Goal: Task Accomplishment & Management: Complete application form

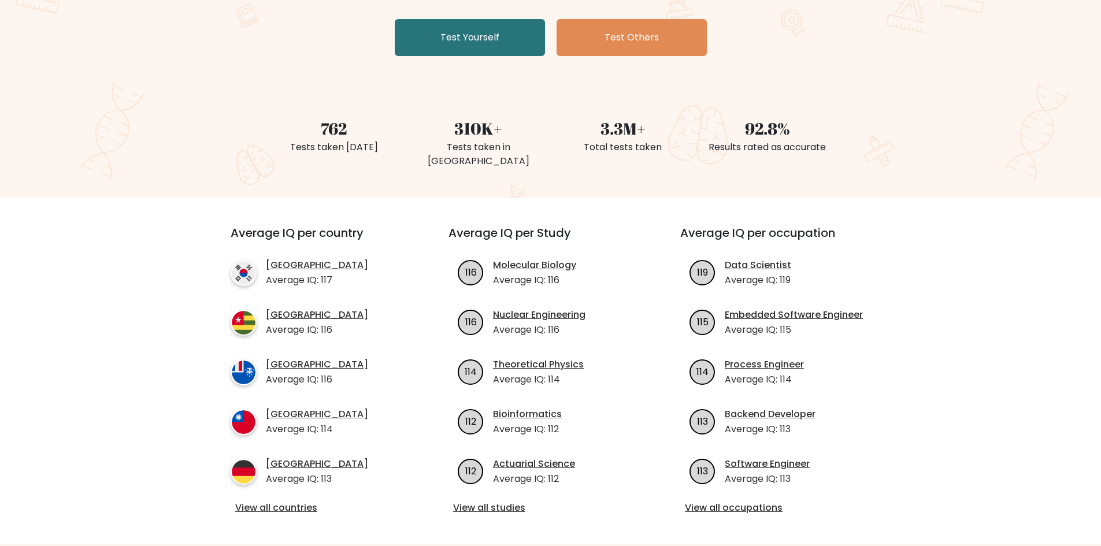
scroll to position [347, 0]
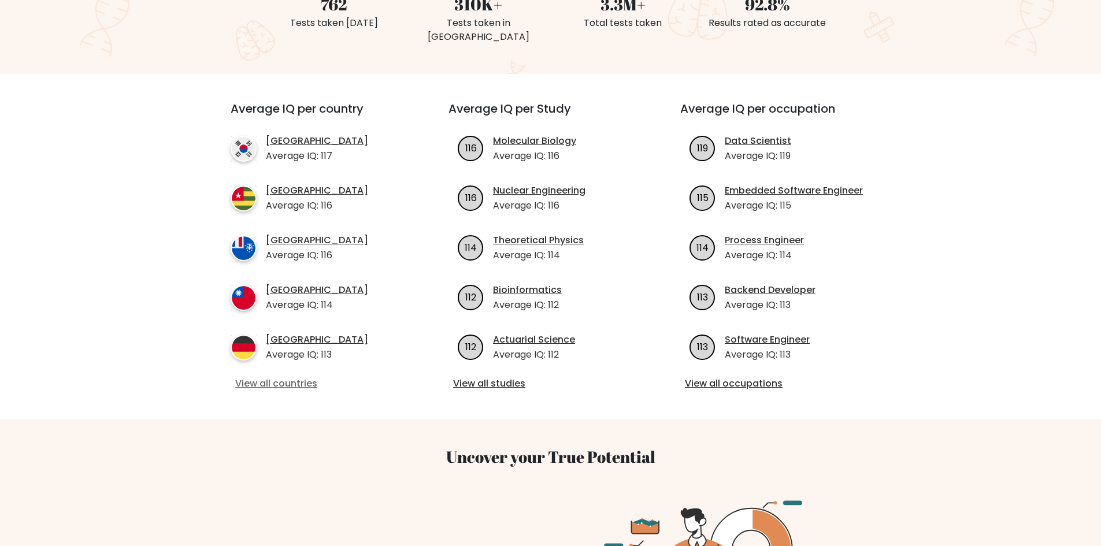
click at [286, 377] on link "View all countries" at bounding box center [318, 384] width 167 height 14
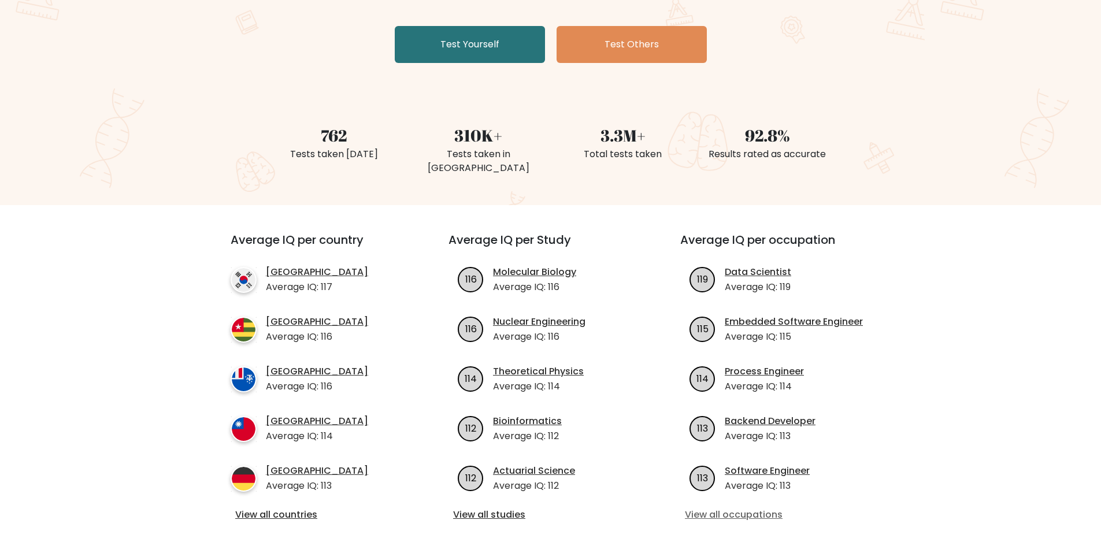
scroll to position [215, 0]
click at [500, 51] on link "Test Yourself" at bounding box center [470, 45] width 150 height 37
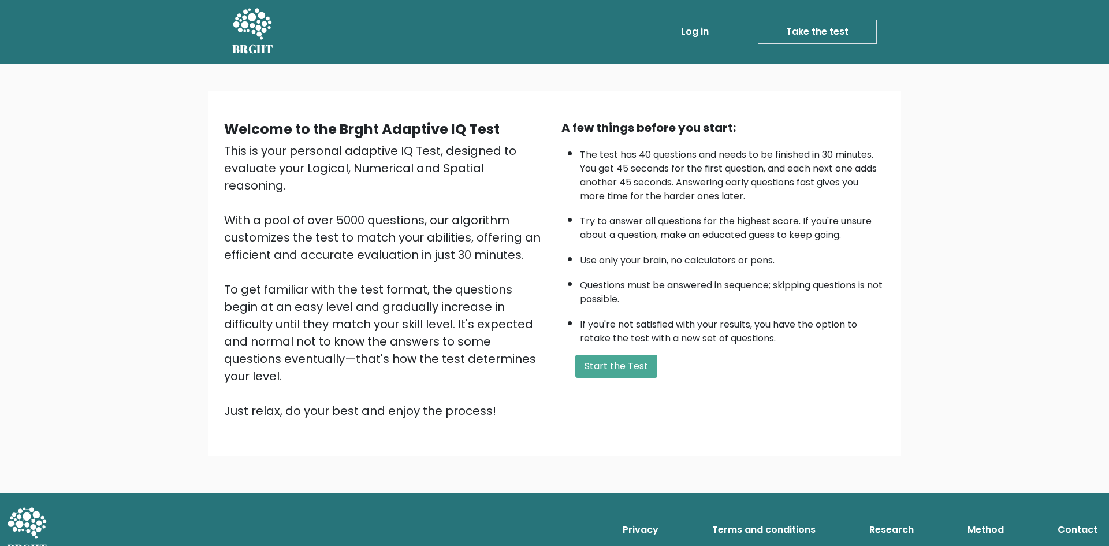
click at [698, 37] on link "Log in" at bounding box center [695, 31] width 37 height 23
click at [592, 365] on button "Start the Test" at bounding box center [617, 366] width 82 height 23
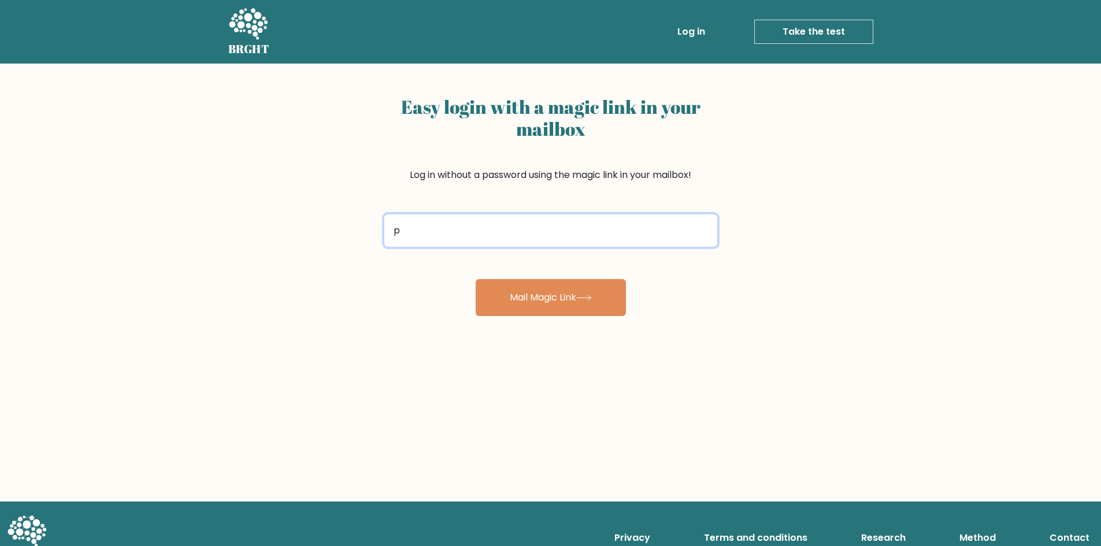
click at [552, 246] on input "p" at bounding box center [550, 230] width 333 height 32
type input "priyanshgujjar99@gmail.com"
click at [476, 279] on button "Mail Magic Link" at bounding box center [551, 297] width 150 height 37
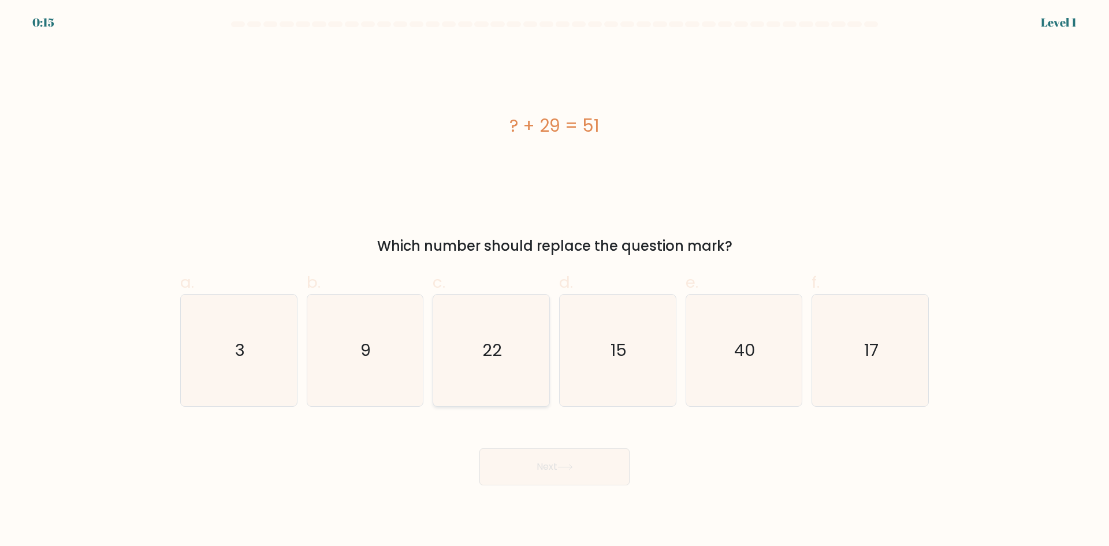
click at [500, 372] on icon "22" at bounding box center [492, 351] width 112 height 112
click at [555, 281] on input "c. 22" at bounding box center [555, 277] width 1 height 8
radio input "true"
click at [537, 473] on button "Next" at bounding box center [555, 466] width 150 height 37
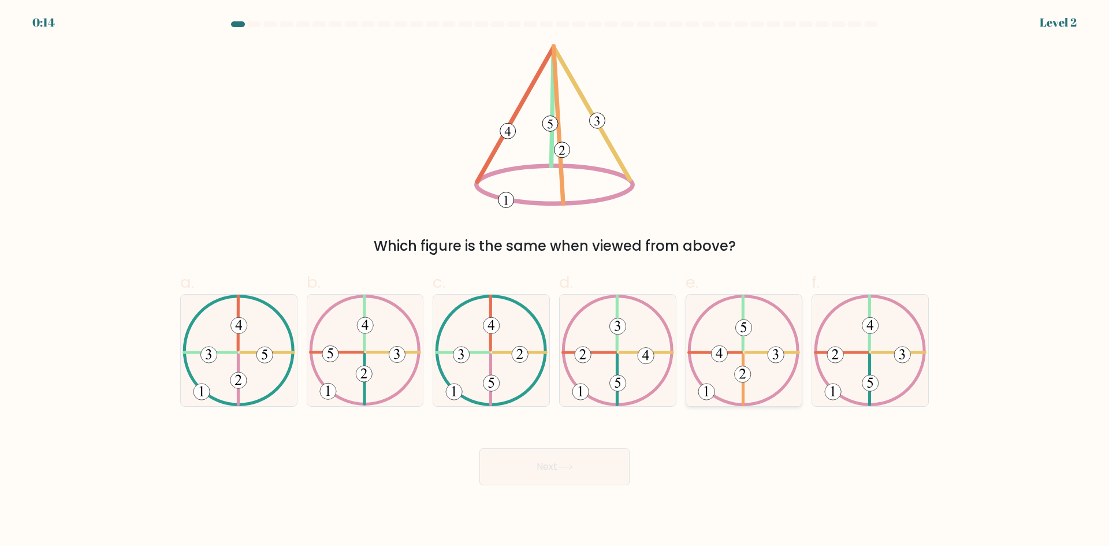
click at [742, 328] on 732 at bounding box center [744, 328] width 16 height 16
click at [555, 281] on input "e." at bounding box center [555, 277] width 1 height 8
radio input "true"
click at [575, 472] on button "Next" at bounding box center [555, 466] width 150 height 37
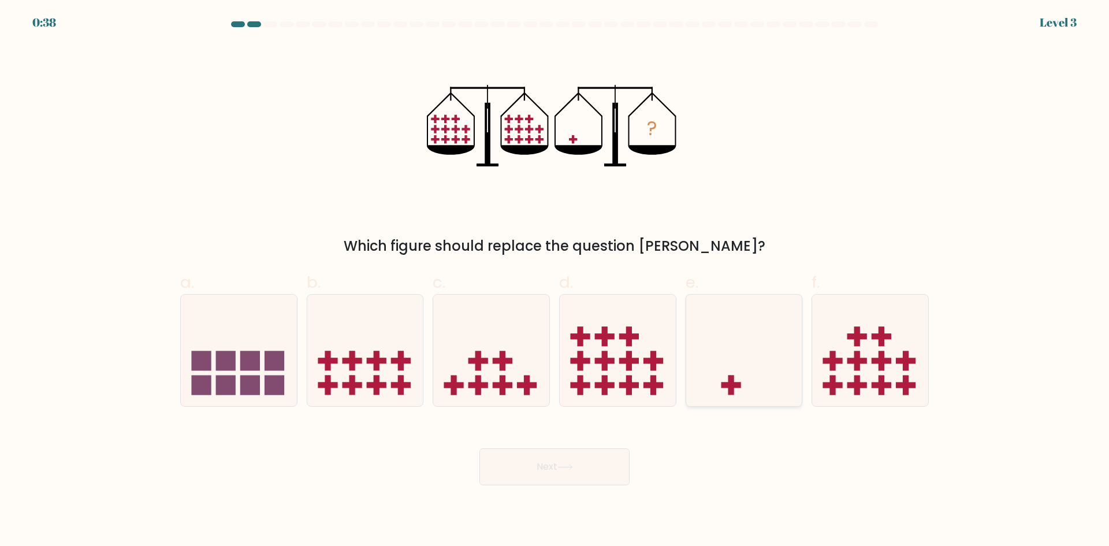
click at [756, 385] on icon at bounding box center [744, 350] width 116 height 96
click at [555, 281] on input "e." at bounding box center [555, 277] width 1 height 8
radio input "true"
click at [590, 458] on button "Next" at bounding box center [555, 466] width 150 height 37
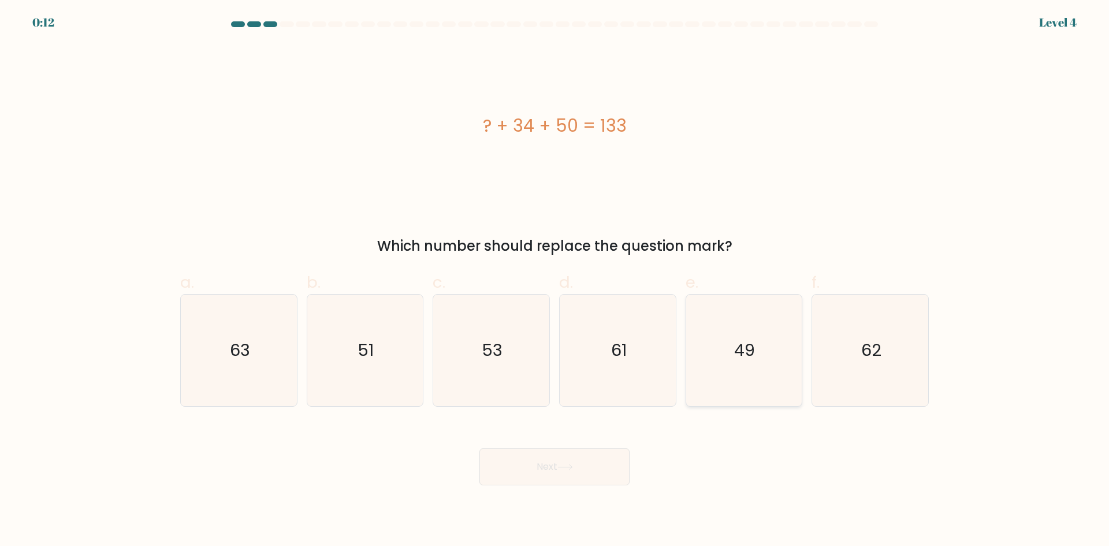
click at [758, 333] on icon "49" at bounding box center [744, 351] width 112 height 112
click at [555, 281] on input "e. 49" at bounding box center [555, 277] width 1 height 8
radio input "true"
click at [540, 469] on button "Next" at bounding box center [555, 466] width 150 height 37
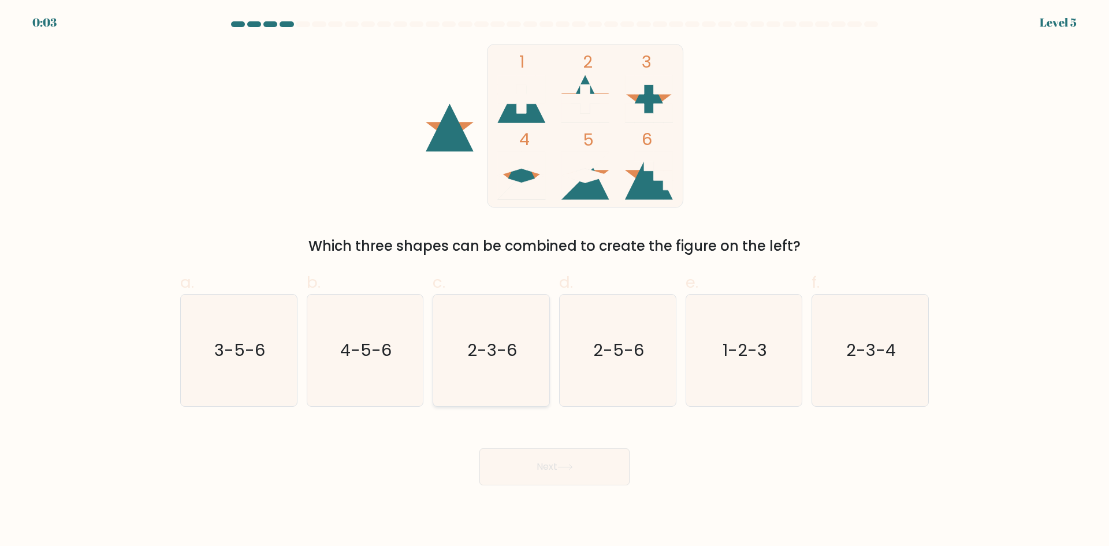
click at [532, 337] on icon "2-3-6" at bounding box center [492, 351] width 112 height 112
click at [555, 281] on input "c. 2-3-6" at bounding box center [555, 277] width 1 height 8
radio input "true"
click at [519, 349] on icon "2-3-6" at bounding box center [491, 350] width 110 height 110
click at [555, 281] on input "c. 2-3-6" at bounding box center [555, 277] width 1 height 8
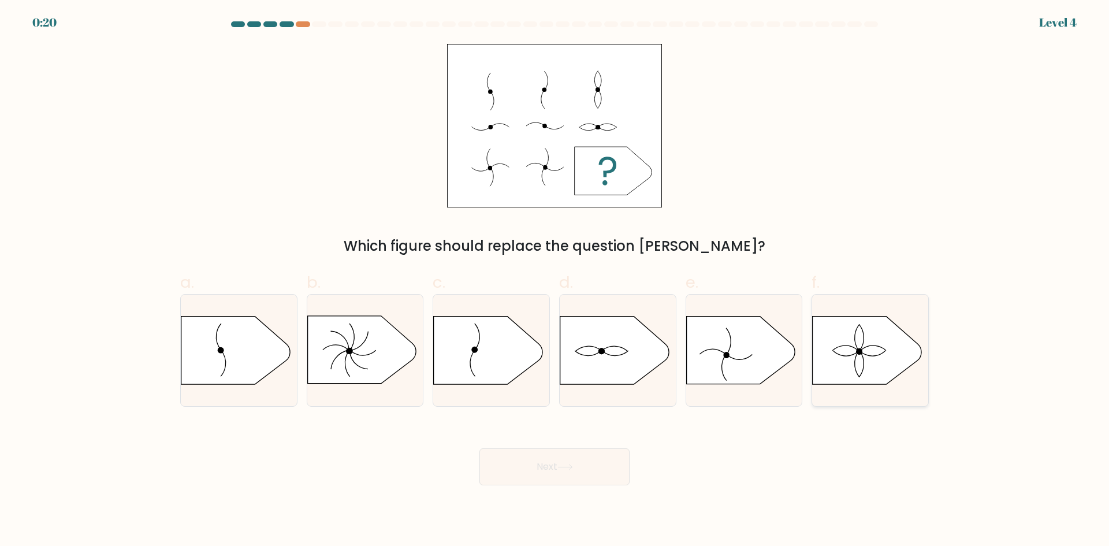
click at [832, 377] on icon at bounding box center [867, 351] width 109 height 68
click at [555, 281] on input "f." at bounding box center [555, 277] width 1 height 8
radio input "true"
click at [533, 470] on button "Next" at bounding box center [555, 466] width 150 height 37
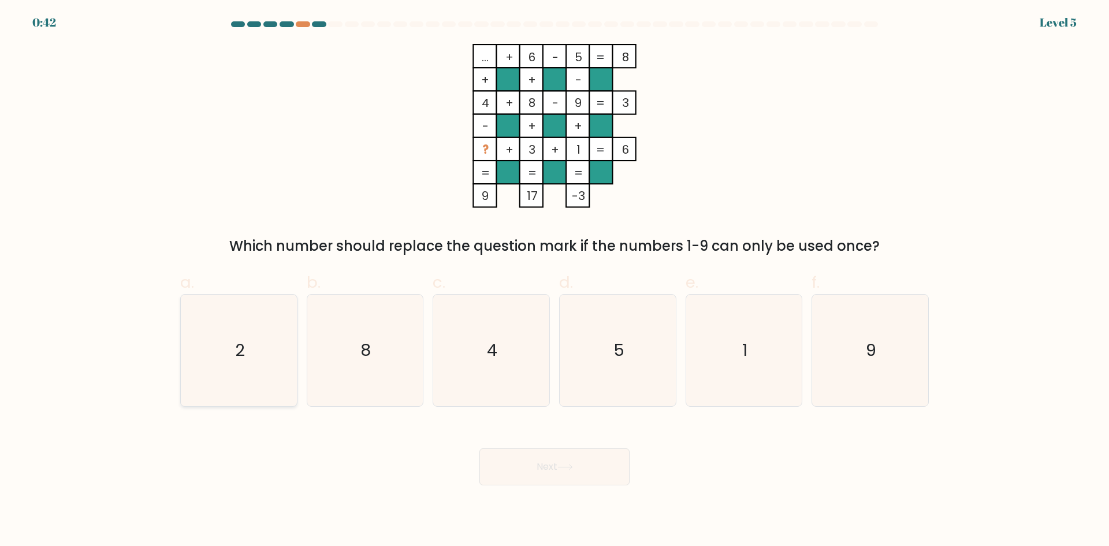
click at [252, 353] on icon "2" at bounding box center [239, 351] width 112 height 112
click at [555, 281] on input "a. 2" at bounding box center [555, 277] width 1 height 8
radio input "true"
click at [555, 467] on button "Next" at bounding box center [555, 466] width 150 height 37
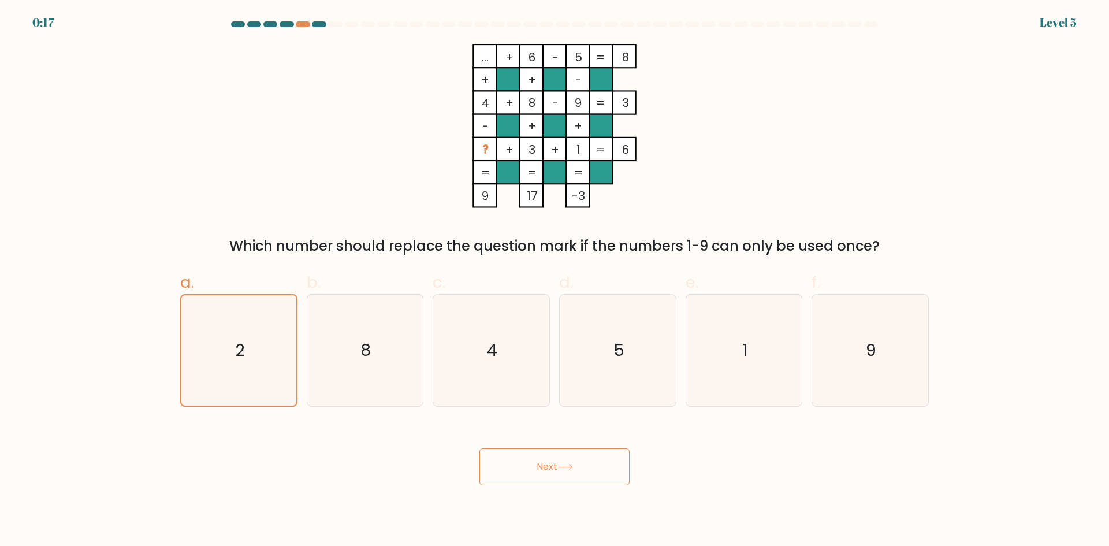
click at [545, 487] on body "0:17 Level 5" at bounding box center [554, 273] width 1109 height 546
click at [543, 480] on button "Next" at bounding box center [555, 466] width 150 height 37
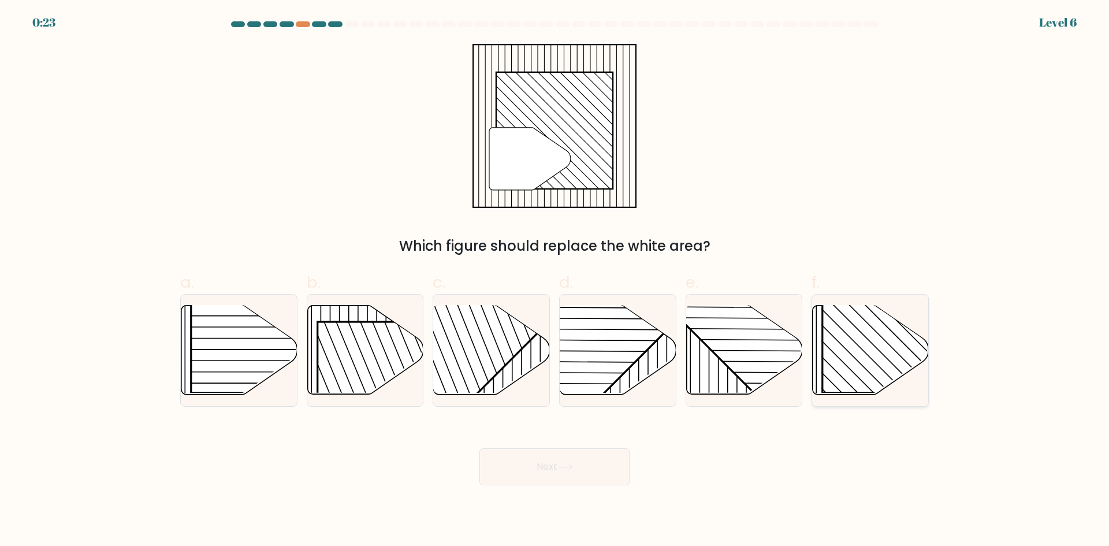
click at [868, 349] on rect at bounding box center [906, 310] width 166 height 166
click at [555, 281] on input "f." at bounding box center [555, 277] width 1 height 8
radio input "true"
click at [565, 461] on button "Next" at bounding box center [555, 466] width 150 height 37
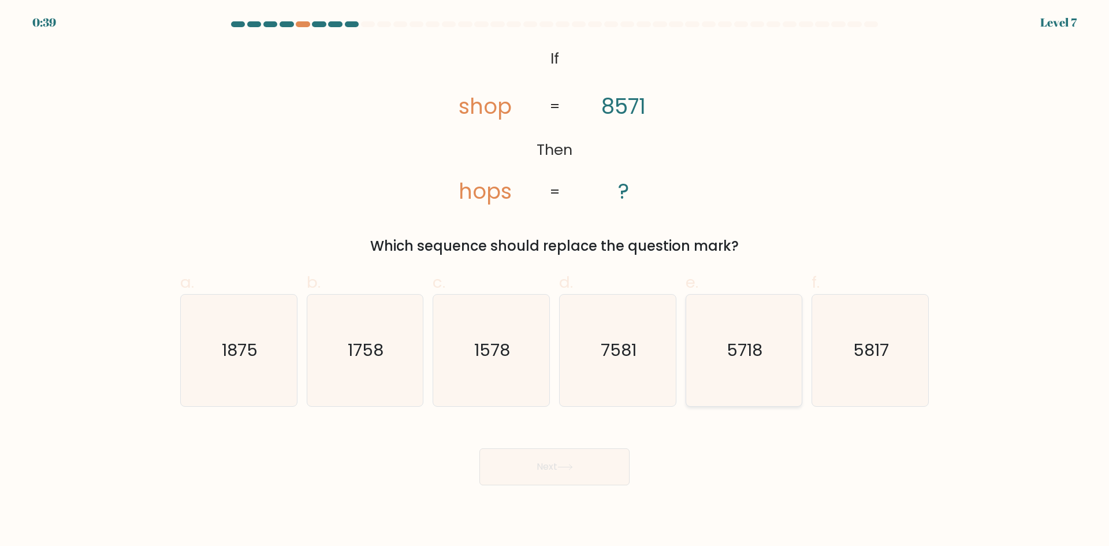
click at [746, 343] on text "5718" at bounding box center [746, 350] width 36 height 23
click at [555, 281] on input "e. 5718" at bounding box center [555, 277] width 1 height 8
radio input "true"
click at [565, 465] on icon at bounding box center [566, 467] width 16 height 6
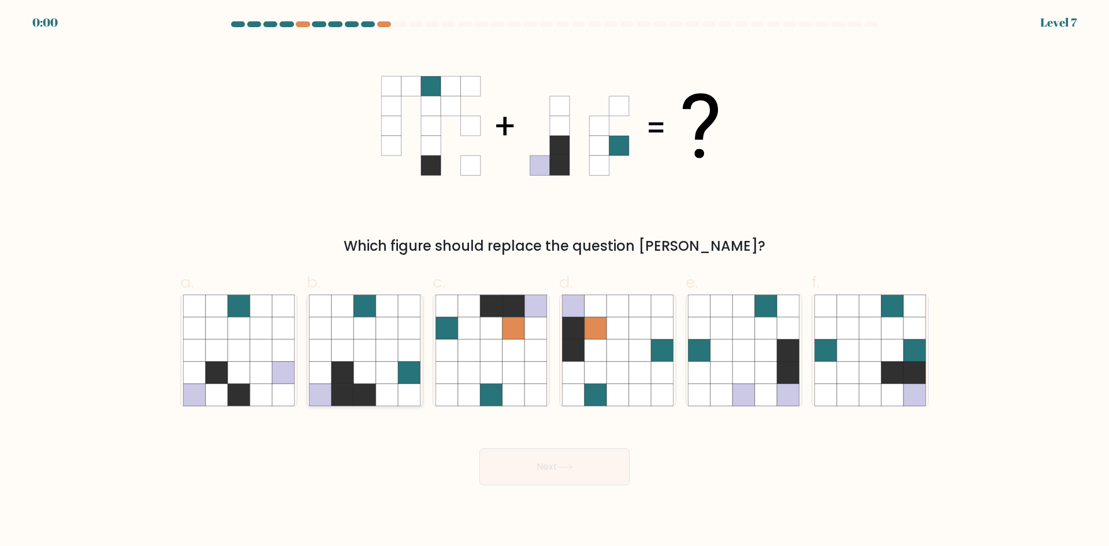
click at [372, 384] on icon at bounding box center [365, 395] width 22 height 22
click at [555, 281] on input "b." at bounding box center [555, 277] width 1 height 8
radio input "true"
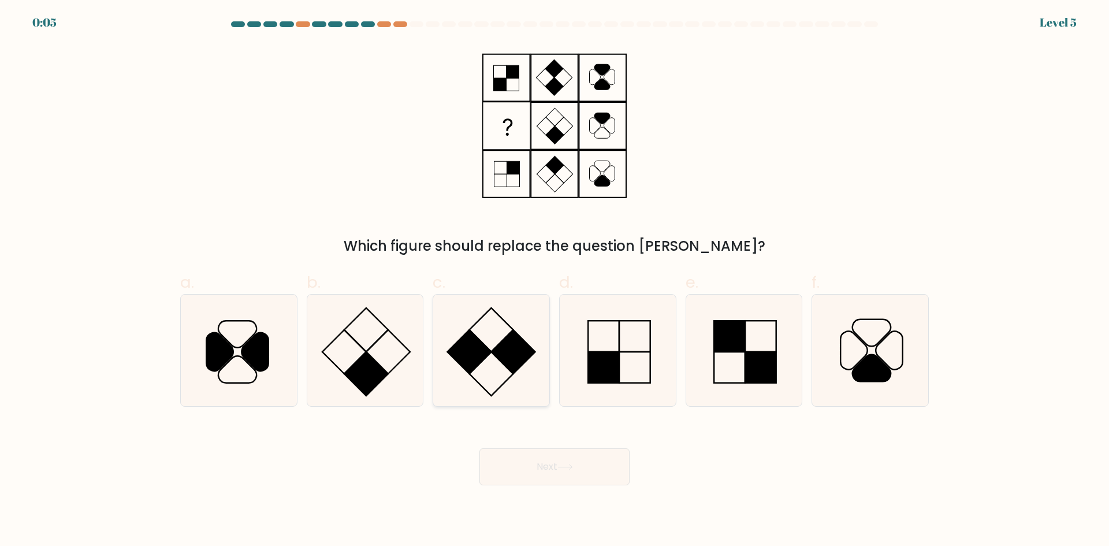
click at [501, 346] on rect at bounding box center [514, 352] width 44 height 44
click at [555, 281] on input "c." at bounding box center [555, 277] width 1 height 8
radio input "true"
click at [550, 466] on button "Next" at bounding box center [555, 466] width 150 height 37
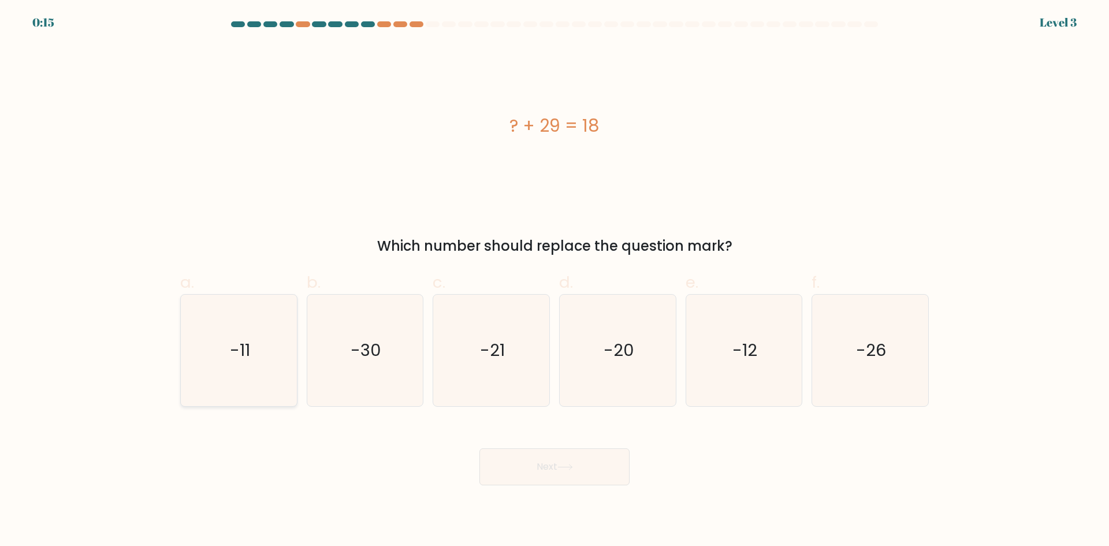
click at [274, 322] on icon "-11" at bounding box center [239, 351] width 112 height 112
click at [555, 281] on input "a. -11" at bounding box center [555, 277] width 1 height 8
radio input "true"
click at [591, 461] on button "Next" at bounding box center [555, 466] width 150 height 37
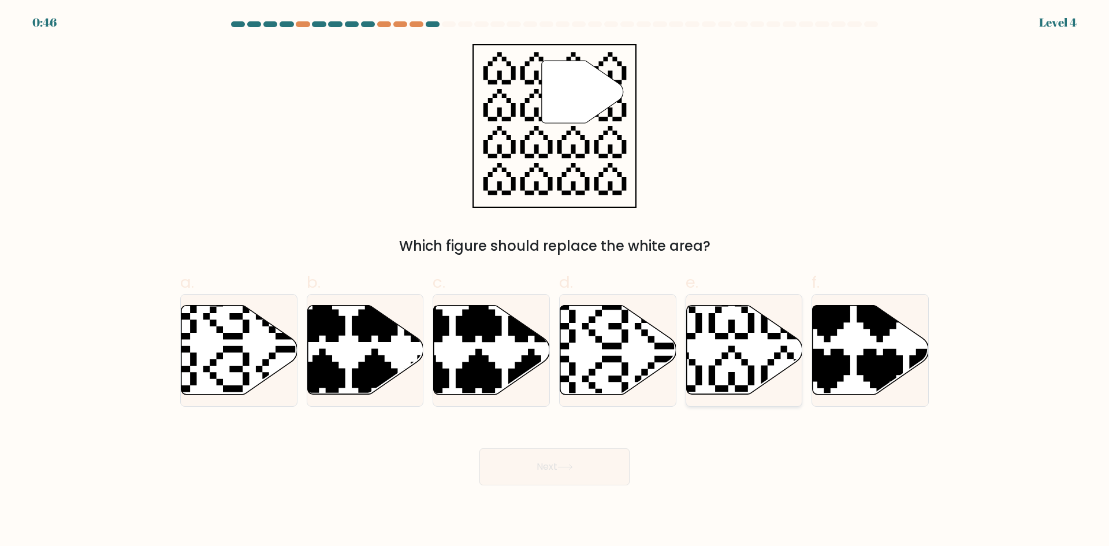
click at [785, 340] on icon at bounding box center [744, 350] width 116 height 89
click at [555, 281] on input "e." at bounding box center [555, 277] width 1 height 8
radio input "true"
click at [526, 468] on button "Next" at bounding box center [555, 466] width 150 height 37
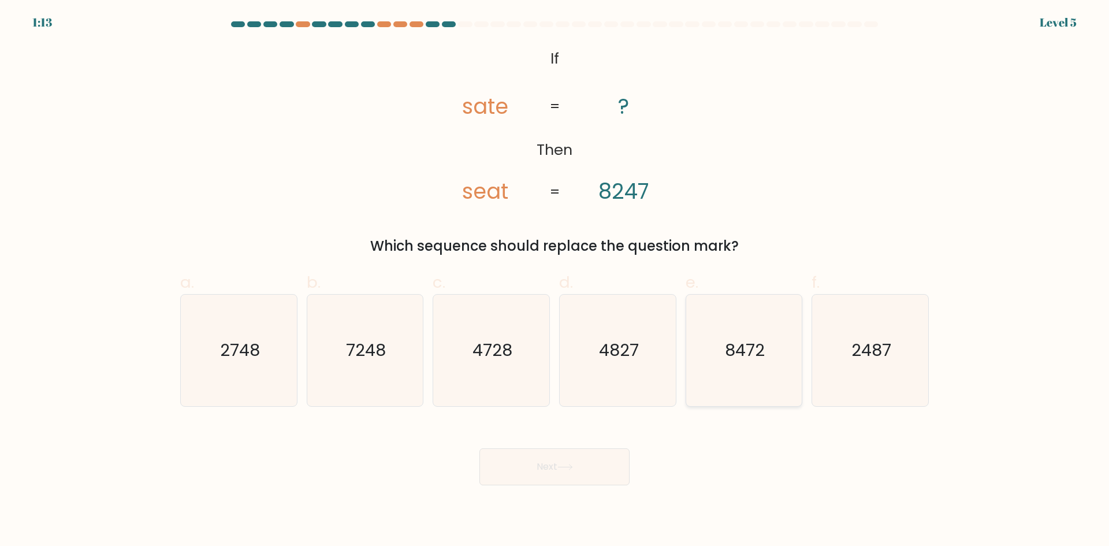
click at [759, 366] on icon "8472" at bounding box center [744, 351] width 112 height 112
click at [555, 281] on input "e. 8472" at bounding box center [555, 277] width 1 height 8
radio input "true"
click at [548, 460] on button "Next" at bounding box center [555, 466] width 150 height 37
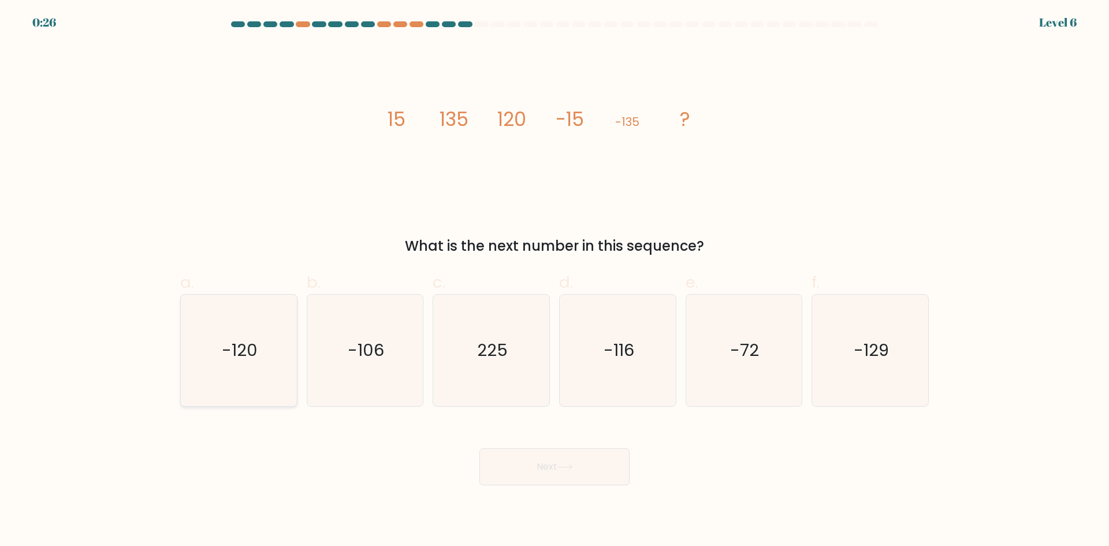
click at [267, 361] on icon "-120" at bounding box center [239, 351] width 112 height 112
click at [555, 281] on input "a. -120" at bounding box center [555, 277] width 1 height 8
radio input "true"
click at [576, 456] on button "Next" at bounding box center [555, 466] width 150 height 37
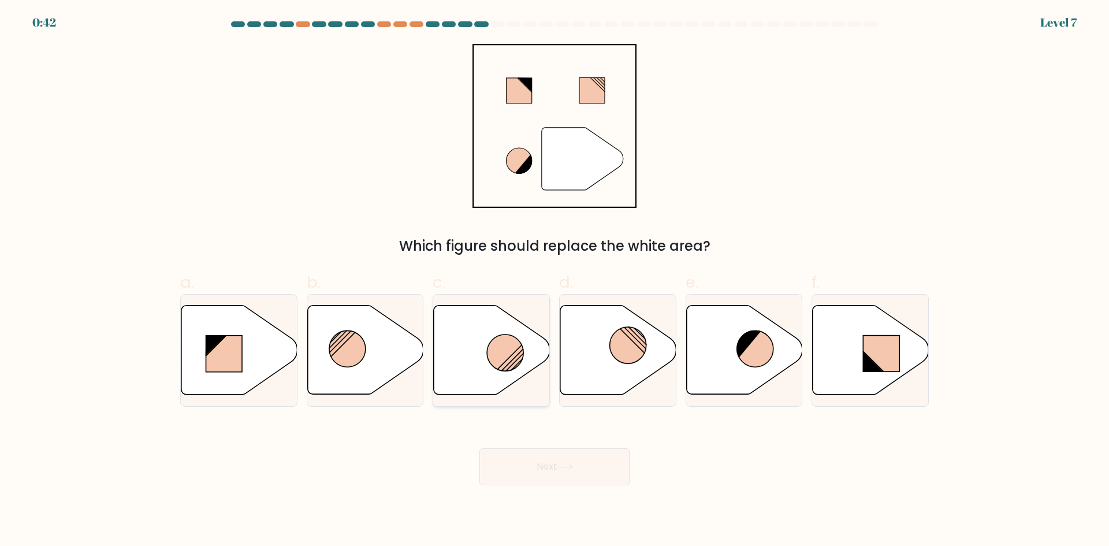
click at [533, 346] on icon at bounding box center [492, 350] width 116 height 89
click at [555, 281] on input "c." at bounding box center [555, 277] width 1 height 8
radio input "true"
click at [542, 469] on button "Next" at bounding box center [555, 466] width 150 height 37
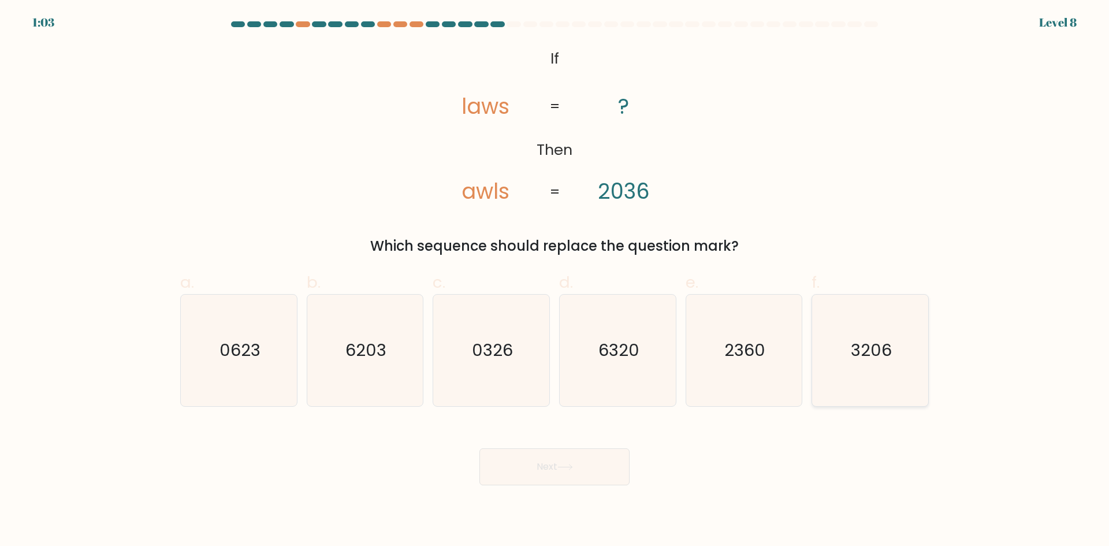
click at [865, 344] on text "3206" at bounding box center [871, 350] width 41 height 23
click at [555, 281] on input "f. 3206" at bounding box center [555, 277] width 1 height 8
radio input "true"
click at [578, 462] on button "Next" at bounding box center [555, 466] width 150 height 37
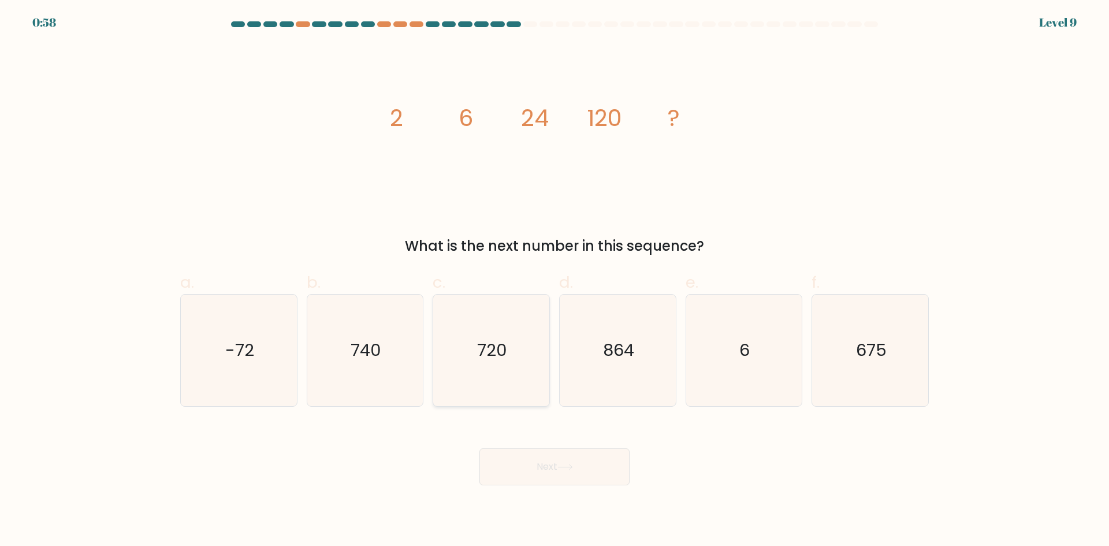
click at [468, 373] on icon "720" at bounding box center [492, 351] width 112 height 112
click at [555, 281] on input "c. 720" at bounding box center [555, 277] width 1 height 8
radio input "true"
click at [537, 453] on button "Next" at bounding box center [555, 466] width 150 height 37
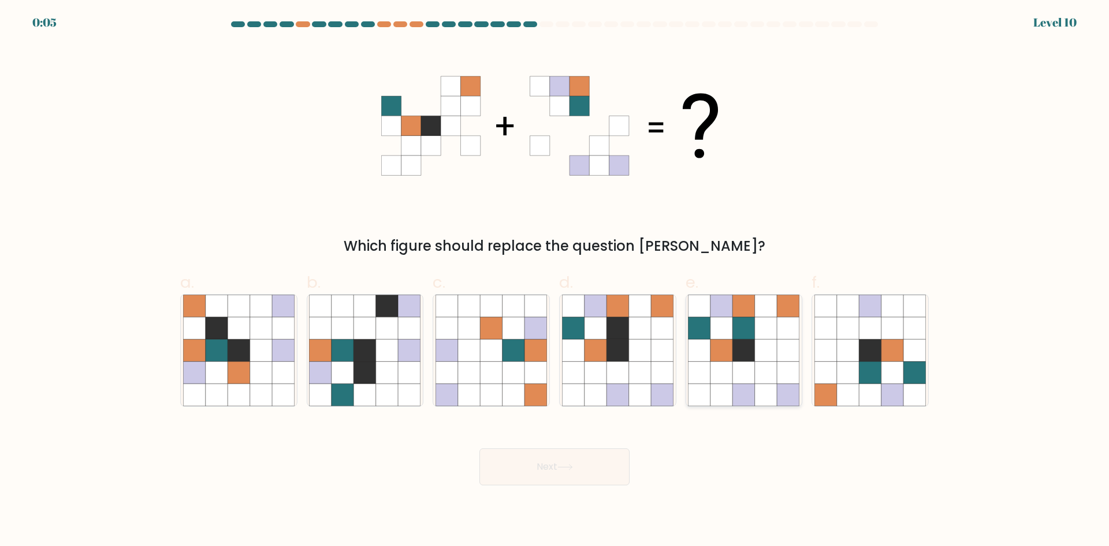
click at [733, 343] on icon at bounding box center [744, 350] width 22 height 22
click at [555, 281] on input "e." at bounding box center [555, 277] width 1 height 8
radio input "true"
click at [544, 476] on button "Next" at bounding box center [555, 466] width 150 height 37
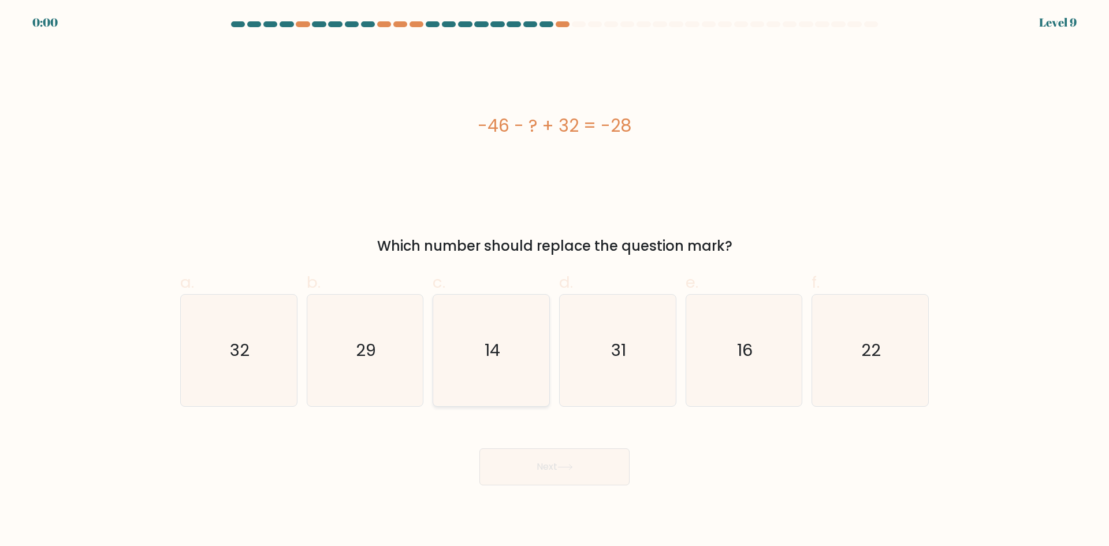
click at [484, 344] on icon "14" at bounding box center [492, 351] width 112 height 112
click at [555, 281] on input "c. 14" at bounding box center [555, 277] width 1 height 8
radio input "true"
click at [539, 479] on div "Next" at bounding box center [554, 453] width 763 height 65
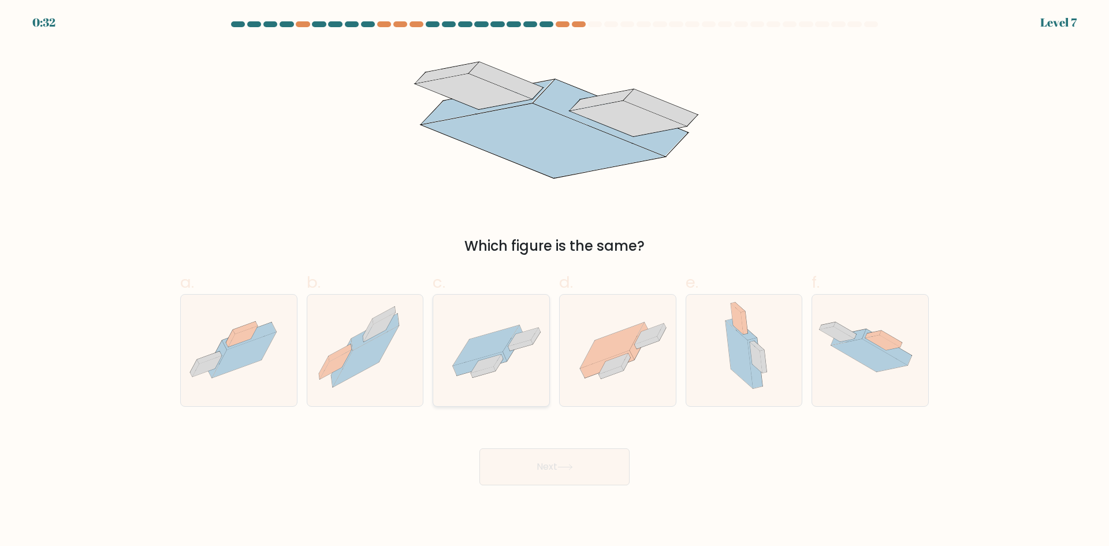
click at [472, 340] on icon at bounding box center [487, 345] width 66 height 40
click at [555, 281] on input "c." at bounding box center [555, 277] width 1 height 8
radio input "true"
click at [525, 461] on button "Next" at bounding box center [555, 466] width 150 height 37
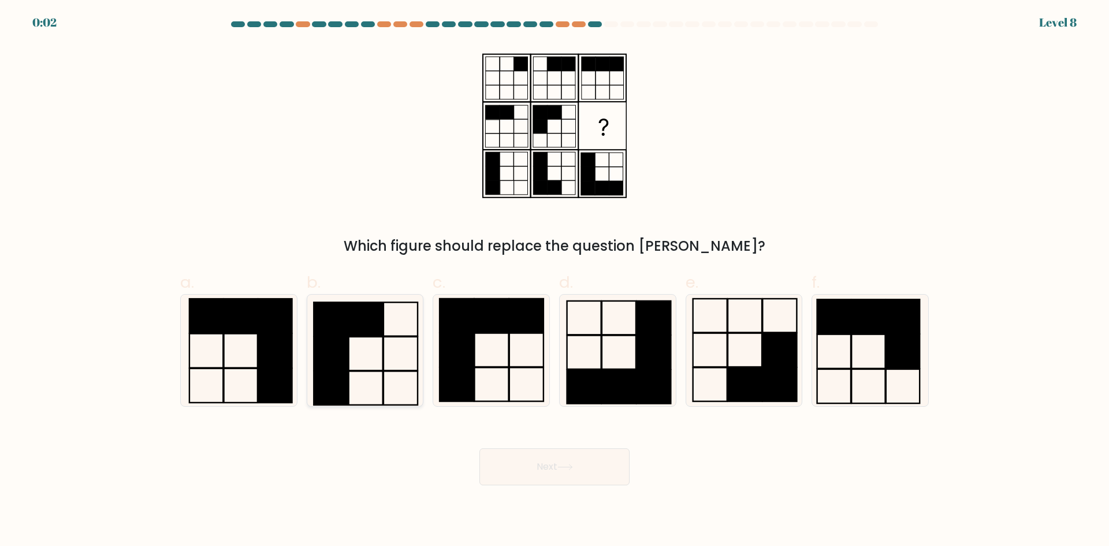
click at [381, 350] on icon at bounding box center [365, 351] width 112 height 112
click at [555, 281] on input "b." at bounding box center [555, 277] width 1 height 8
radio input "true"
click at [554, 459] on button "Next" at bounding box center [555, 466] width 150 height 37
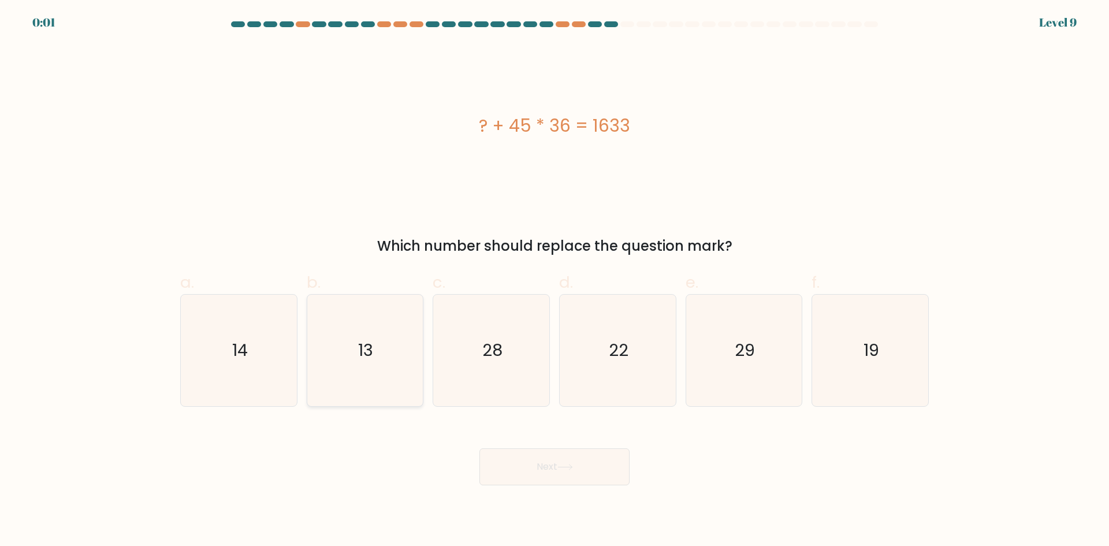
click at [411, 362] on icon "13" at bounding box center [365, 351] width 112 height 112
click at [555, 281] on input "b. 13" at bounding box center [555, 277] width 1 height 8
radio input "true"
click at [547, 461] on button "Next" at bounding box center [555, 466] width 150 height 37
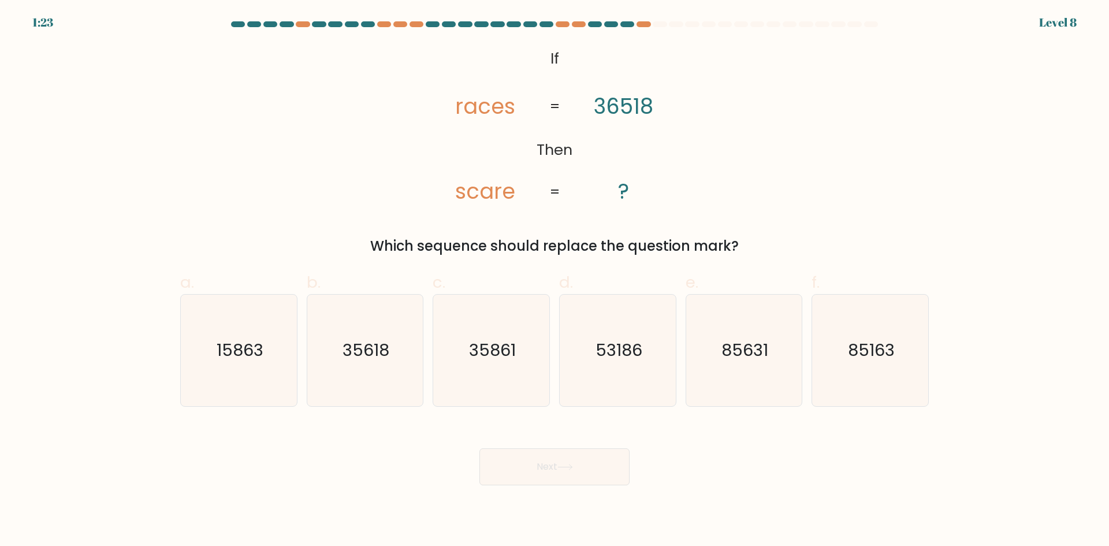
click at [522, 127] on icon "@import url('[URL][DOMAIN_NAME]); If Then races scare 36518 ? = =" at bounding box center [555, 126] width 266 height 164
click at [747, 354] on text "85631" at bounding box center [745, 350] width 47 height 23
click at [555, 281] on input "e. 85631" at bounding box center [555, 277] width 1 height 8
radio input "true"
click at [507, 473] on button "Next" at bounding box center [555, 466] width 150 height 37
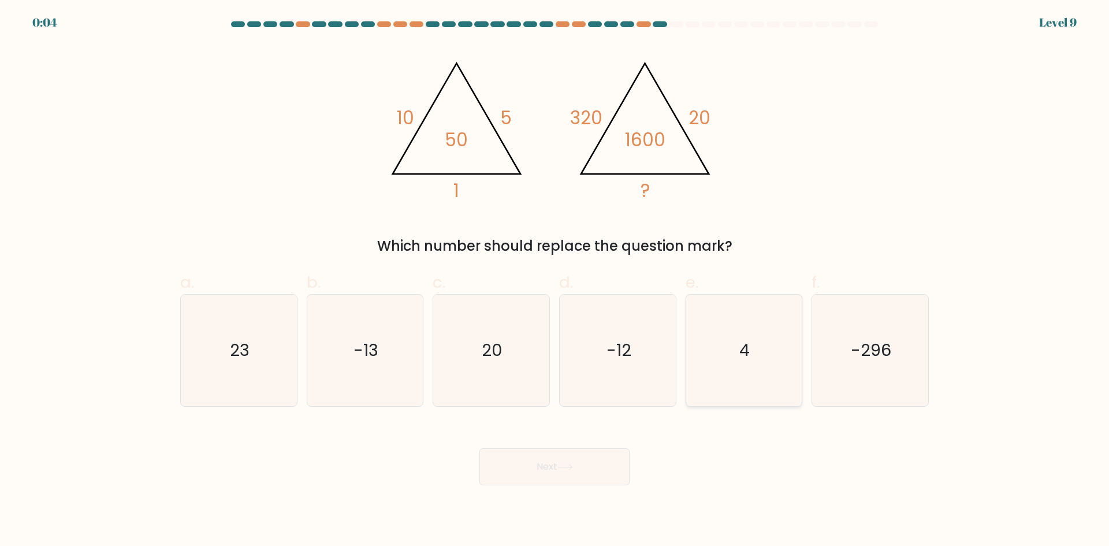
click at [759, 335] on icon "4" at bounding box center [744, 351] width 112 height 112
click at [555, 281] on input "e. 4" at bounding box center [555, 277] width 1 height 8
radio input "true"
click at [530, 477] on button "Next" at bounding box center [555, 466] width 150 height 37
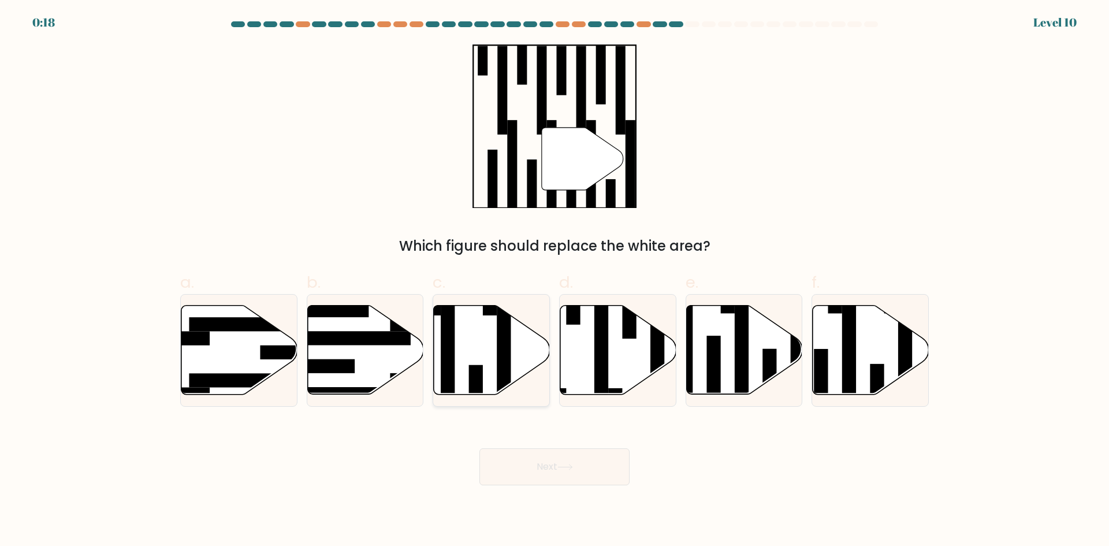
click at [454, 354] on rect at bounding box center [448, 358] width 14 height 126
click at [555, 281] on input "c." at bounding box center [555, 277] width 1 height 8
radio input "true"
click at [551, 461] on button "Next" at bounding box center [555, 466] width 150 height 37
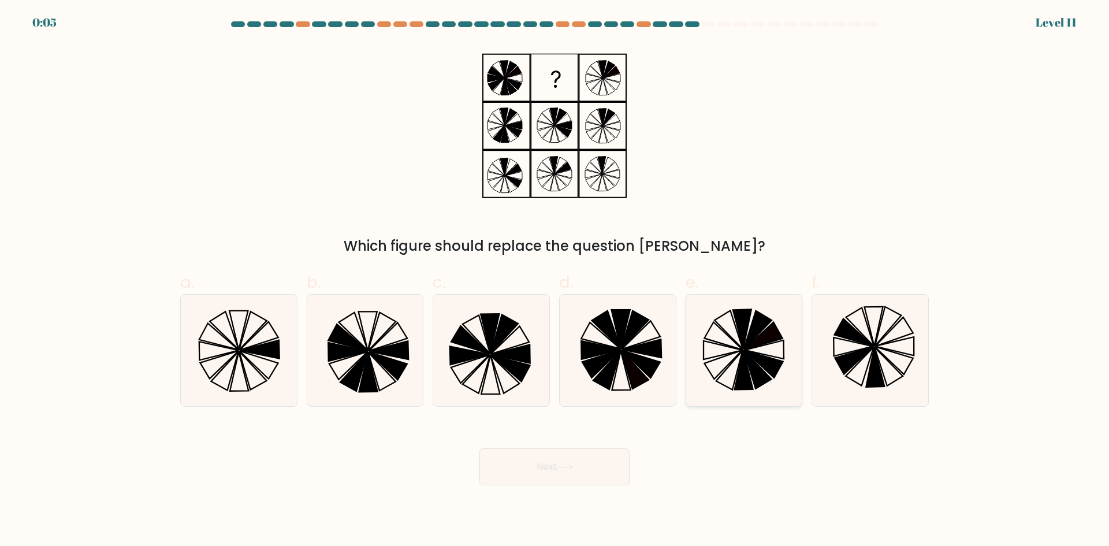
click at [745, 370] on icon at bounding box center [744, 369] width 18 height 39
click at [555, 281] on input "e." at bounding box center [555, 277] width 1 height 8
radio input "true"
click at [559, 473] on button "Next" at bounding box center [555, 466] width 150 height 37
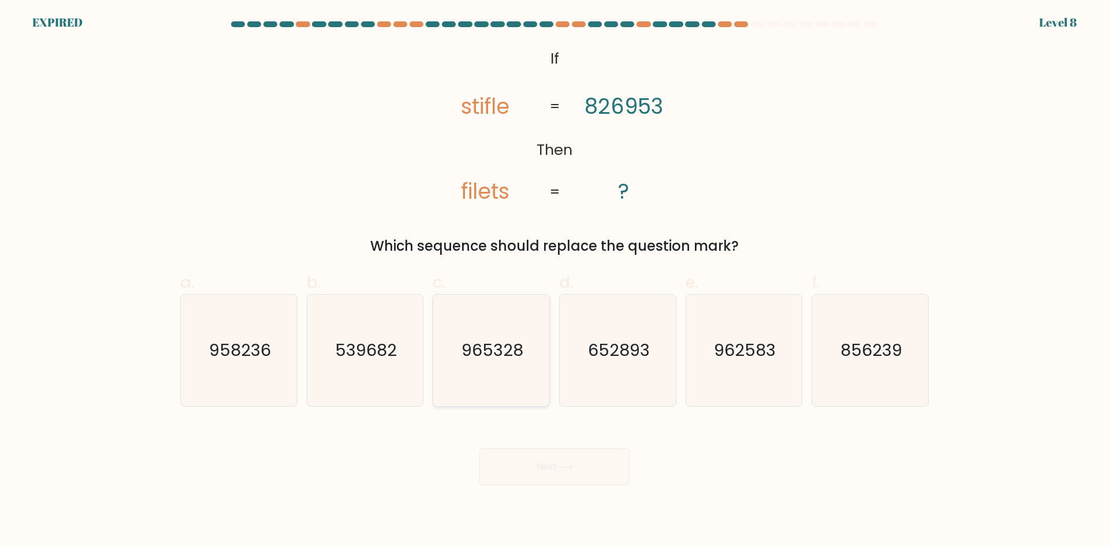
click at [504, 352] on text "965328" at bounding box center [493, 350] width 62 height 23
click at [555, 281] on input "c. 965328" at bounding box center [555, 277] width 1 height 8
radio input "true"
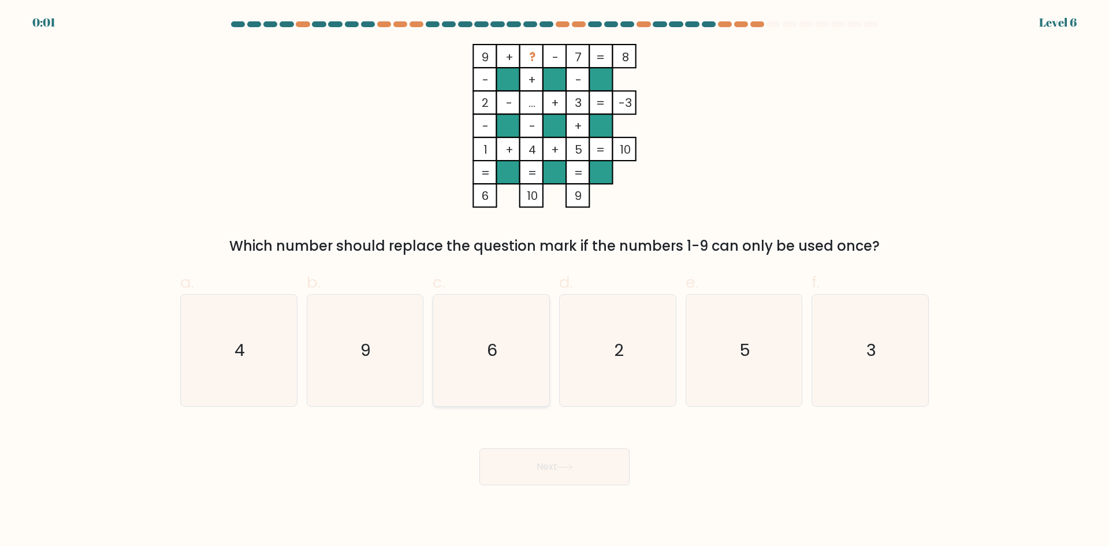
click at [520, 314] on icon "6" at bounding box center [492, 351] width 112 height 112
click at [555, 281] on input "c. 6" at bounding box center [555, 277] width 1 height 8
radio input "true"
drag, startPoint x: 557, startPoint y: 486, endPoint x: 558, endPoint y: 469, distance: 17.3
click at [558, 469] on body "0:00 Level 6" at bounding box center [554, 273] width 1109 height 546
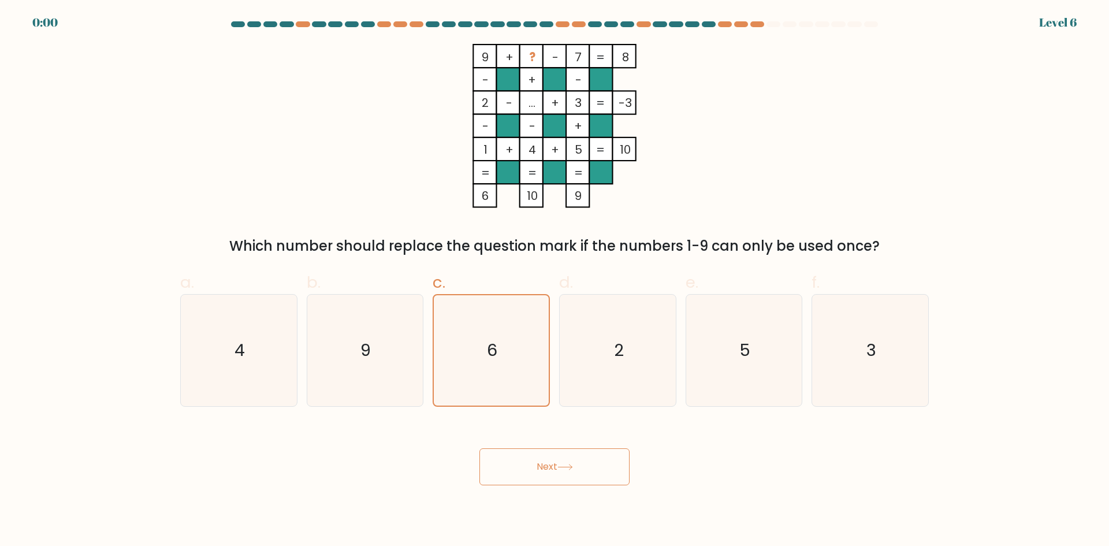
click at [558, 469] on button "Next" at bounding box center [555, 466] width 150 height 37
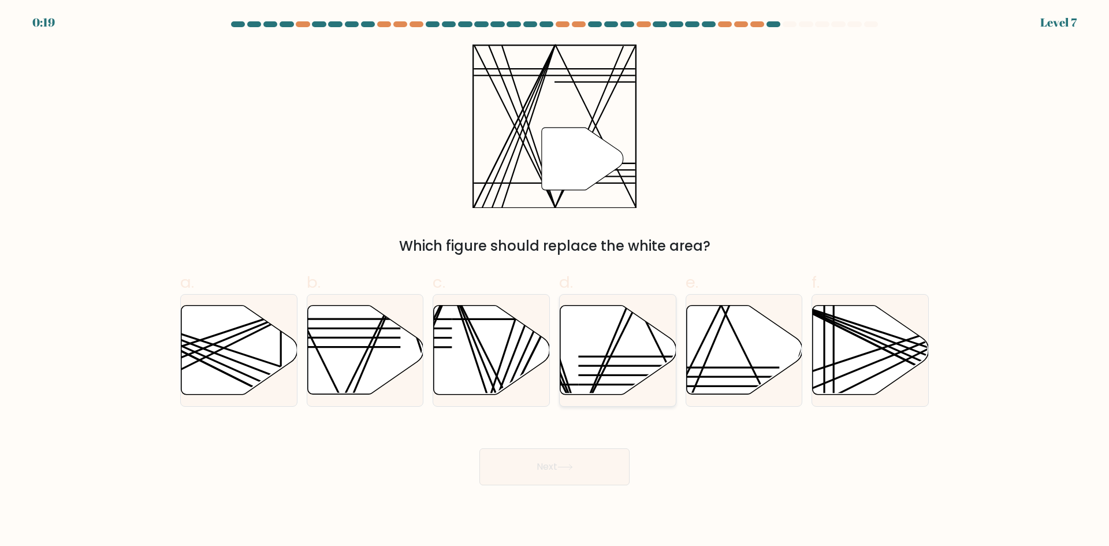
click at [612, 356] on line at bounding box center [637, 305] width 114 height 230
click at [555, 281] on input "d." at bounding box center [555, 277] width 1 height 8
radio input "true"
click at [573, 464] on icon at bounding box center [566, 467] width 16 height 6
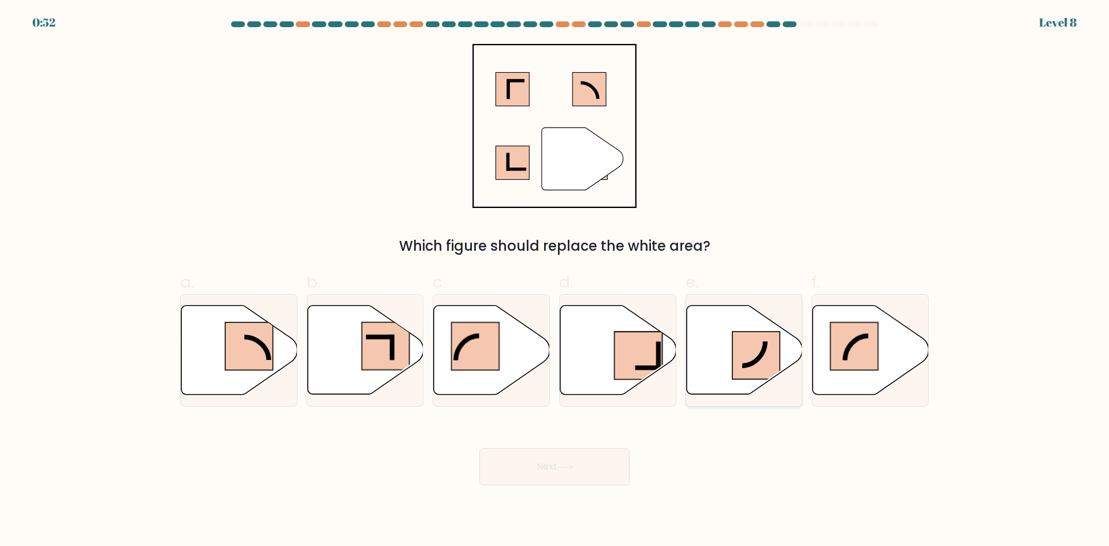
click at [721, 358] on icon at bounding box center [742, 341] width 48 height 50
click at [555, 281] on input "e." at bounding box center [555, 277] width 1 height 8
radio input "true"
click at [577, 473] on button "Next" at bounding box center [555, 466] width 150 height 37
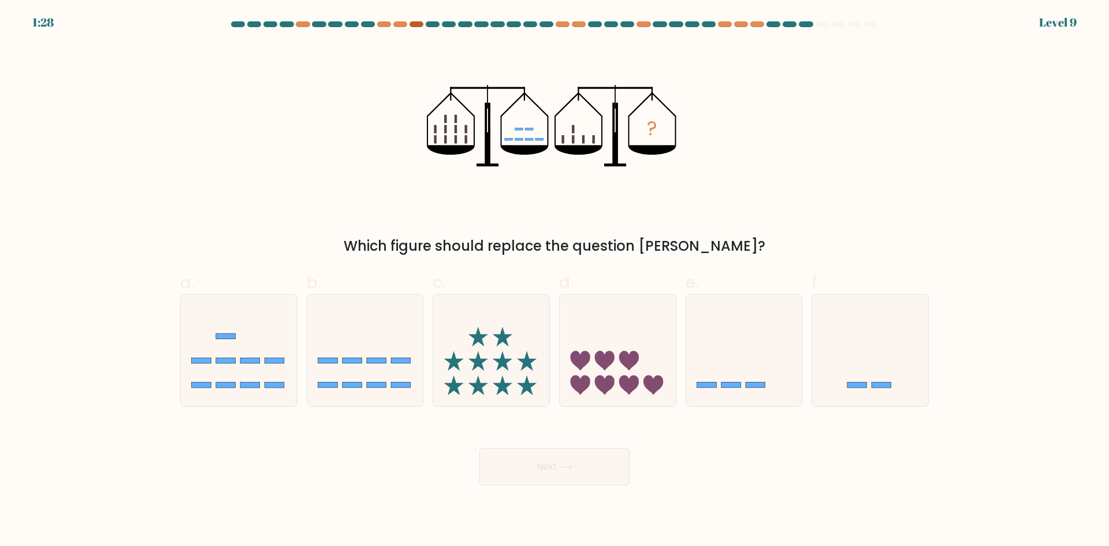
click at [419, 24] on div at bounding box center [417, 24] width 14 height 6
click at [748, 319] on icon at bounding box center [744, 350] width 116 height 96
click at [555, 281] on input "e." at bounding box center [555, 277] width 1 height 8
radio input "true"
click at [587, 462] on button "Next" at bounding box center [555, 466] width 150 height 37
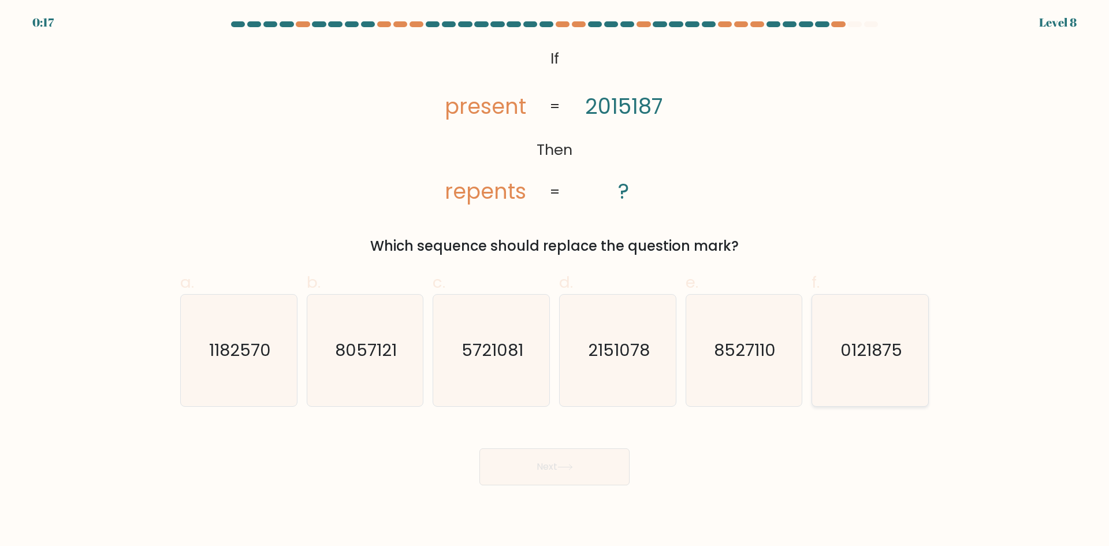
click at [848, 353] on text "0121875" at bounding box center [872, 350] width 62 height 23
click at [555, 281] on input "f. 0121875" at bounding box center [555, 277] width 1 height 8
radio input "true"
click at [504, 482] on button "Next" at bounding box center [555, 466] width 150 height 37
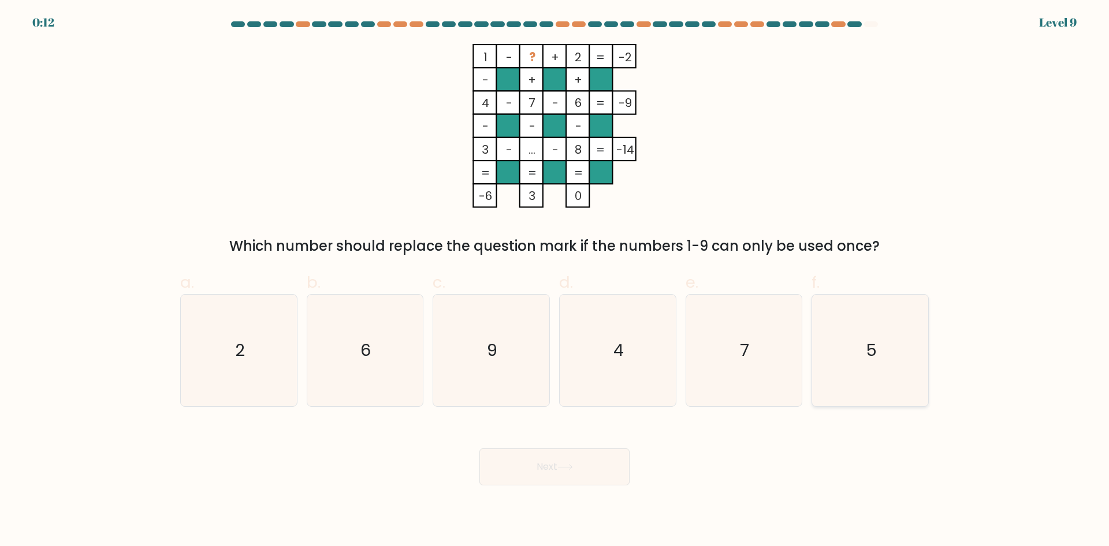
click at [854, 347] on icon "5" at bounding box center [871, 351] width 112 height 112
click at [555, 281] on input "f. 5" at bounding box center [555, 277] width 1 height 8
radio input "true"
click at [555, 459] on button "Next" at bounding box center [555, 466] width 150 height 37
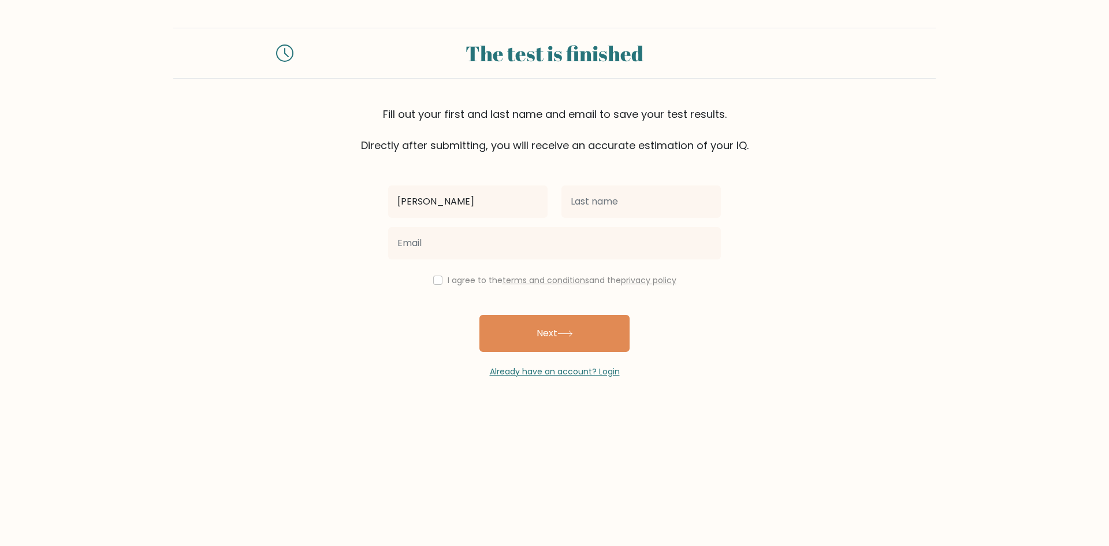
type input "[PERSON_NAME]"
click at [613, 204] on input "text" at bounding box center [641, 201] width 159 height 32
type input "[PERSON_NAME]"
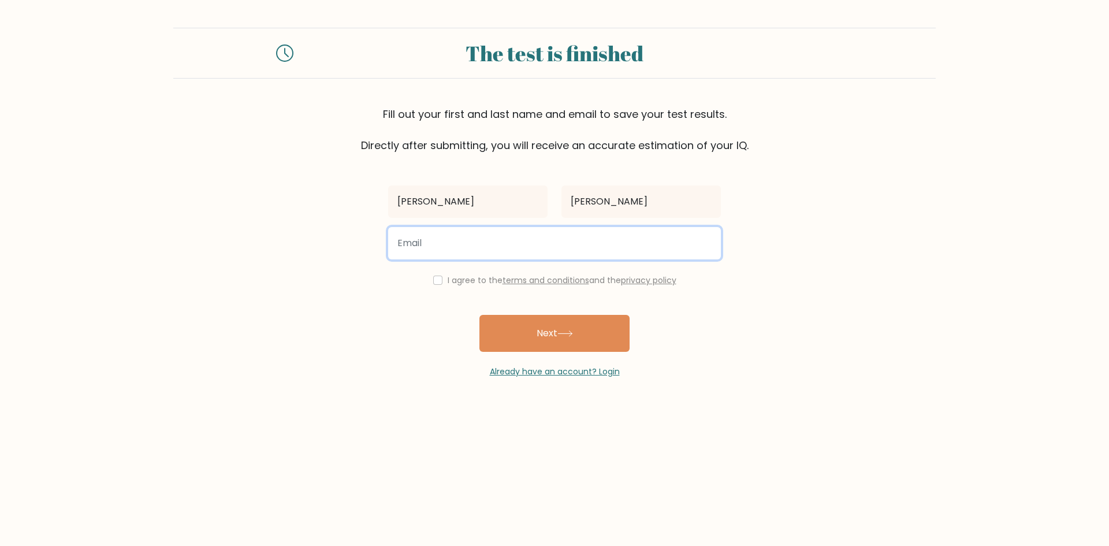
click at [510, 248] on input "email" at bounding box center [554, 243] width 333 height 32
type input "priyanshgujjar99@gmail.com"
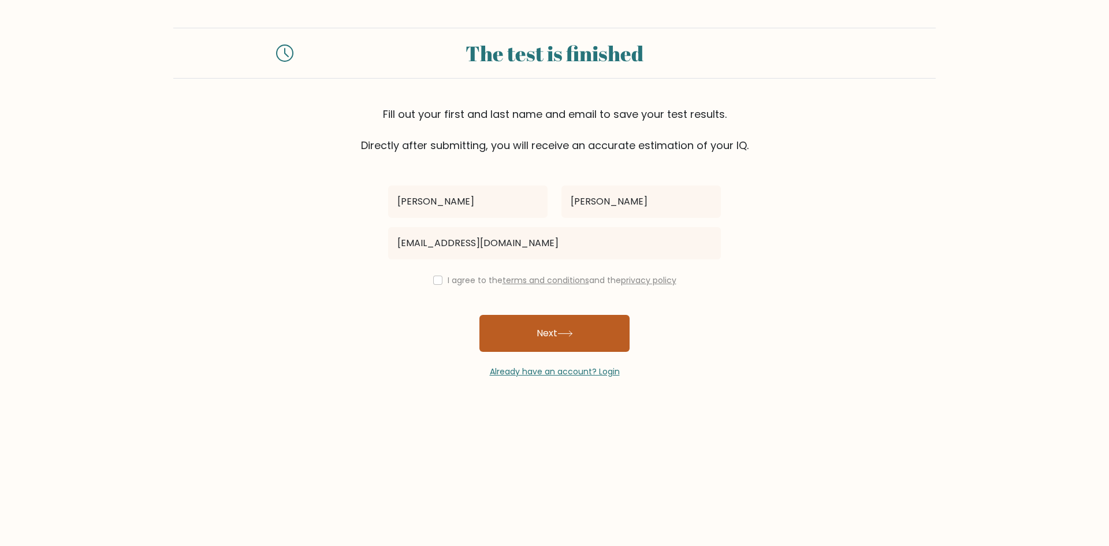
click at [521, 333] on button "Next" at bounding box center [555, 333] width 150 height 37
click at [433, 283] on input "checkbox" at bounding box center [437, 280] width 9 height 9
checkbox input "true"
click at [520, 328] on button "Next" at bounding box center [555, 333] width 150 height 37
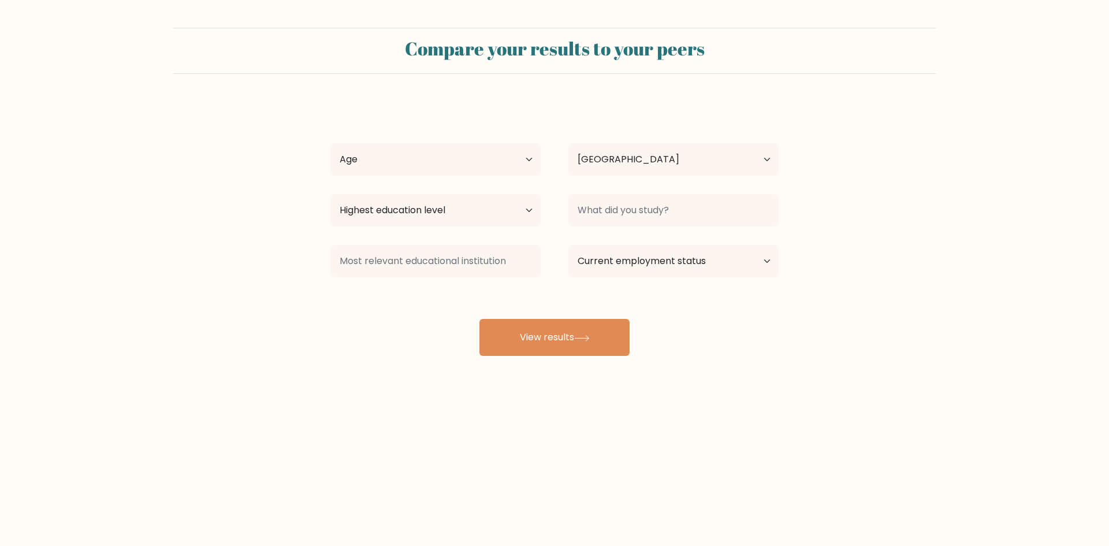
select select "IN"
click at [464, 151] on select "Age Under [DEMOGRAPHIC_DATA] [DEMOGRAPHIC_DATA] [DEMOGRAPHIC_DATA] [DEMOGRAPHIC…" at bounding box center [436, 159] width 210 height 32
select select "min_18"
click at [331, 143] on select "Age Under [DEMOGRAPHIC_DATA] [DEMOGRAPHIC_DATA] [DEMOGRAPHIC_DATA] [DEMOGRAPHIC…" at bounding box center [436, 159] width 210 height 32
click at [609, 160] on select "Country [GEOGRAPHIC_DATA] [GEOGRAPHIC_DATA] [GEOGRAPHIC_DATA] [US_STATE] [GEOGR…" at bounding box center [674, 159] width 210 height 32
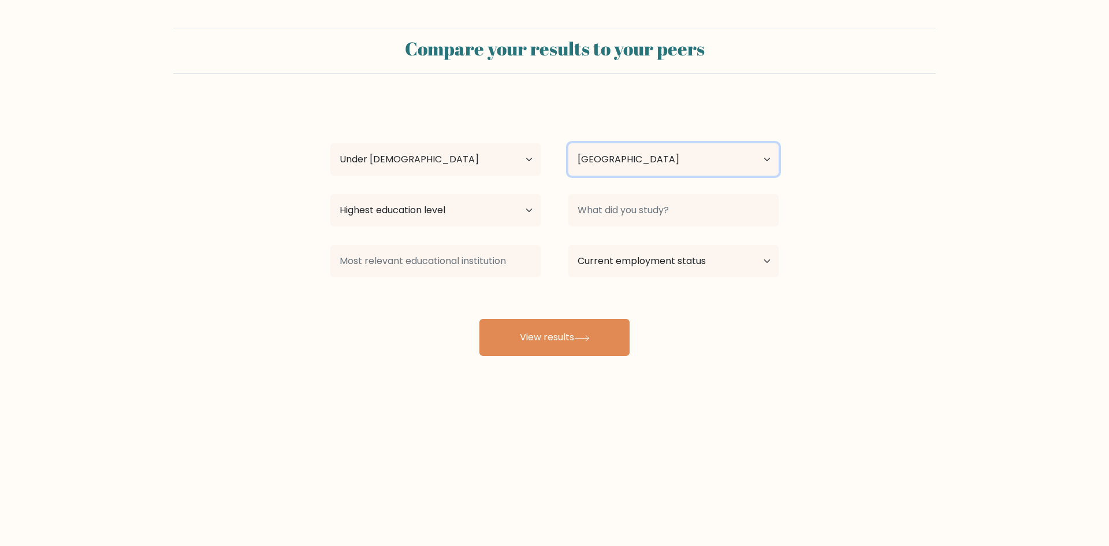
click at [569, 143] on select "Country [GEOGRAPHIC_DATA] [GEOGRAPHIC_DATA] [GEOGRAPHIC_DATA] [US_STATE] [GEOGR…" at bounding box center [674, 159] width 210 height 32
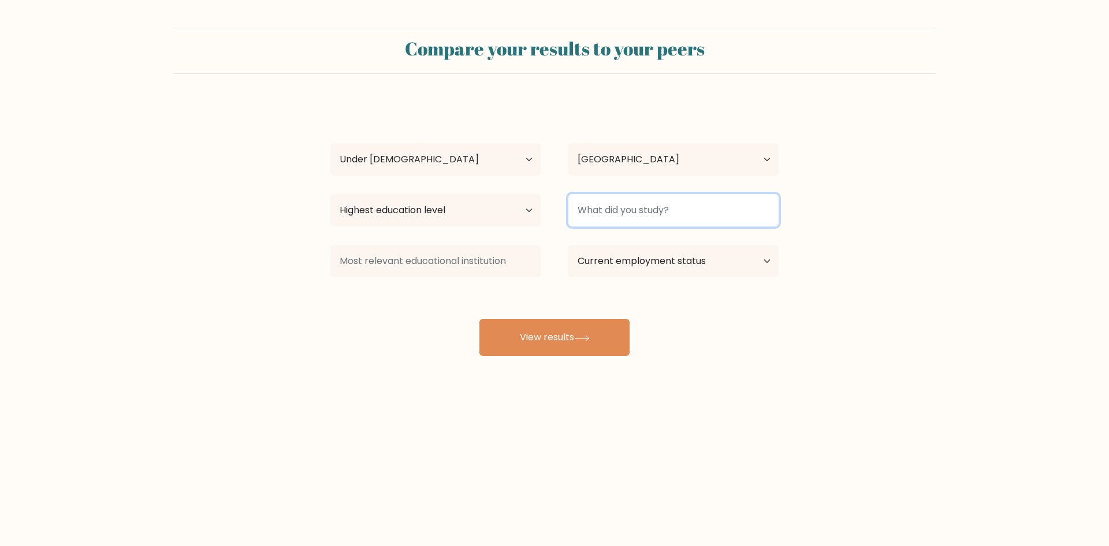
click at [622, 213] on input at bounding box center [674, 210] width 210 height 32
type input "1"
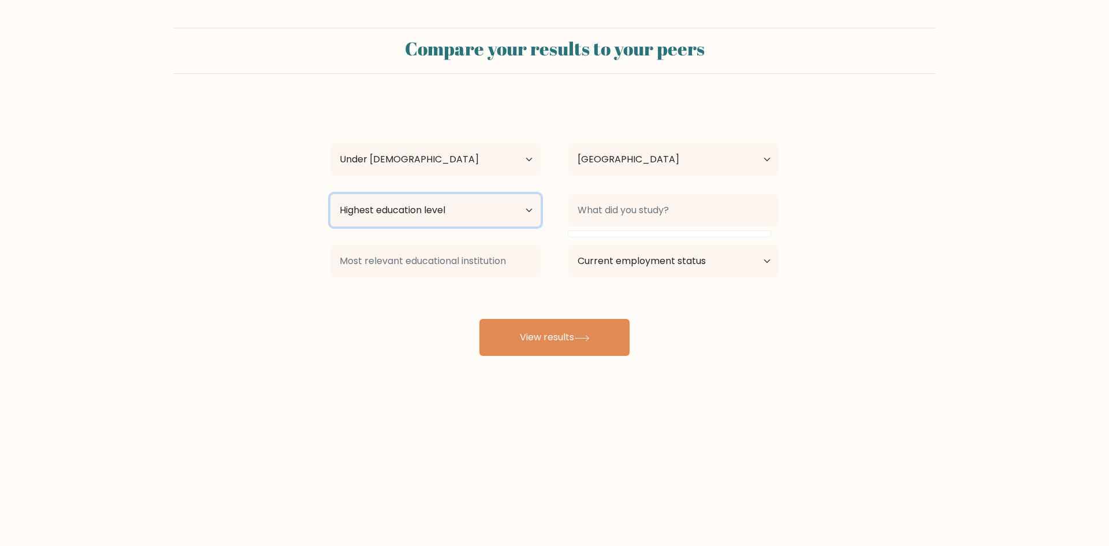
click at [482, 208] on select "Highest education level No schooling Primary Lower Secondary Upper Secondary Oc…" at bounding box center [436, 210] width 210 height 32
select select "upper_secondary"
click at [331, 194] on select "Highest education level No schooling Primary Lower Secondary Upper Secondary Oc…" at bounding box center [436, 210] width 210 height 32
click at [429, 218] on select "Highest education level No schooling Primary Lower Secondary Upper Secondary Oc…" at bounding box center [436, 210] width 210 height 32
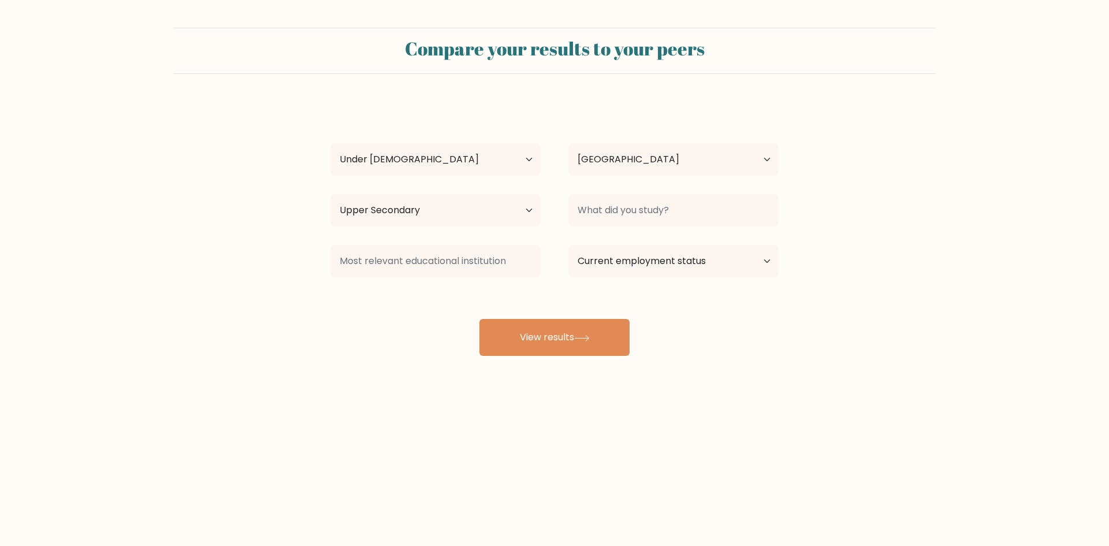
click at [381, 461] on body "Compare your results to your peers priyansh gujjar Age Under 18 years old 18-24…" at bounding box center [554, 273] width 1109 height 546
click at [639, 265] on select "Current employment status Employed Student Retired Other / prefer not to answer" at bounding box center [674, 261] width 210 height 32
select select "student"
click at [569, 245] on select "Current employment status Employed Student Retired Other / prefer not to answer" at bounding box center [674, 261] width 210 height 32
click at [440, 266] on input at bounding box center [436, 261] width 210 height 32
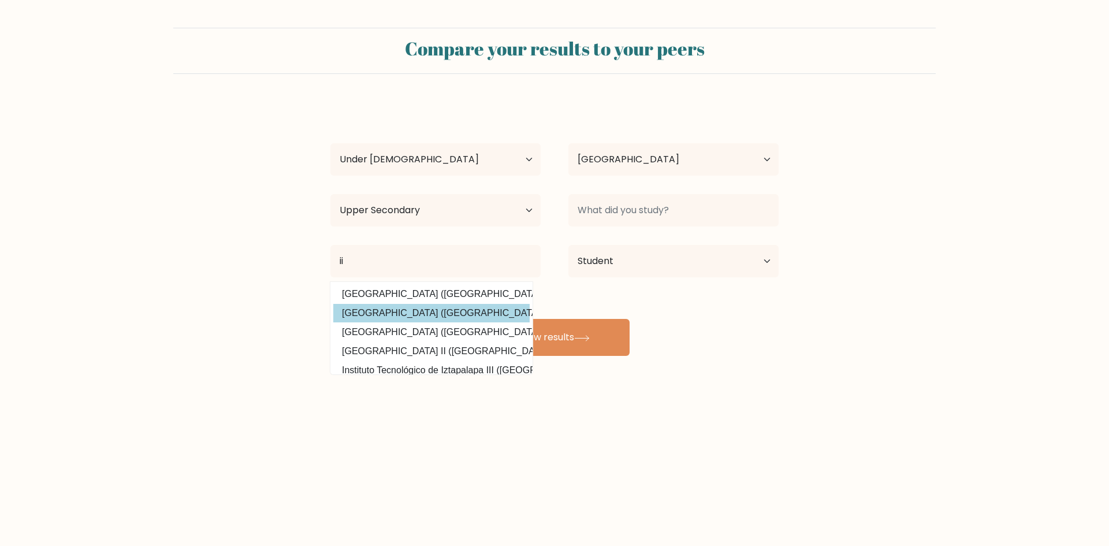
click at [425, 319] on div "priyansh gujjar Age Under 18 years old 18-24 years old 25-34 years old 35-44 ye…" at bounding box center [555, 229] width 462 height 254
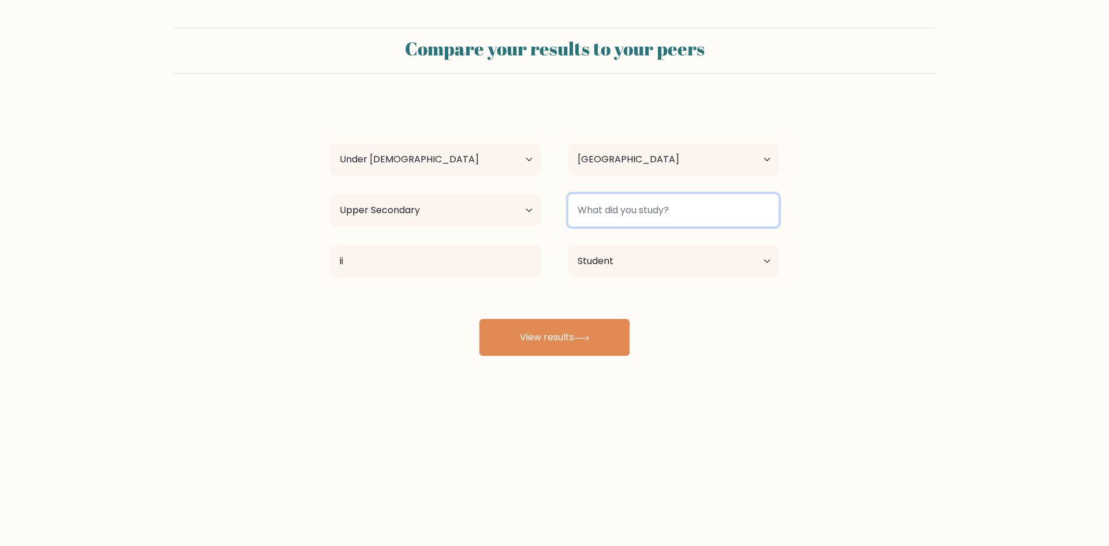
click at [665, 209] on input at bounding box center [674, 210] width 210 height 32
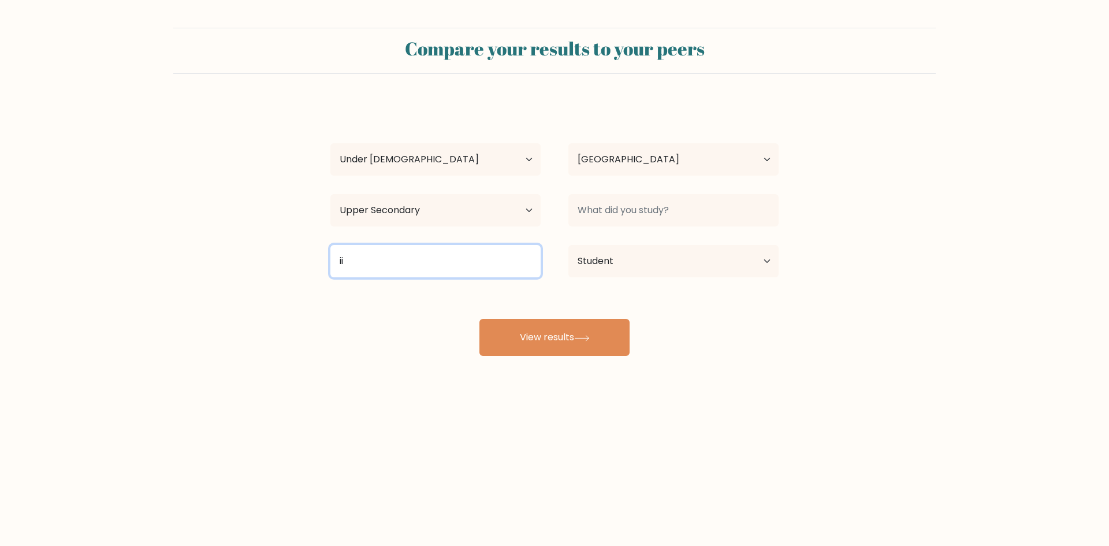
click at [370, 262] on input "ii" at bounding box center [436, 261] width 210 height 32
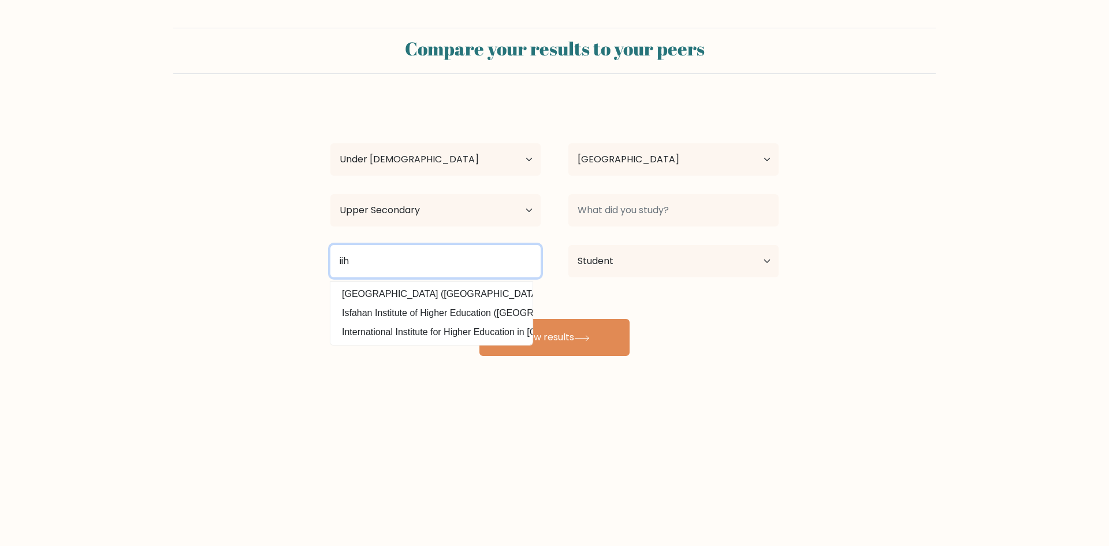
type input "ii"
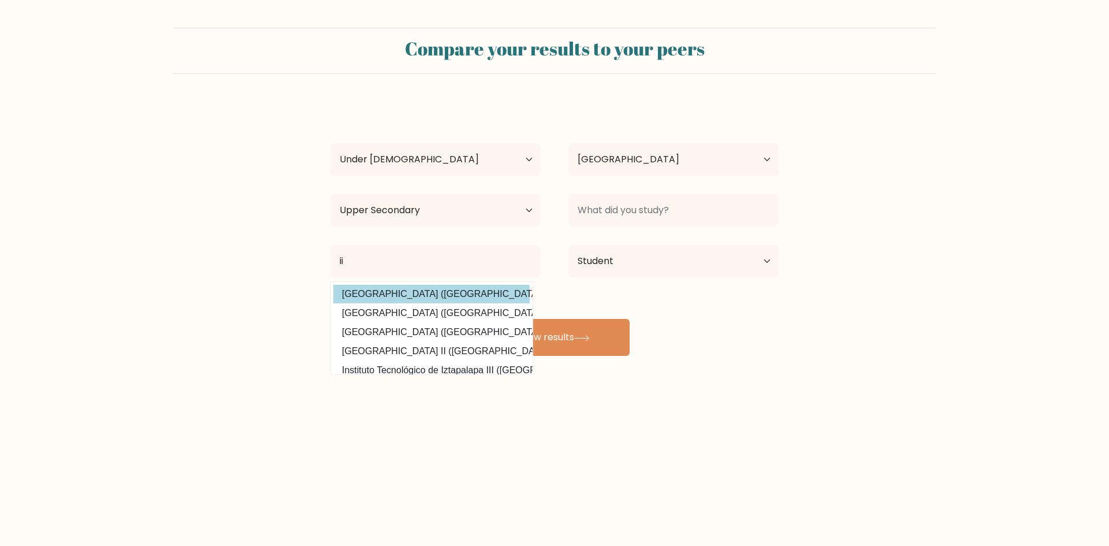
click at [392, 297] on div "priyansh gujjar Age Under 18 years old 18-24 years old 25-34 years old 35-44 ye…" at bounding box center [555, 229] width 462 height 254
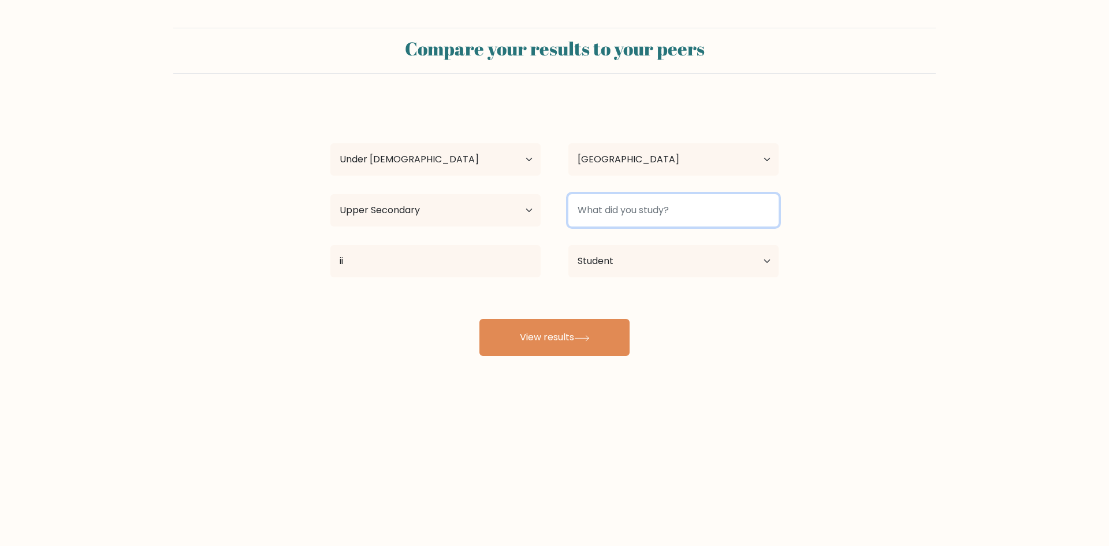
click at [648, 207] on input at bounding box center [674, 210] width 210 height 32
type input "12"
click at [480, 319] on button "View results" at bounding box center [555, 337] width 150 height 37
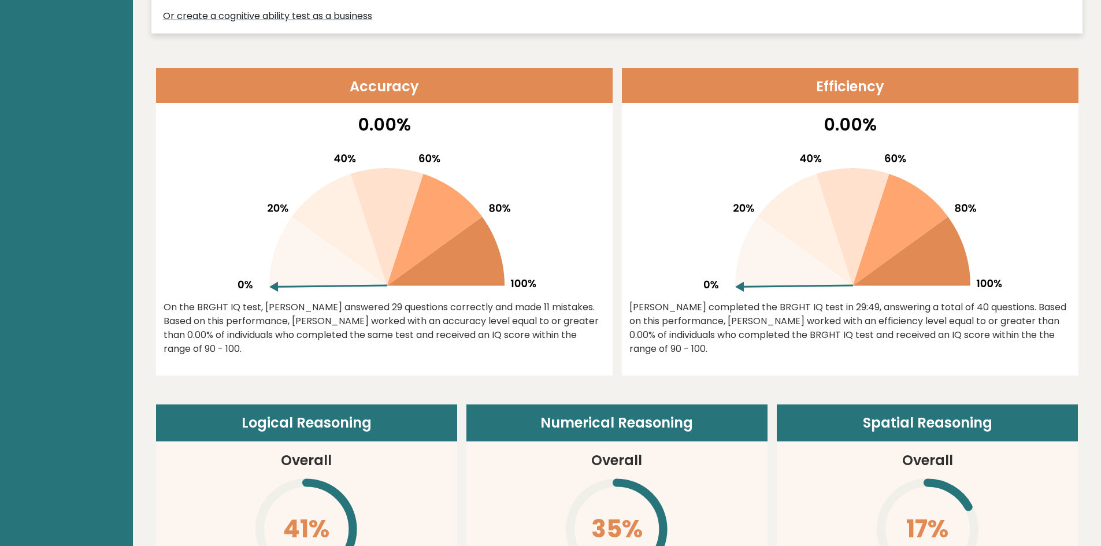
scroll to position [481, 0]
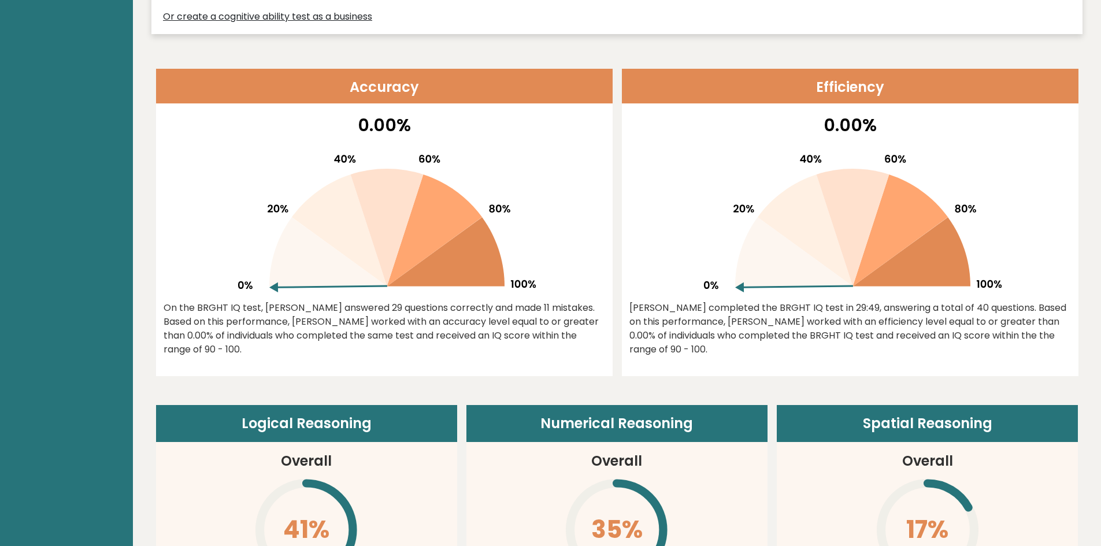
click at [385, 231] on icon at bounding box center [387, 228] width 73 height 118
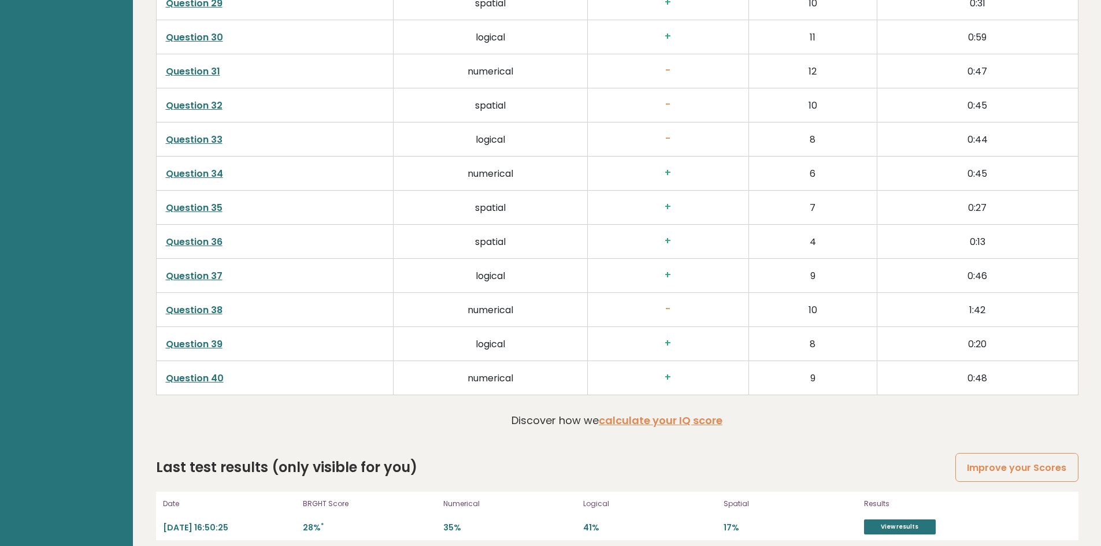
scroll to position [2934, 0]
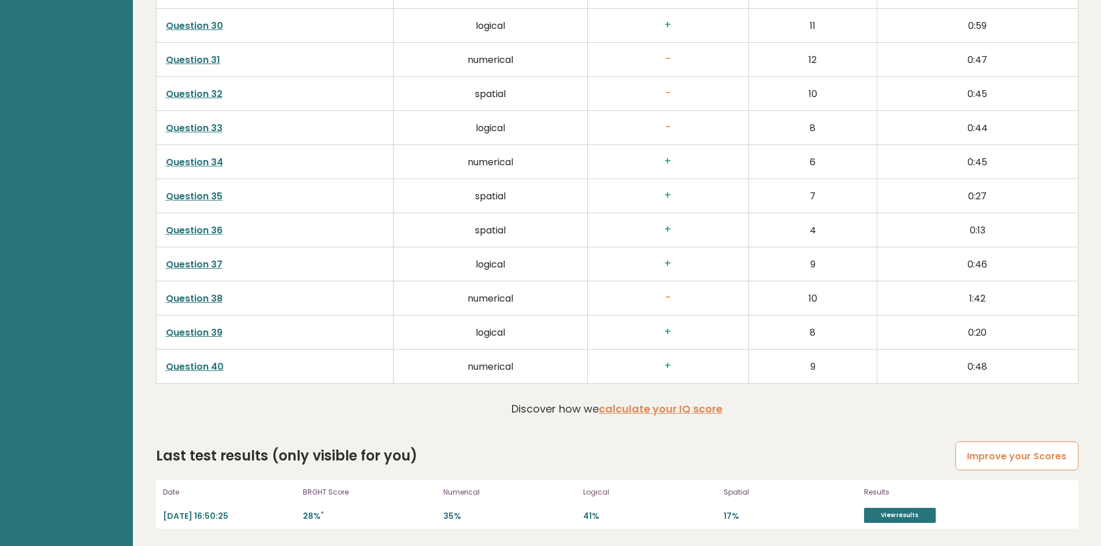
click at [971, 457] on link "Improve your Scores" at bounding box center [1016, 455] width 123 height 29
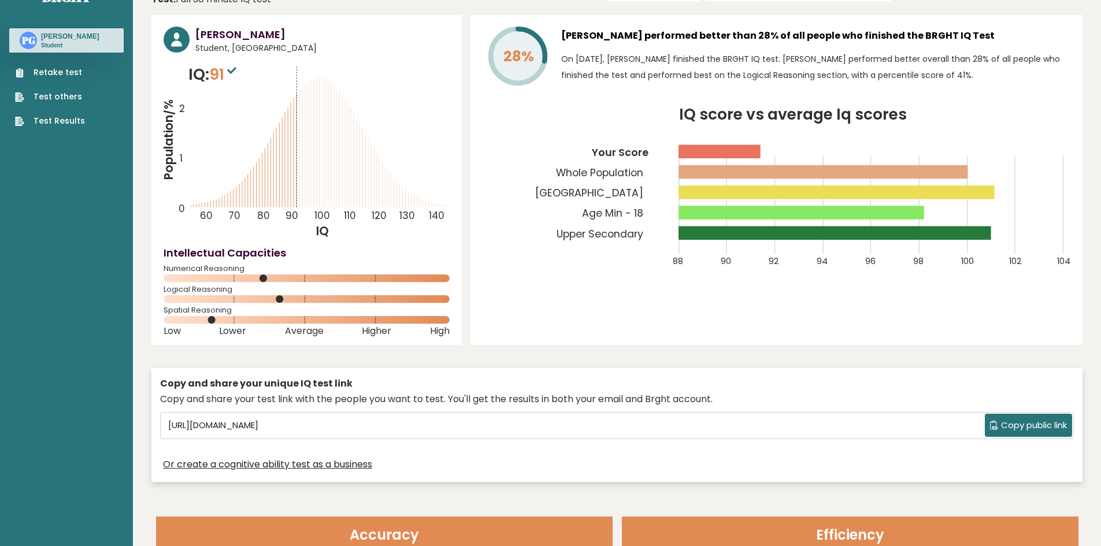
scroll to position [0, 0]
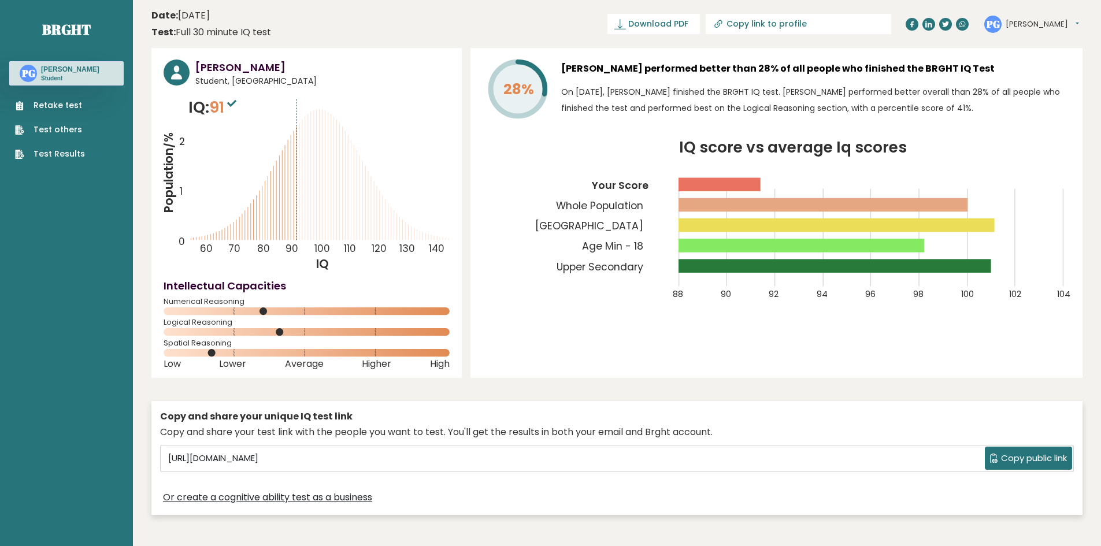
click at [795, 226] on rect at bounding box center [836, 224] width 316 height 13
click at [622, 244] on tspan "Age Min - 18" at bounding box center [612, 246] width 61 height 14
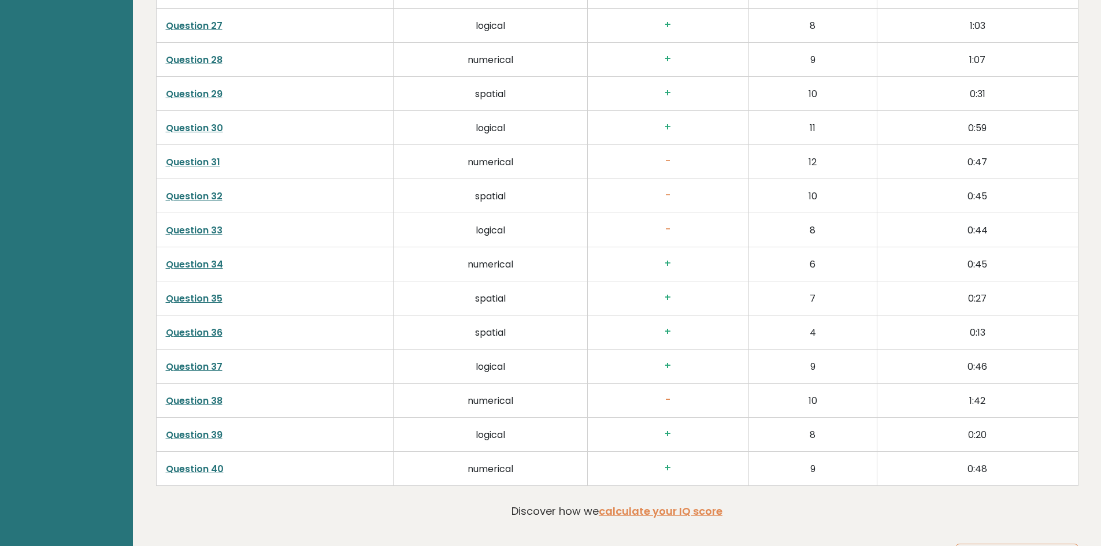
scroll to position [2934, 0]
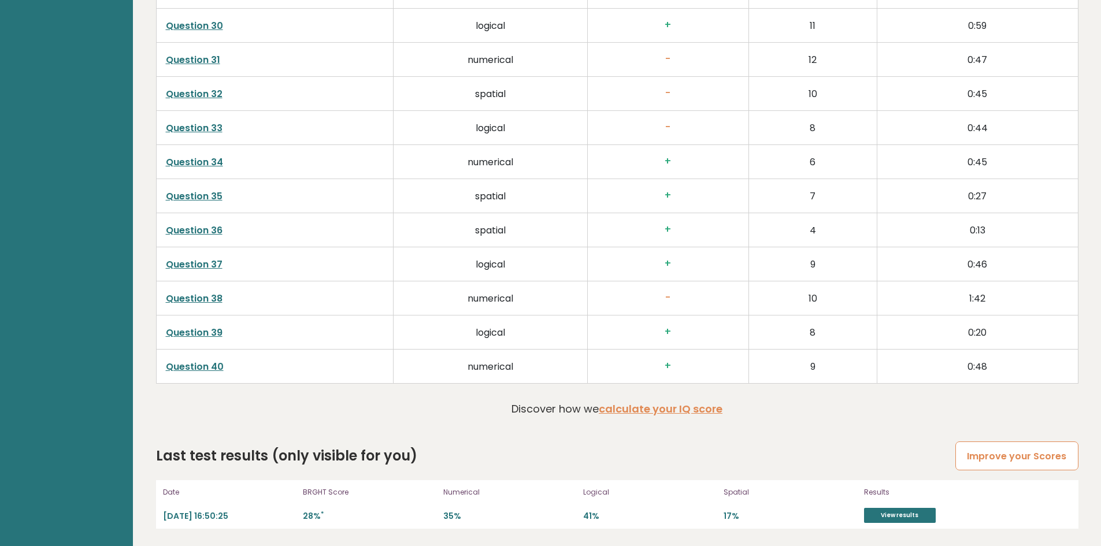
click at [1032, 459] on link "Improve your Scores" at bounding box center [1016, 455] width 123 height 29
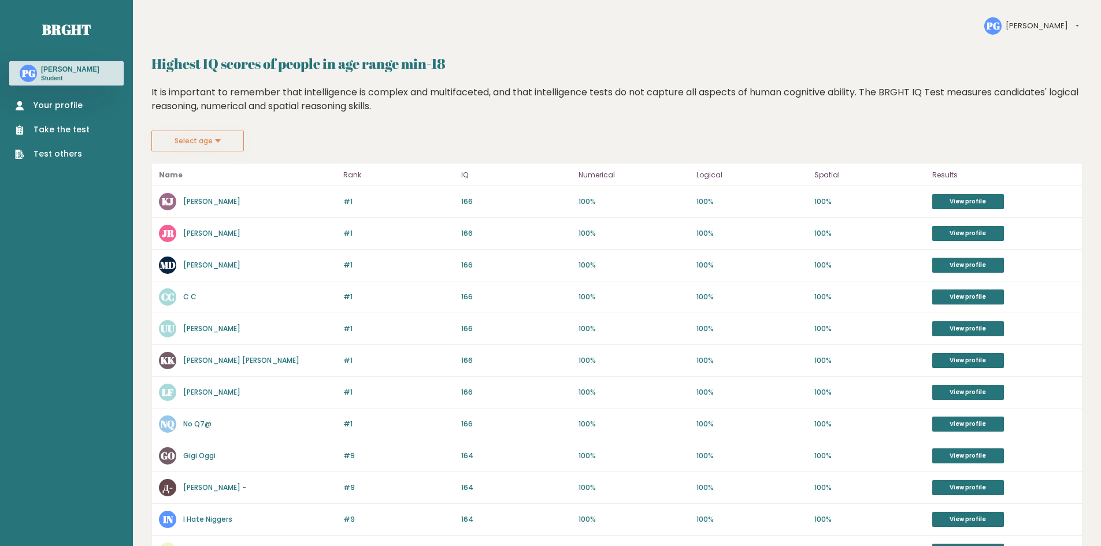
scroll to position [350, 0]
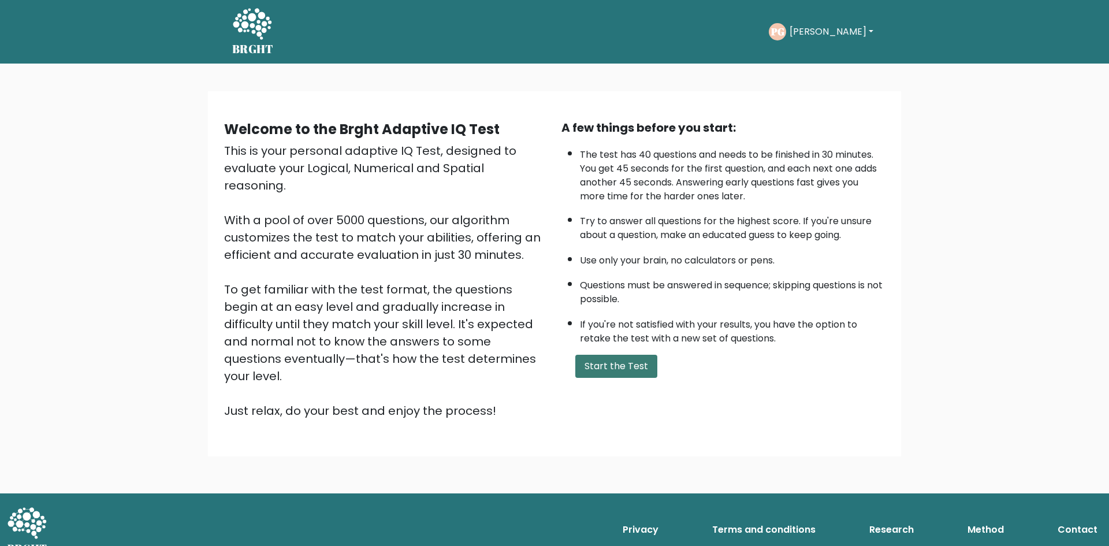
click at [617, 356] on button "Start the Test" at bounding box center [617, 366] width 82 height 23
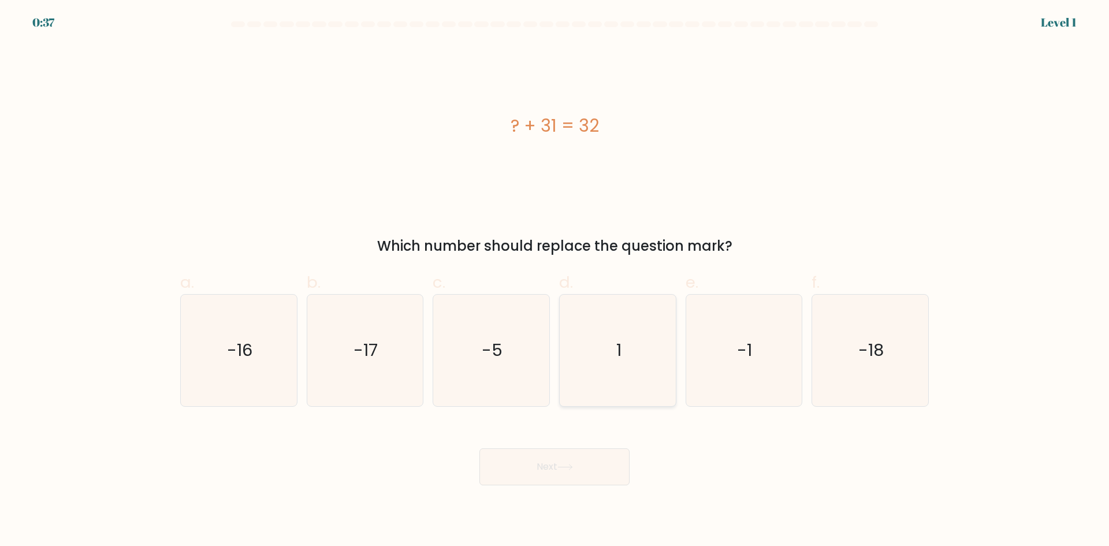
click at [649, 370] on icon "1" at bounding box center [618, 351] width 112 height 112
click at [555, 281] on input "d. 1" at bounding box center [555, 277] width 1 height 8
radio input "true"
click at [588, 460] on button "Next" at bounding box center [555, 466] width 150 height 37
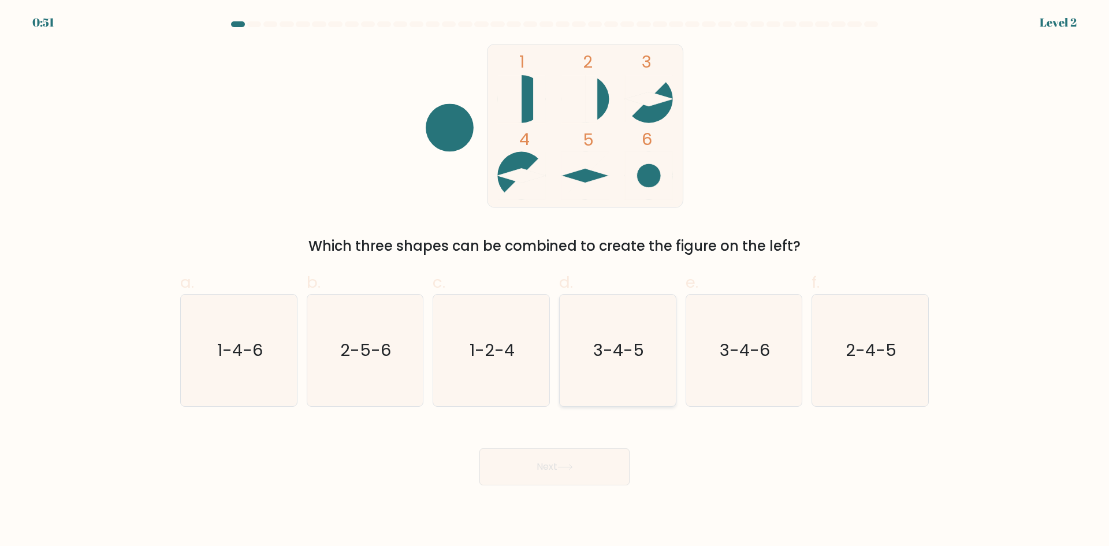
click at [673, 369] on icon "3-4-5" at bounding box center [618, 351] width 112 height 112
click at [555, 281] on input "d. 3-4-5" at bounding box center [555, 277] width 1 height 8
radio input "true"
click at [572, 469] on icon at bounding box center [565, 467] width 14 height 5
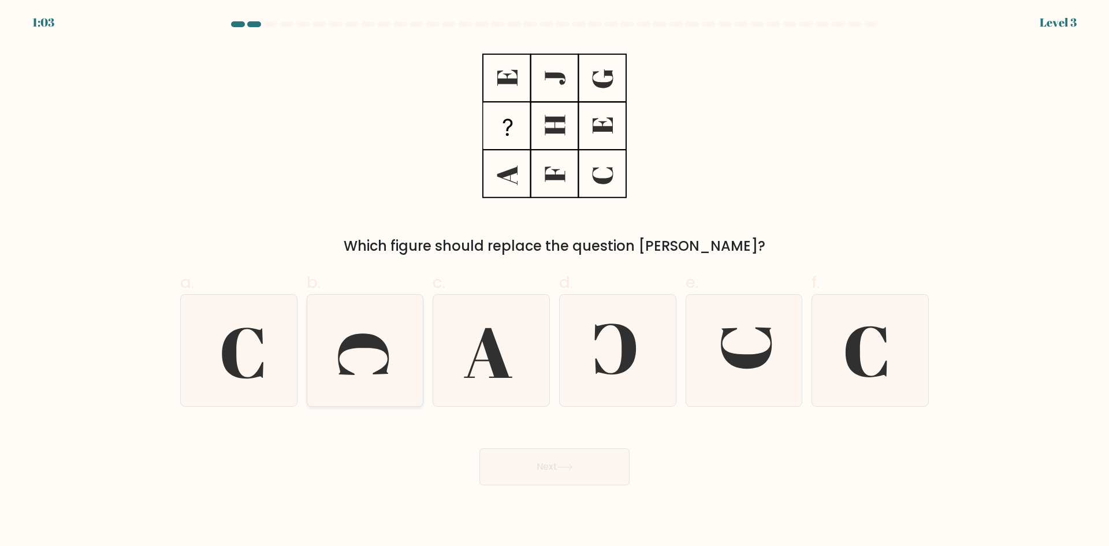
click at [375, 345] on icon at bounding box center [364, 354] width 51 height 42
click at [555, 281] on input "b." at bounding box center [555, 277] width 1 height 8
radio input "true"
click at [547, 459] on button "Next" at bounding box center [555, 466] width 150 height 37
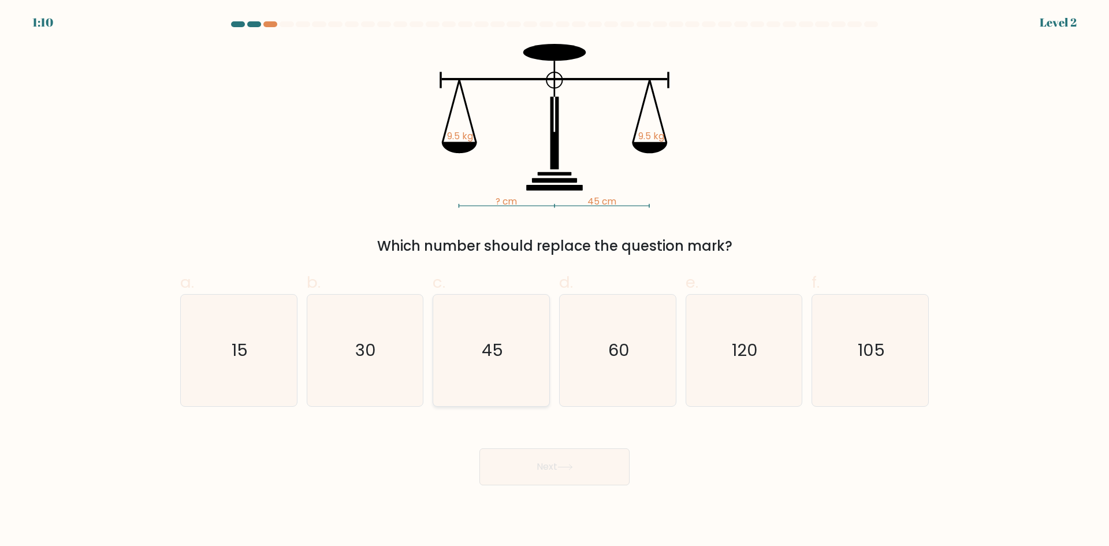
click at [492, 370] on icon "45" at bounding box center [492, 351] width 112 height 112
click at [555, 281] on input "c. 45" at bounding box center [555, 277] width 1 height 8
radio input "true"
click at [533, 470] on button "Next" at bounding box center [555, 466] width 150 height 37
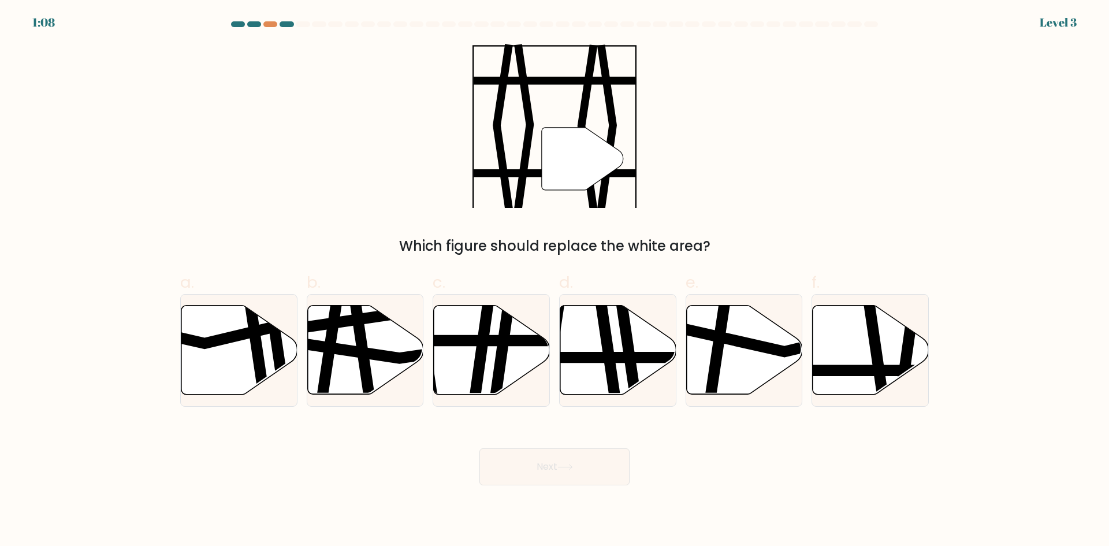
click at [533, 470] on button "Next" at bounding box center [555, 466] width 150 height 37
click at [884, 343] on icon at bounding box center [871, 350] width 116 height 89
click at [555, 281] on input "f." at bounding box center [555, 277] width 1 height 8
radio input "true"
click at [561, 473] on button "Next" at bounding box center [555, 466] width 150 height 37
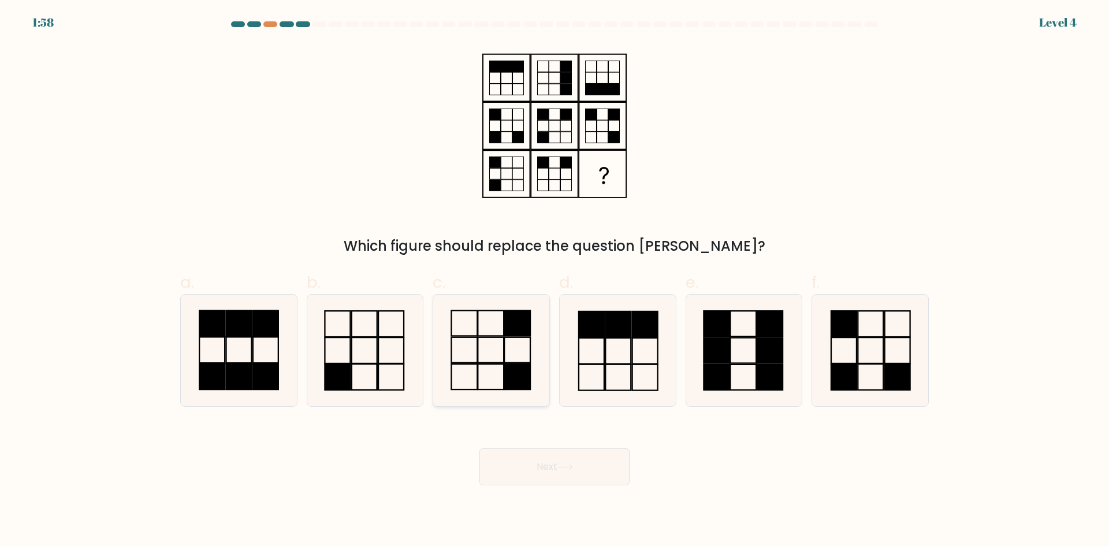
click at [495, 364] on rect at bounding box center [491, 376] width 26 height 25
click at [555, 281] on input "c." at bounding box center [555, 277] width 1 height 8
radio input "true"
click at [575, 452] on button "Next" at bounding box center [555, 466] width 150 height 37
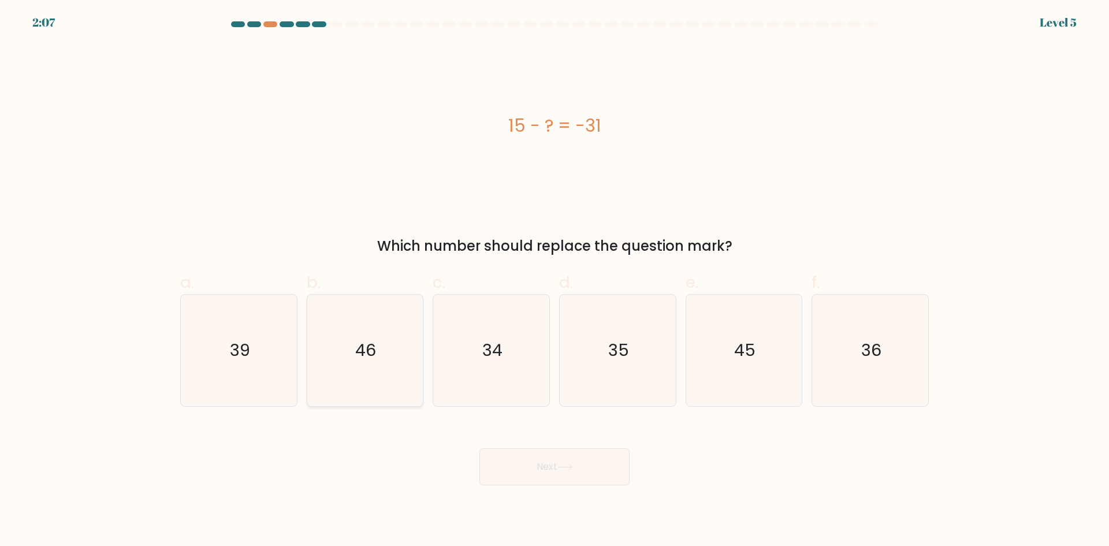
click at [372, 339] on text "46" at bounding box center [366, 350] width 21 height 23
click at [555, 281] on input "b. 46" at bounding box center [555, 277] width 1 height 8
radio input "true"
click at [519, 461] on button "Next" at bounding box center [555, 466] width 150 height 37
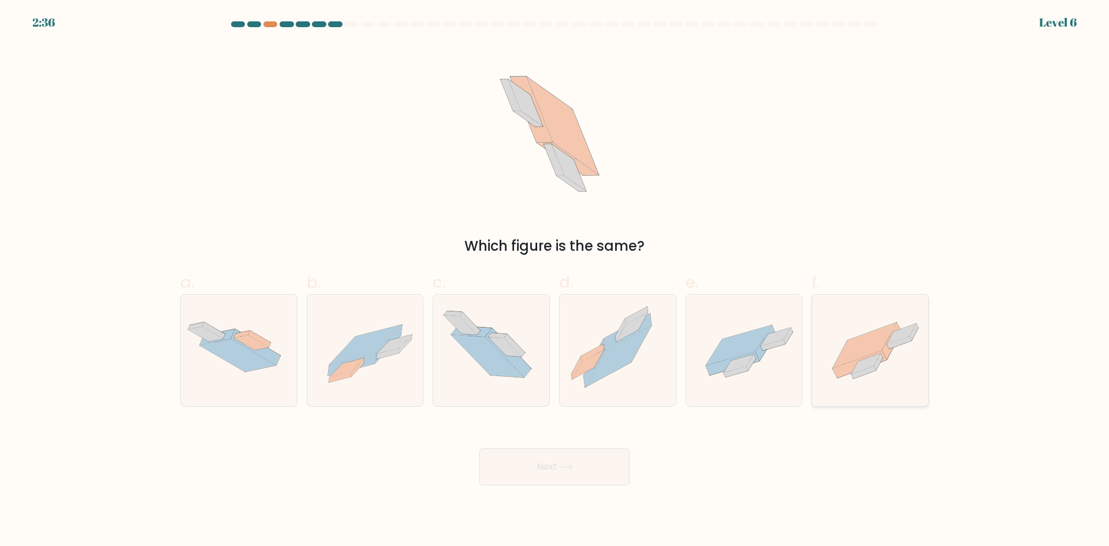
click at [886, 346] on icon at bounding box center [892, 340] width 19 height 37
click at [555, 281] on input "f." at bounding box center [555, 277] width 1 height 8
radio input "true"
click at [539, 468] on button "Next" at bounding box center [555, 466] width 150 height 37
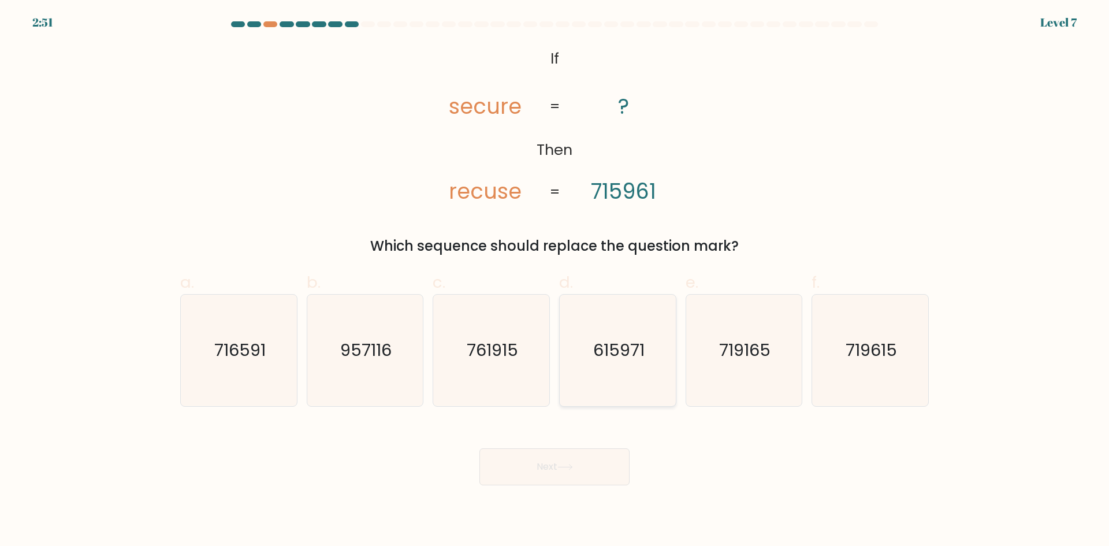
click at [615, 334] on icon "615971" at bounding box center [618, 351] width 112 height 112
click at [555, 281] on input "d. 615971" at bounding box center [555, 277] width 1 height 8
radio input "true"
click at [557, 459] on button "Next" at bounding box center [555, 466] width 150 height 37
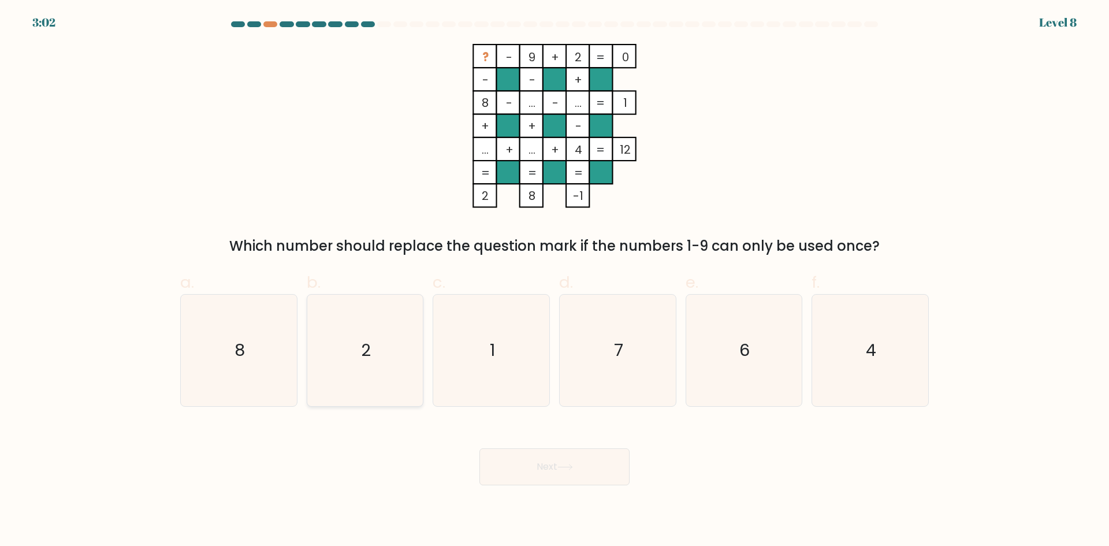
click at [333, 334] on icon "2" at bounding box center [365, 351] width 112 height 112
click at [555, 281] on input "b. 2" at bounding box center [555, 277] width 1 height 8
radio input "true"
click at [544, 484] on button "Next" at bounding box center [555, 466] width 150 height 37
click at [550, 477] on button "Next" at bounding box center [555, 466] width 150 height 37
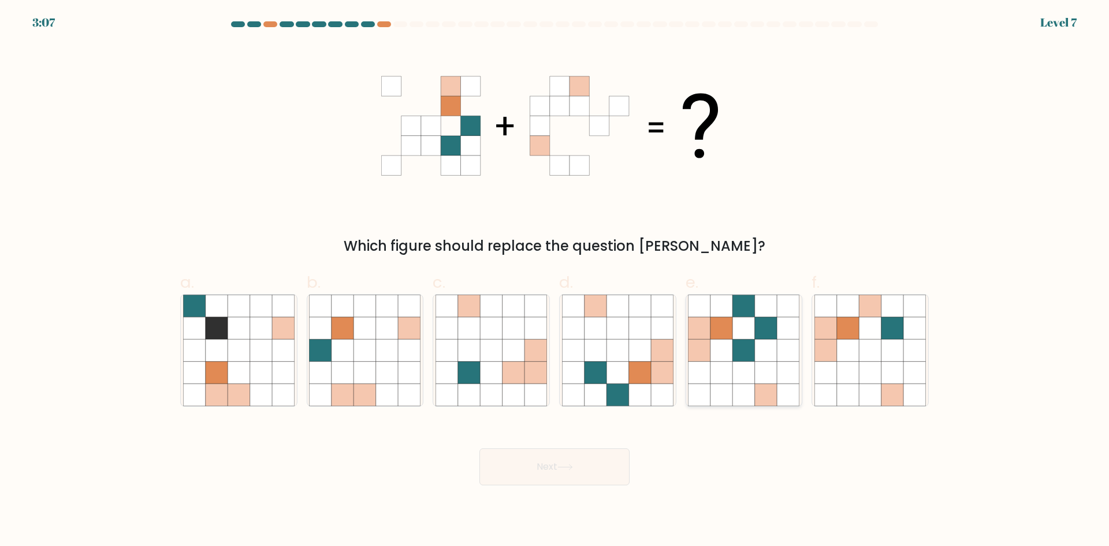
click at [755, 353] on icon at bounding box center [766, 350] width 22 height 22
click at [555, 281] on input "e." at bounding box center [555, 277] width 1 height 8
radio input "true"
click at [558, 452] on button "Next" at bounding box center [555, 466] width 150 height 37
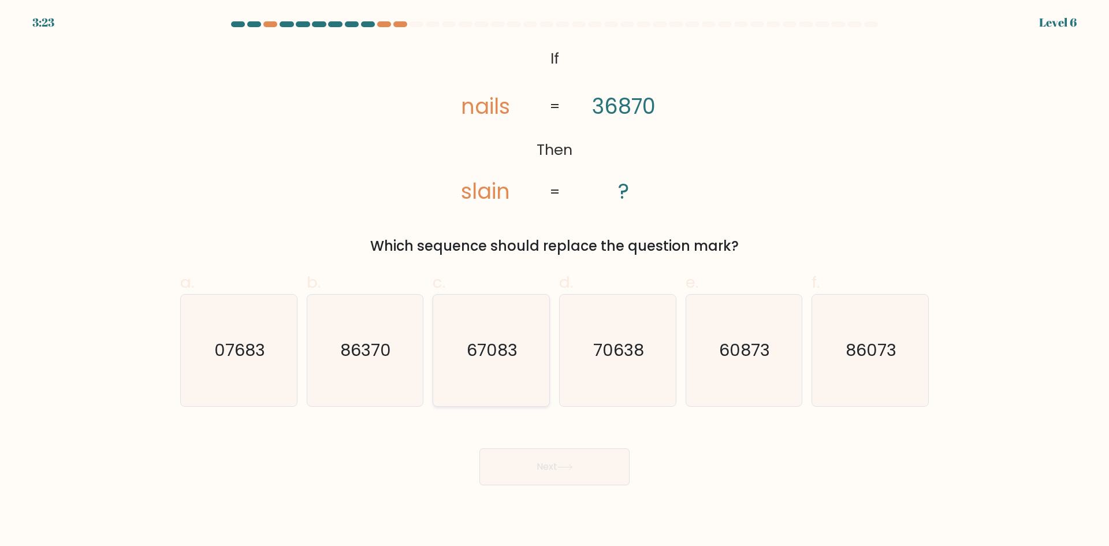
click at [500, 343] on text "67083" at bounding box center [492, 350] width 51 height 23
click at [555, 281] on input "c. 67083" at bounding box center [555, 277] width 1 height 8
radio input "true"
click at [555, 463] on button "Next" at bounding box center [555, 466] width 150 height 37
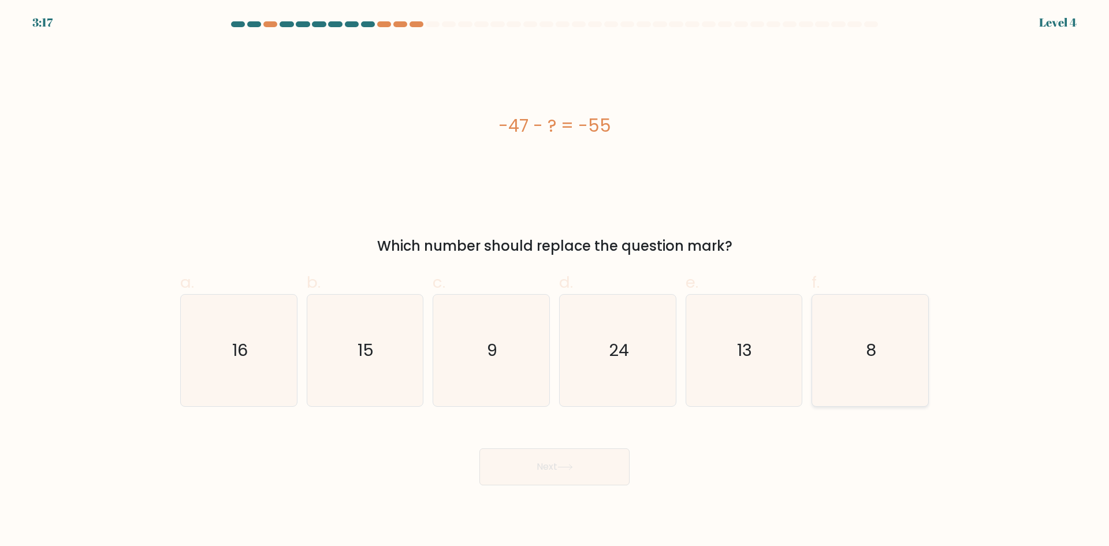
click at [870, 366] on icon "8" at bounding box center [871, 351] width 112 height 112
click at [555, 281] on input "f. 8" at bounding box center [555, 277] width 1 height 8
radio input "true"
click at [863, 361] on icon "8" at bounding box center [870, 350] width 110 height 110
click at [555, 281] on input "f. 8" at bounding box center [555, 277] width 1 height 8
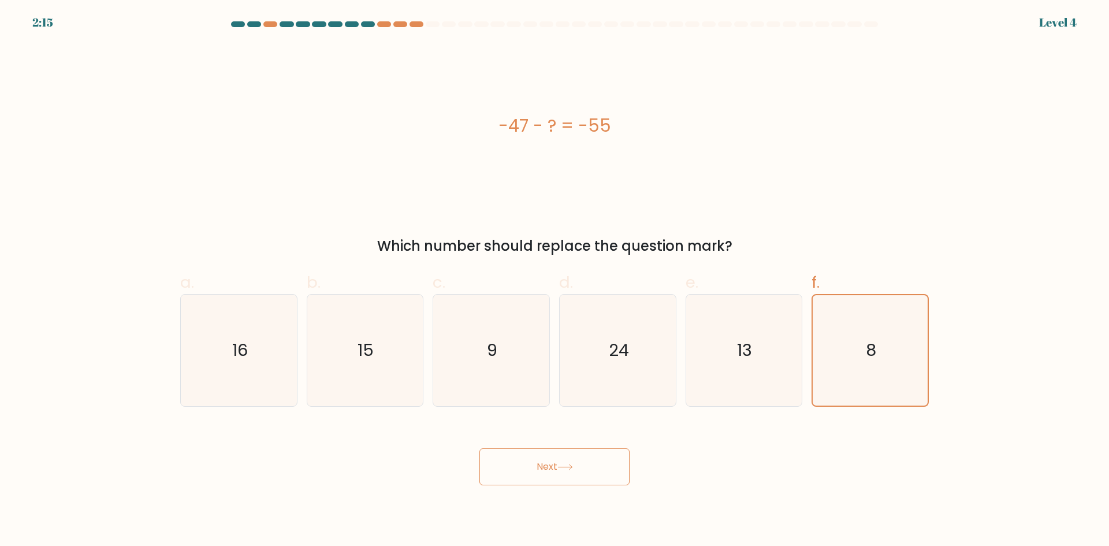
click at [588, 461] on button "Next" at bounding box center [555, 466] width 150 height 37
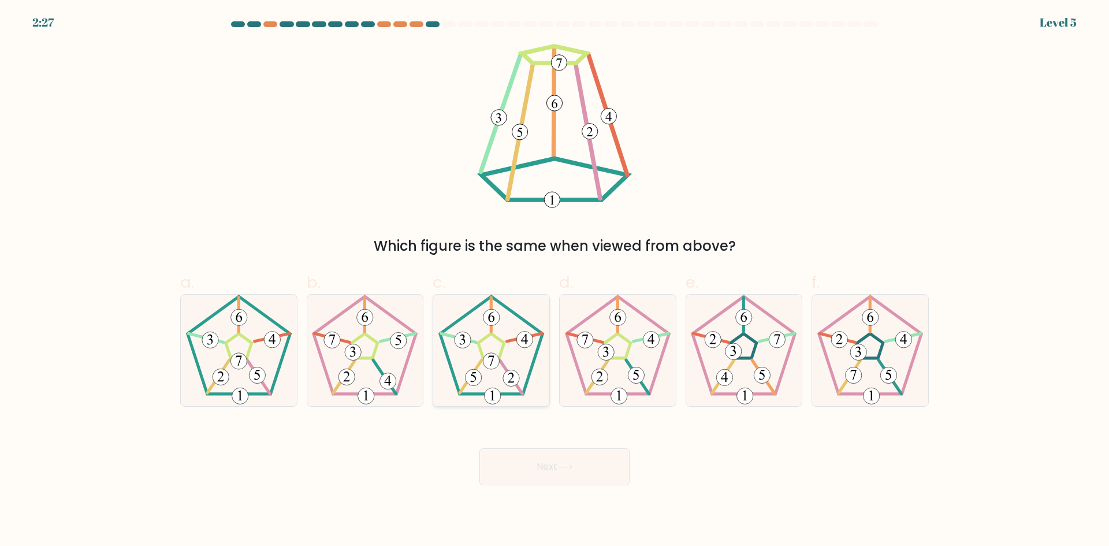
drag, startPoint x: 503, startPoint y: 350, endPoint x: 512, endPoint y: 357, distance: 11.1
click at [512, 357] on icon at bounding box center [492, 351] width 112 height 112
click at [555, 281] on input "c." at bounding box center [555, 277] width 1 height 8
radio input "true"
click at [512, 357] on icon at bounding box center [491, 350] width 110 height 110
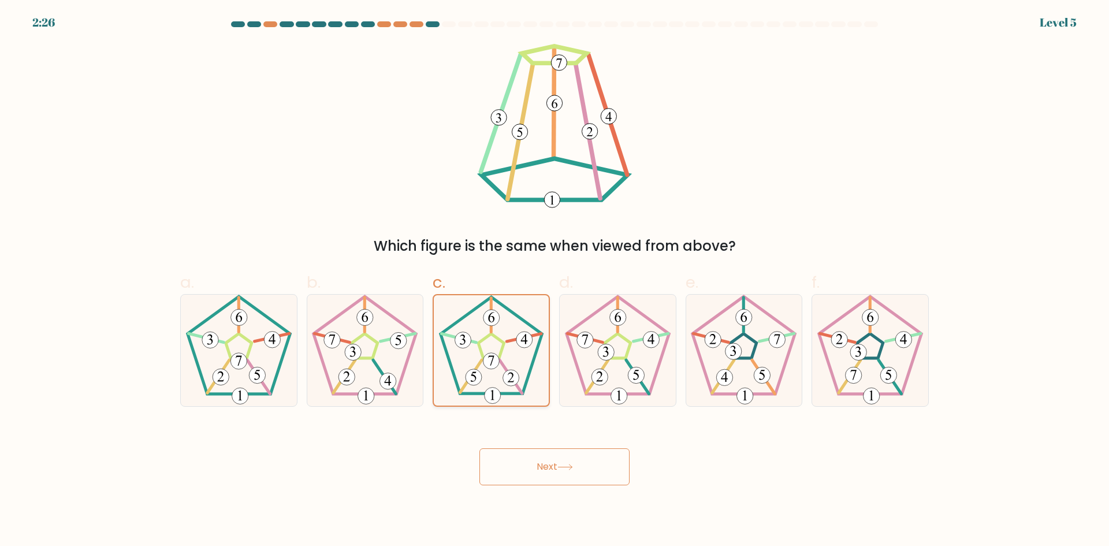
click at [555, 281] on input "c." at bounding box center [555, 277] width 1 height 8
click at [555, 484] on button "Next" at bounding box center [555, 466] width 150 height 37
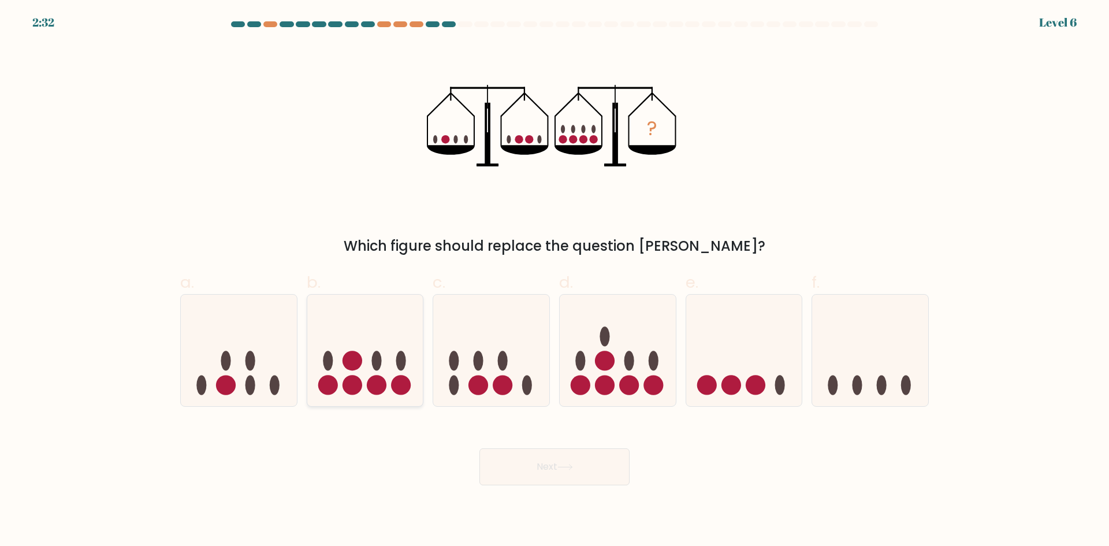
click at [365, 363] on icon at bounding box center [365, 350] width 116 height 96
click at [555, 281] on input "b." at bounding box center [555, 277] width 1 height 8
radio input "true"
click at [574, 463] on button "Next" at bounding box center [555, 466] width 150 height 37
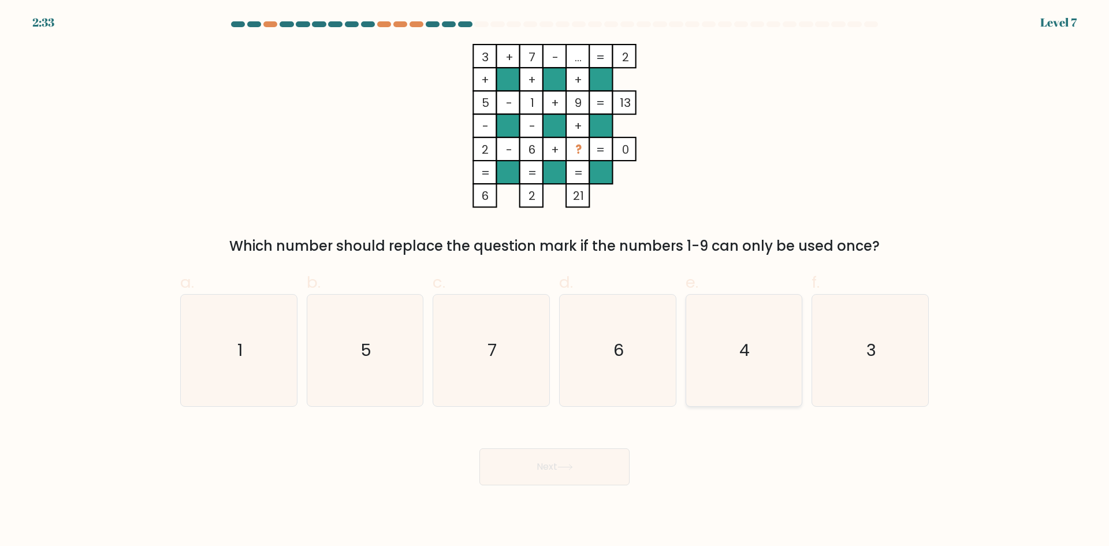
click at [736, 358] on icon "4" at bounding box center [744, 351] width 112 height 112
click at [555, 281] on input "e. 4" at bounding box center [555, 277] width 1 height 8
radio input "true"
click at [601, 475] on button "Next" at bounding box center [555, 466] width 150 height 37
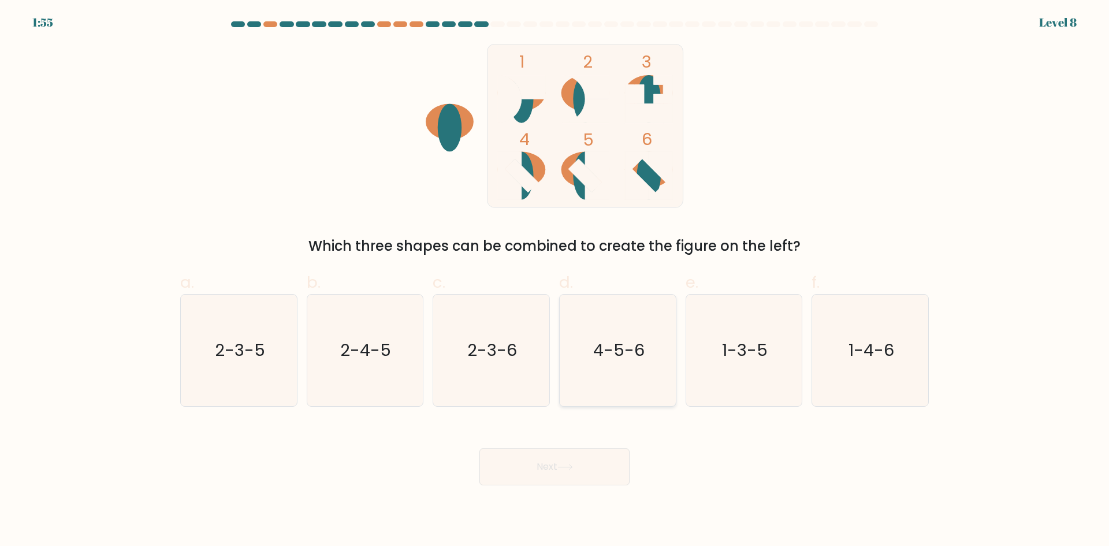
click at [632, 352] on text "4-5-6" at bounding box center [618, 350] width 51 height 23
click at [555, 281] on input "d. 4-5-6" at bounding box center [555, 277] width 1 height 8
radio input "true"
click at [569, 448] on button "Next" at bounding box center [555, 466] width 150 height 37
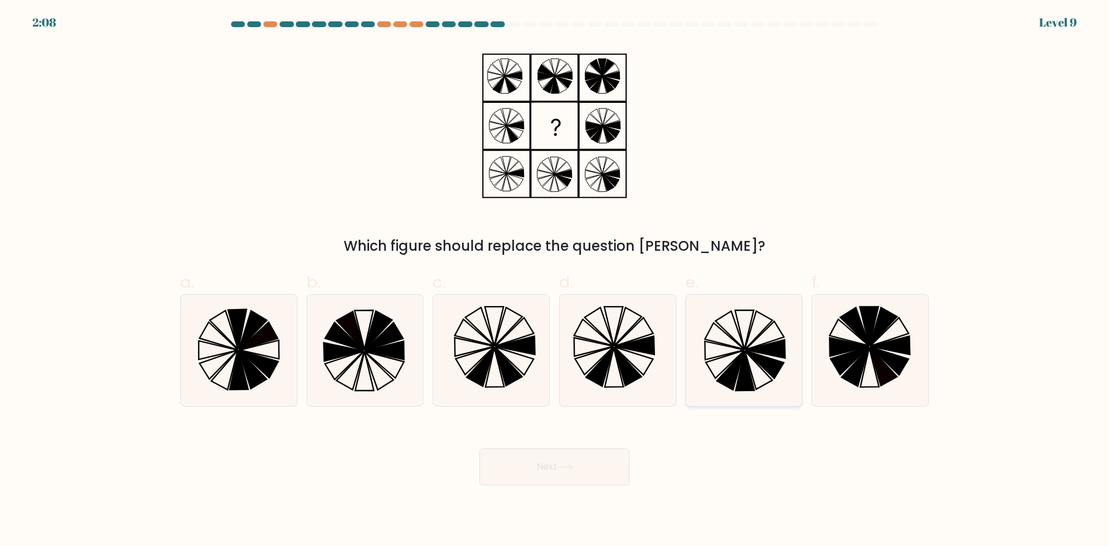
click at [757, 357] on icon at bounding box center [765, 365] width 39 height 28
click at [555, 281] on input "e." at bounding box center [555, 277] width 1 height 8
radio input "true"
click at [551, 459] on button "Next" at bounding box center [555, 466] width 150 height 37
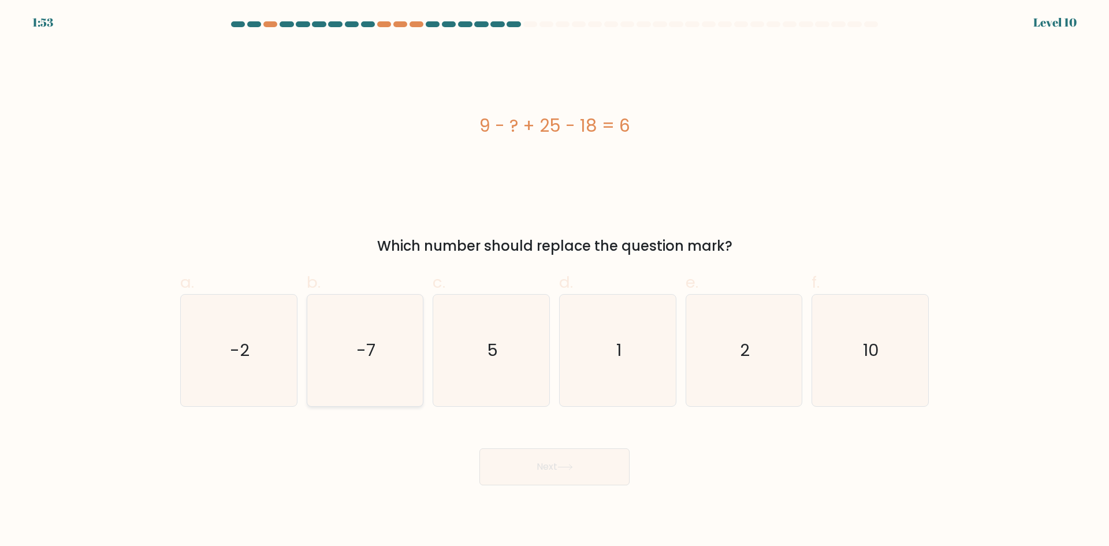
click at [406, 337] on icon "-7" at bounding box center [365, 351] width 112 height 112
click at [555, 281] on input "b. -7" at bounding box center [555, 277] width 1 height 8
radio input "true"
click at [545, 463] on button "Next" at bounding box center [555, 466] width 150 height 37
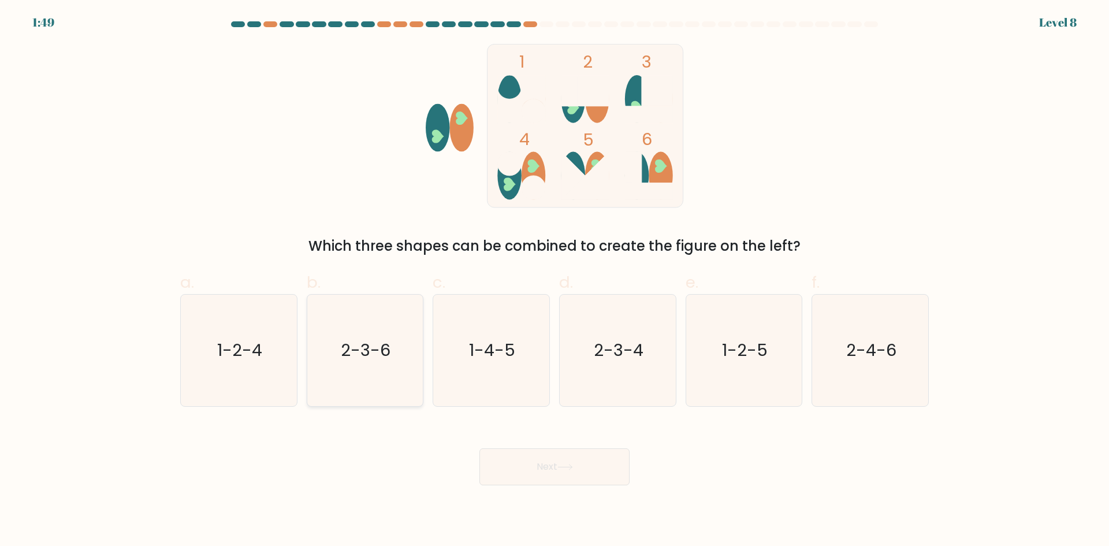
click at [406, 325] on icon "2-3-6" at bounding box center [365, 351] width 112 height 112
click at [555, 281] on input "b. 2-3-6" at bounding box center [555, 277] width 1 height 8
radio input "true"
click at [582, 452] on button "Next" at bounding box center [555, 466] width 150 height 37
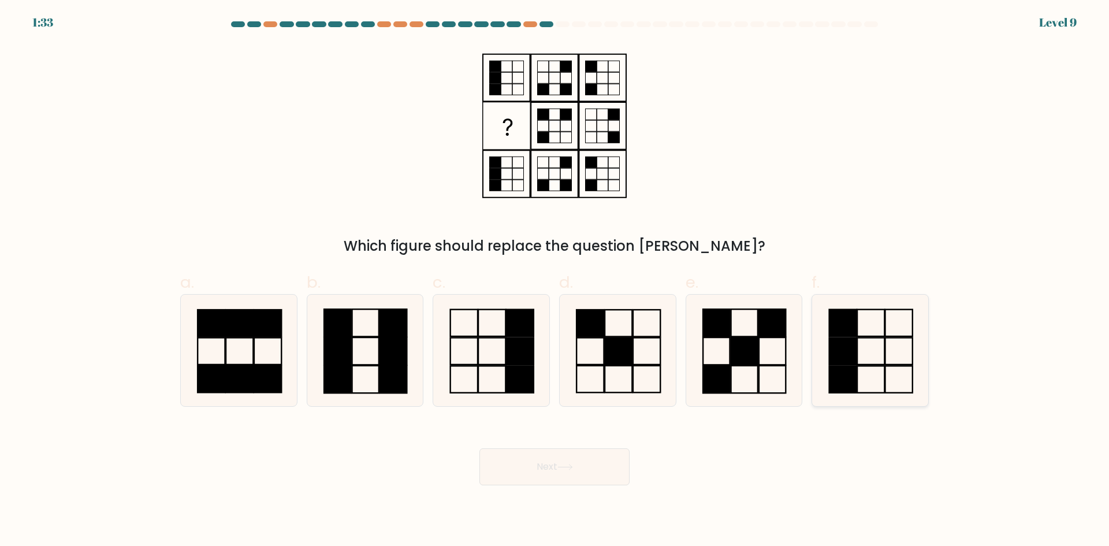
click at [858, 344] on rect at bounding box center [871, 350] width 27 height 27
click at [555, 281] on input "f." at bounding box center [555, 277] width 1 height 8
radio input "true"
click at [537, 473] on button "Next" at bounding box center [555, 466] width 150 height 37
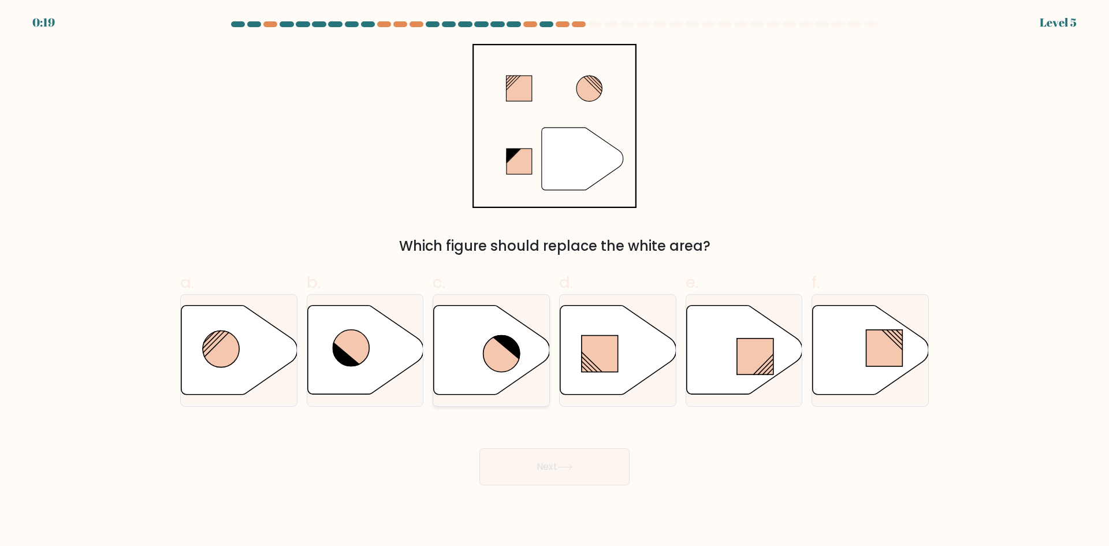
click at [521, 357] on icon at bounding box center [506, 346] width 29 height 27
click at [555, 281] on input "c." at bounding box center [555, 277] width 1 height 8
radio input "true"
click at [562, 465] on icon at bounding box center [566, 467] width 16 height 6
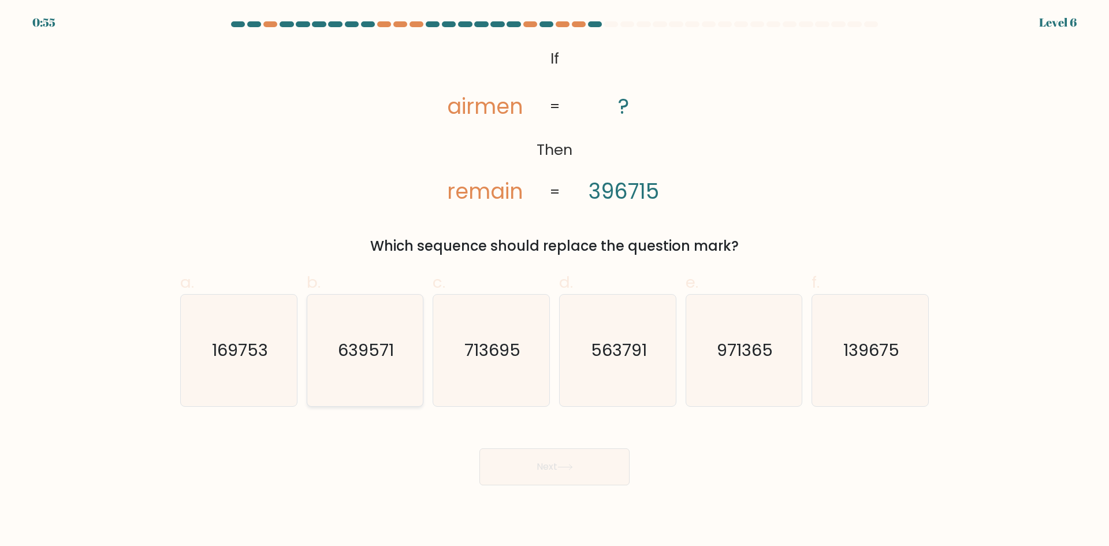
click at [361, 360] on text "639571" at bounding box center [366, 350] width 56 height 23
click at [555, 281] on input "b. 639571" at bounding box center [555, 277] width 1 height 8
radio input "true"
click at [561, 465] on icon at bounding box center [566, 467] width 16 height 6
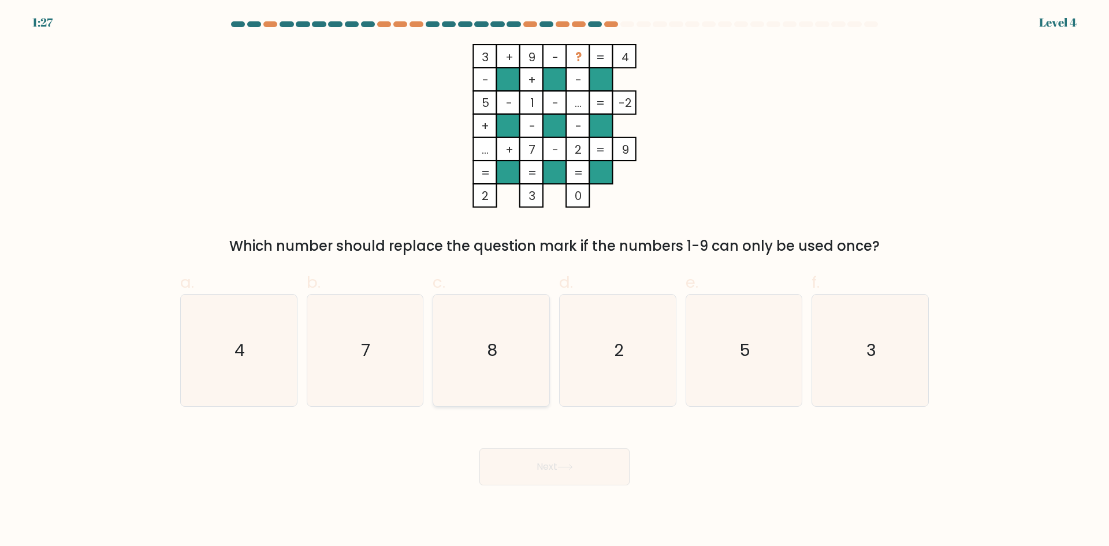
click at [531, 382] on icon "8" at bounding box center [492, 351] width 112 height 112
click at [555, 281] on input "c. 8" at bounding box center [555, 277] width 1 height 8
radio input "true"
click at [553, 467] on button "Next" at bounding box center [555, 466] width 150 height 37
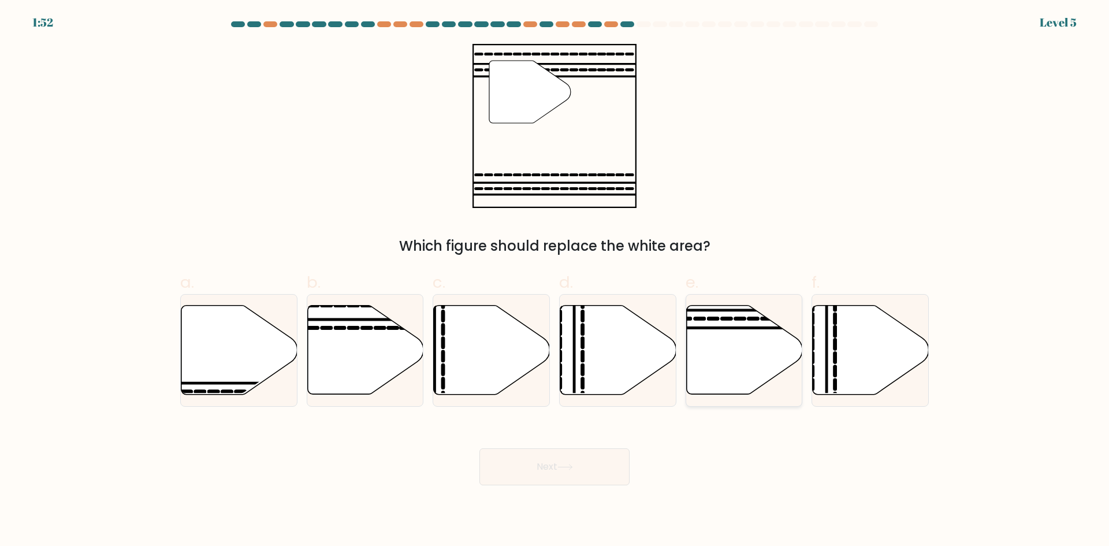
click at [725, 332] on icon at bounding box center [744, 350] width 116 height 89
click at [555, 281] on input "e." at bounding box center [555, 277] width 1 height 8
radio input "true"
click at [578, 464] on button "Next" at bounding box center [555, 466] width 150 height 37
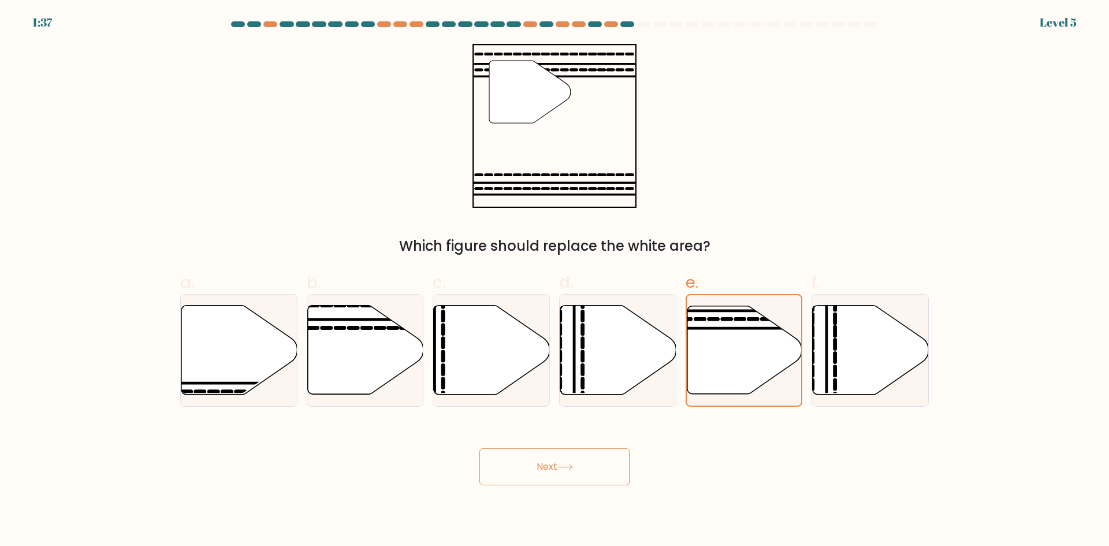
click at [578, 464] on button "Next" at bounding box center [555, 466] width 150 height 37
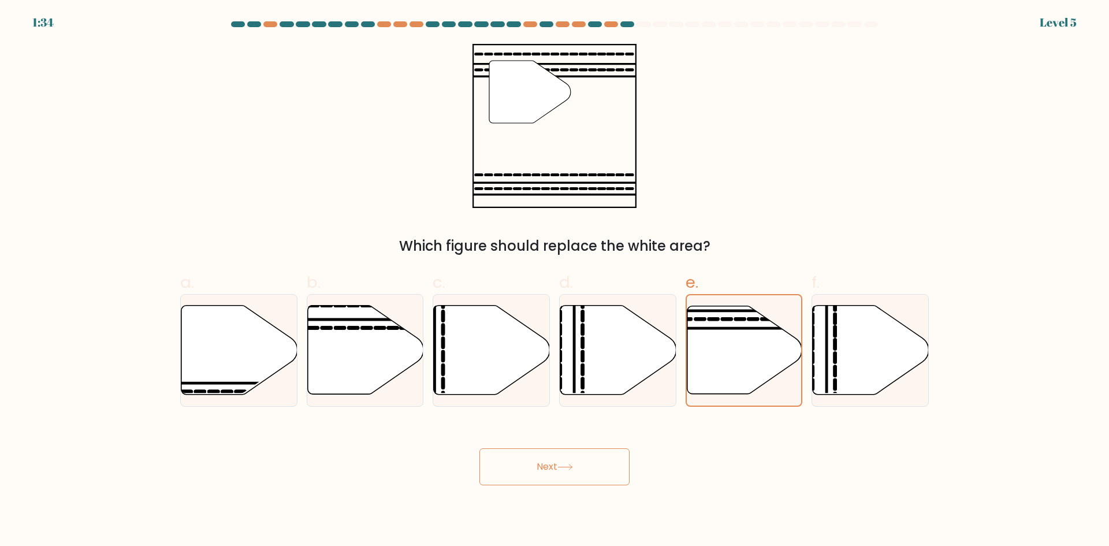
click at [578, 464] on button "Next" at bounding box center [555, 466] width 150 height 37
click at [606, 463] on button "Next" at bounding box center [555, 466] width 150 height 37
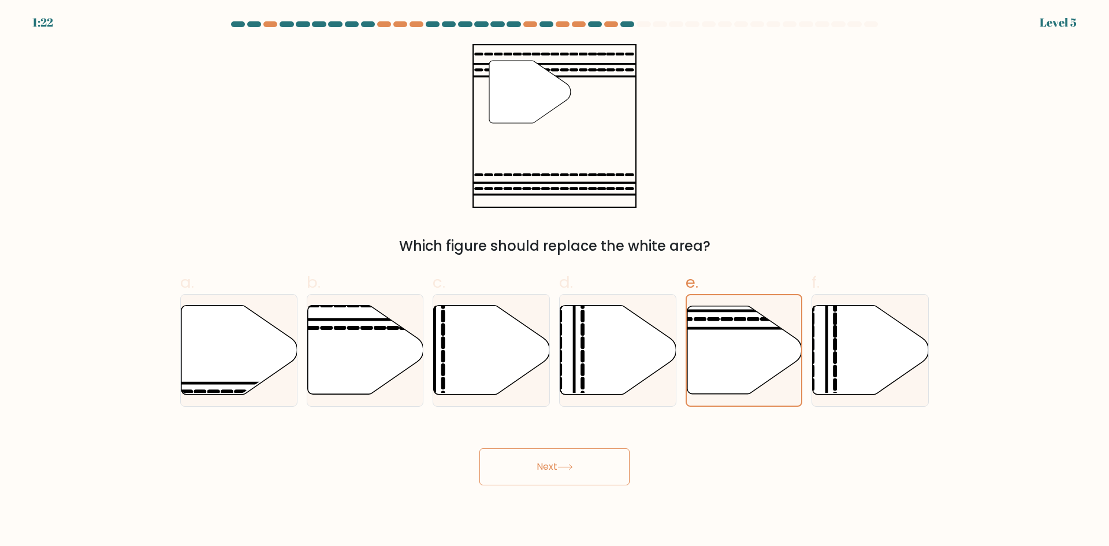
click at [606, 463] on button "Next" at bounding box center [555, 466] width 150 height 37
drag, startPoint x: 606, startPoint y: 463, endPoint x: 788, endPoint y: 344, distance: 218.3
click at [788, 344] on form at bounding box center [554, 253] width 1109 height 464
click at [788, 344] on icon at bounding box center [744, 350] width 115 height 88
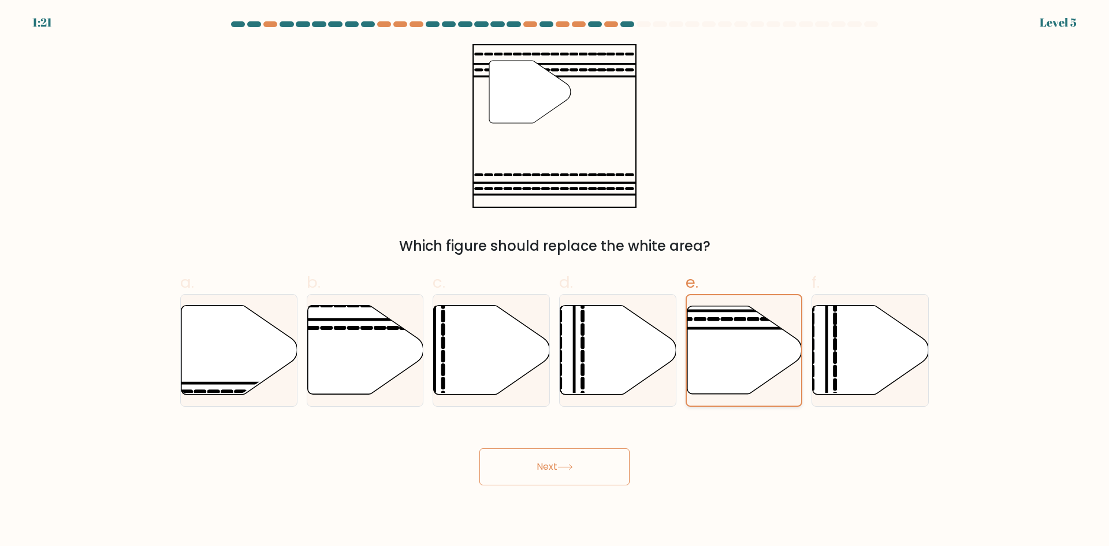
click at [555, 281] on input "e." at bounding box center [555, 277] width 1 height 8
click at [788, 344] on icon at bounding box center [744, 350] width 115 height 88
click at [555, 281] on input "e." at bounding box center [555, 277] width 1 height 8
click at [788, 344] on icon at bounding box center [744, 350] width 115 height 88
click at [555, 281] on input "e." at bounding box center [555, 277] width 1 height 8
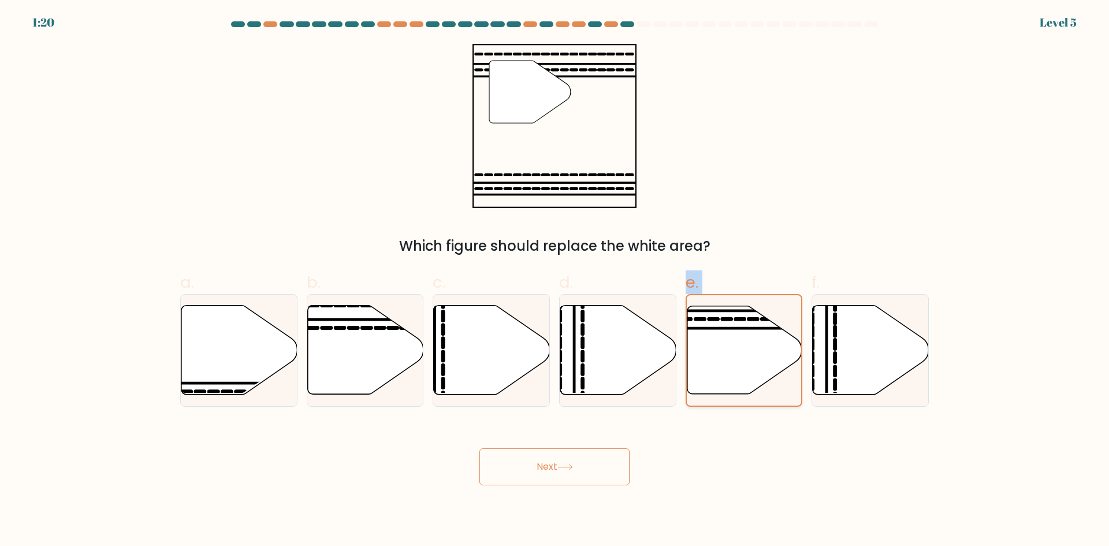
click at [788, 344] on icon at bounding box center [744, 350] width 115 height 88
click at [555, 281] on input "e." at bounding box center [555, 277] width 1 height 8
click at [788, 344] on icon at bounding box center [744, 350] width 115 height 88
click at [555, 281] on input "e." at bounding box center [555, 277] width 1 height 8
click at [788, 344] on icon at bounding box center [744, 350] width 115 height 88
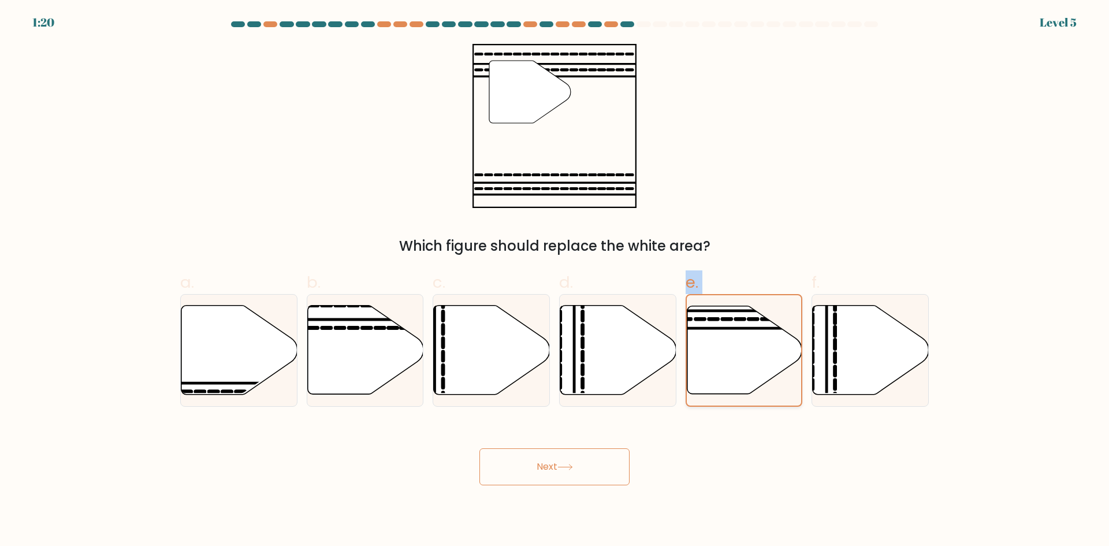
click at [555, 281] on input "e." at bounding box center [555, 277] width 1 height 8
drag, startPoint x: 788, startPoint y: 344, endPoint x: 555, endPoint y: 477, distance: 268.1
click at [555, 477] on form at bounding box center [554, 253] width 1109 height 464
click at [555, 477] on button "Next" at bounding box center [555, 466] width 150 height 37
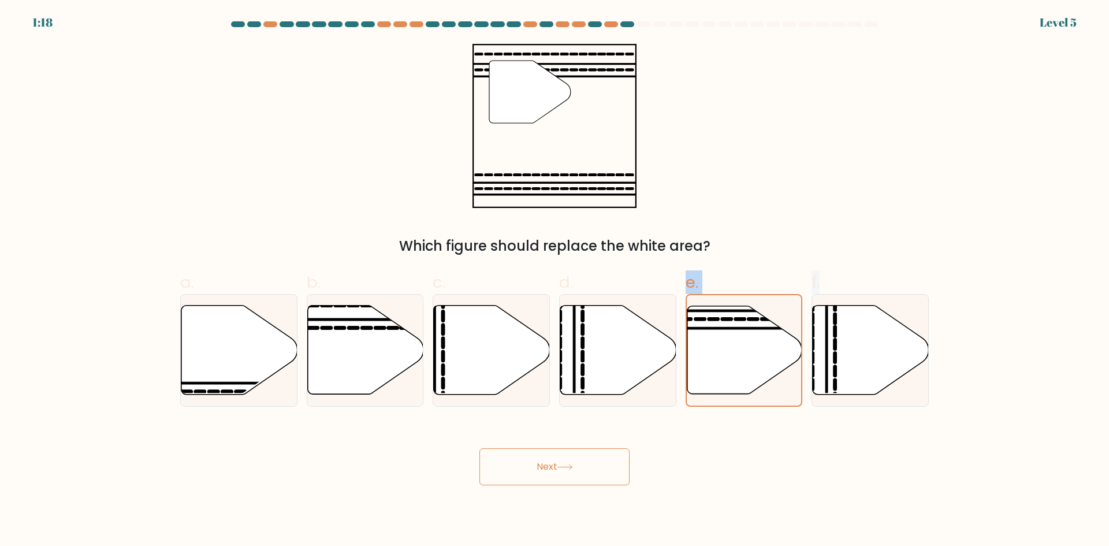
click at [555, 477] on button "Next" at bounding box center [555, 466] width 150 height 37
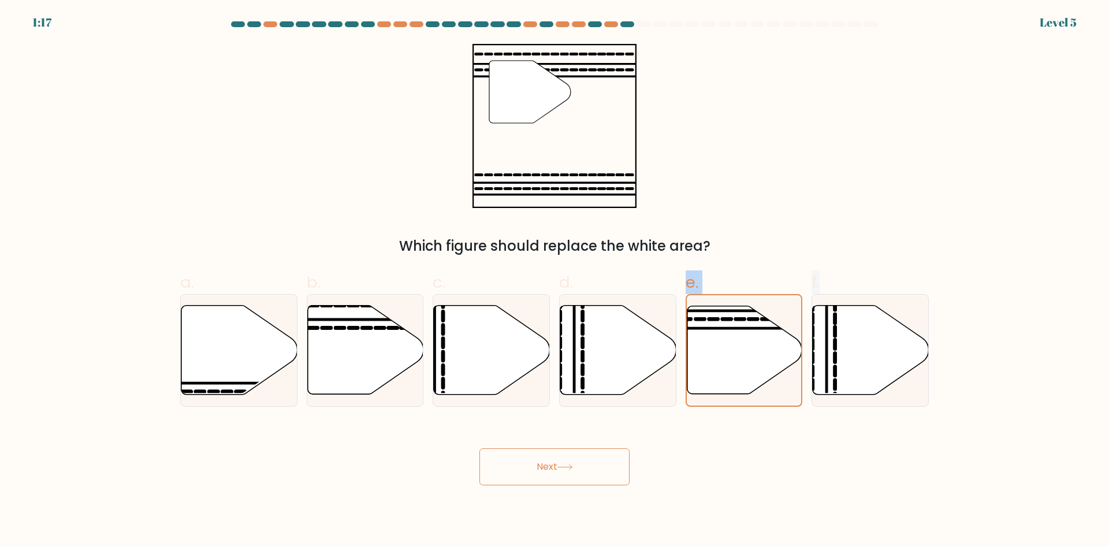
click at [555, 477] on button "Next" at bounding box center [555, 466] width 150 height 37
drag, startPoint x: 555, startPoint y: 477, endPoint x: 662, endPoint y: 472, distance: 107.0
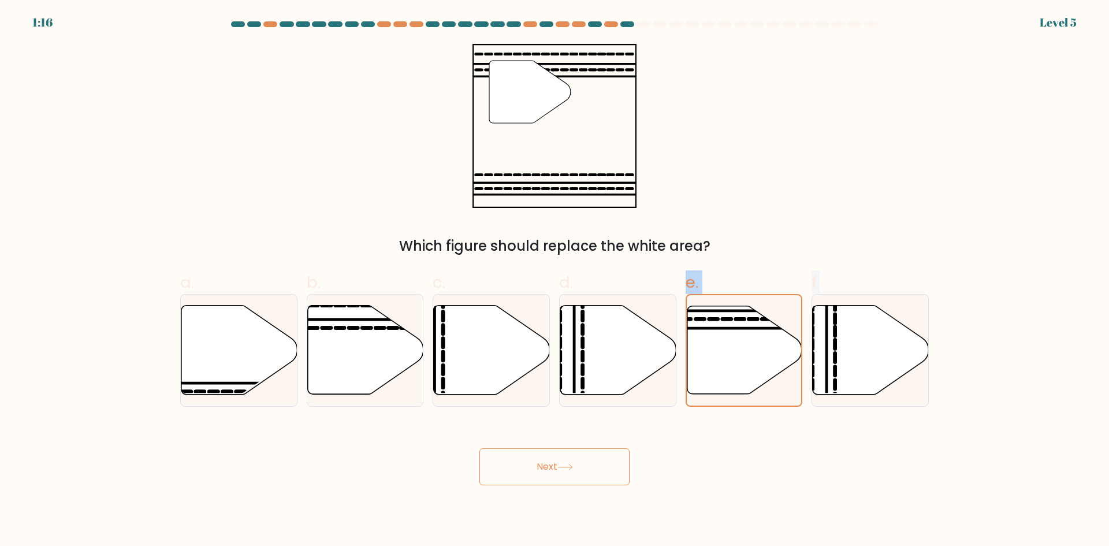
click at [662, 472] on div "Next" at bounding box center [554, 453] width 763 height 65
click at [598, 466] on button "Next" at bounding box center [555, 466] width 150 height 37
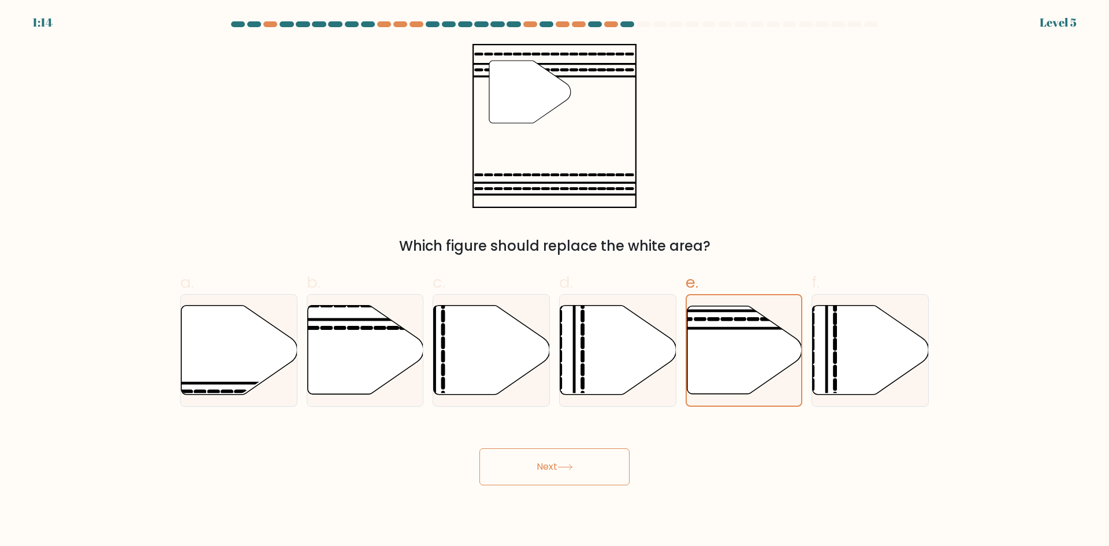
click at [598, 466] on button "Next" at bounding box center [555, 466] width 150 height 37
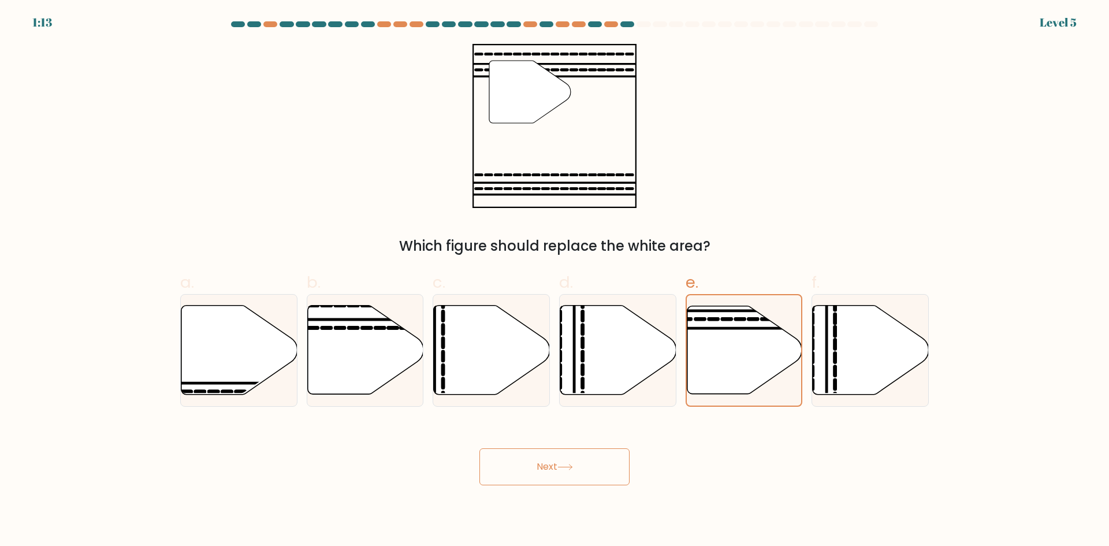
click at [598, 466] on button "Next" at bounding box center [555, 466] width 150 height 37
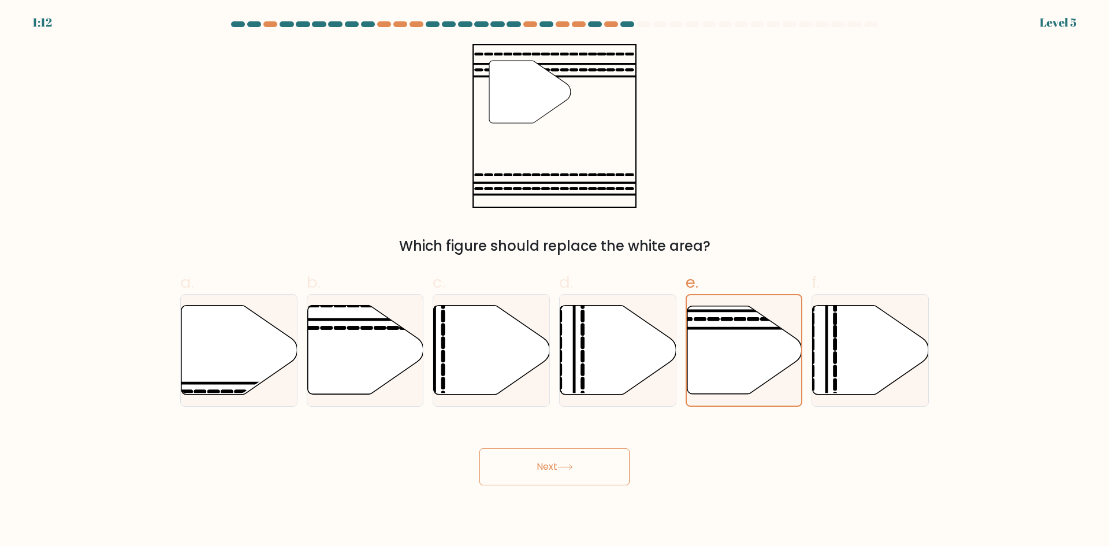
click at [598, 466] on button "Next" at bounding box center [555, 466] width 150 height 37
click at [614, 233] on div "" Which figure should replace the white area?" at bounding box center [554, 150] width 763 height 213
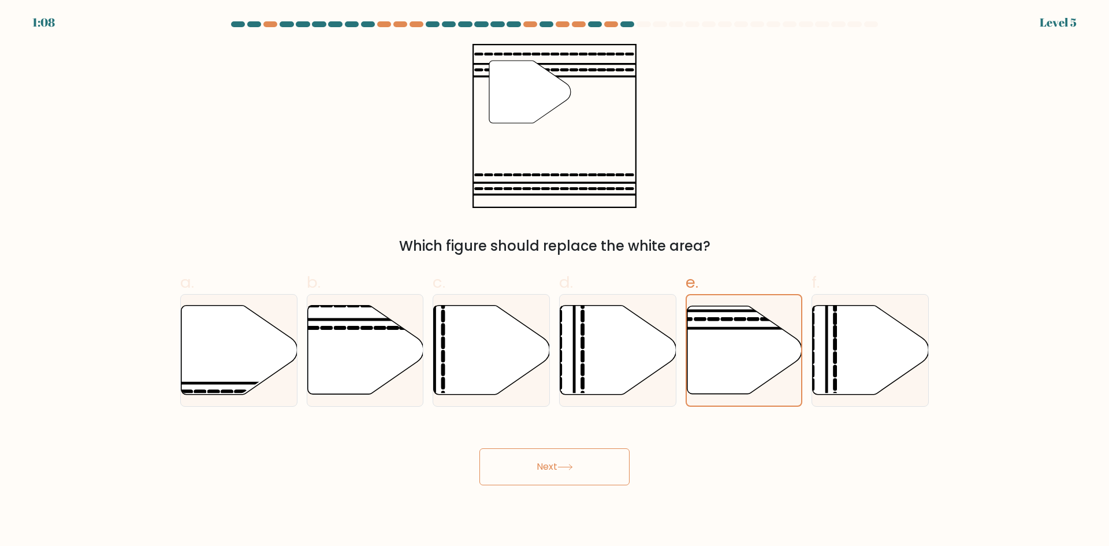
drag, startPoint x: 614, startPoint y: 233, endPoint x: 785, endPoint y: 102, distance: 215.2
click at [785, 102] on div "" Which figure should replace the white area?" at bounding box center [554, 150] width 763 height 213
click at [1056, 24] on form at bounding box center [554, 253] width 1109 height 464
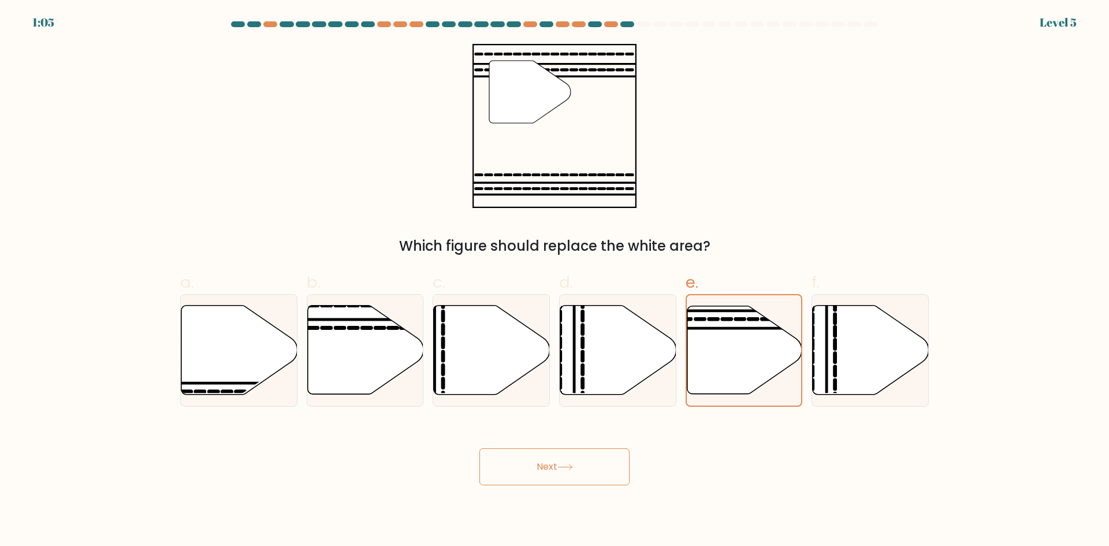
click at [1056, 24] on form at bounding box center [554, 253] width 1109 height 464
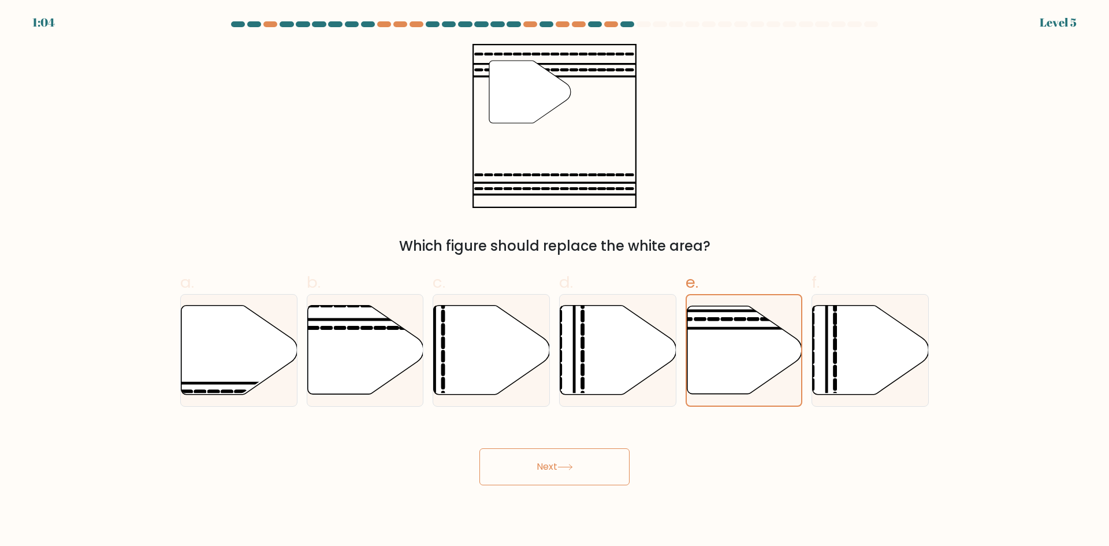
click at [1056, 24] on form at bounding box center [554, 253] width 1109 height 464
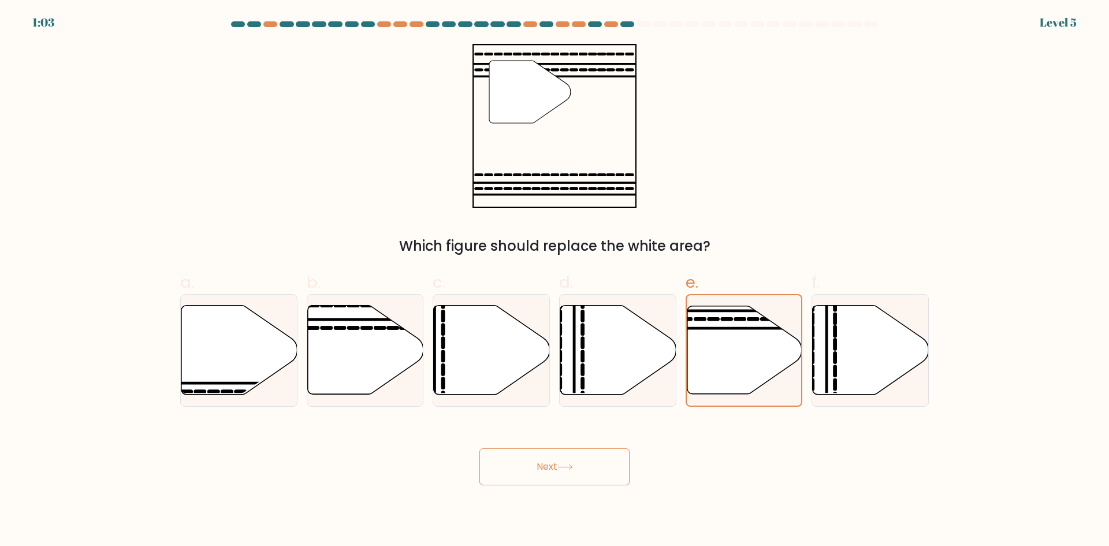
click at [1056, 24] on form at bounding box center [554, 253] width 1109 height 464
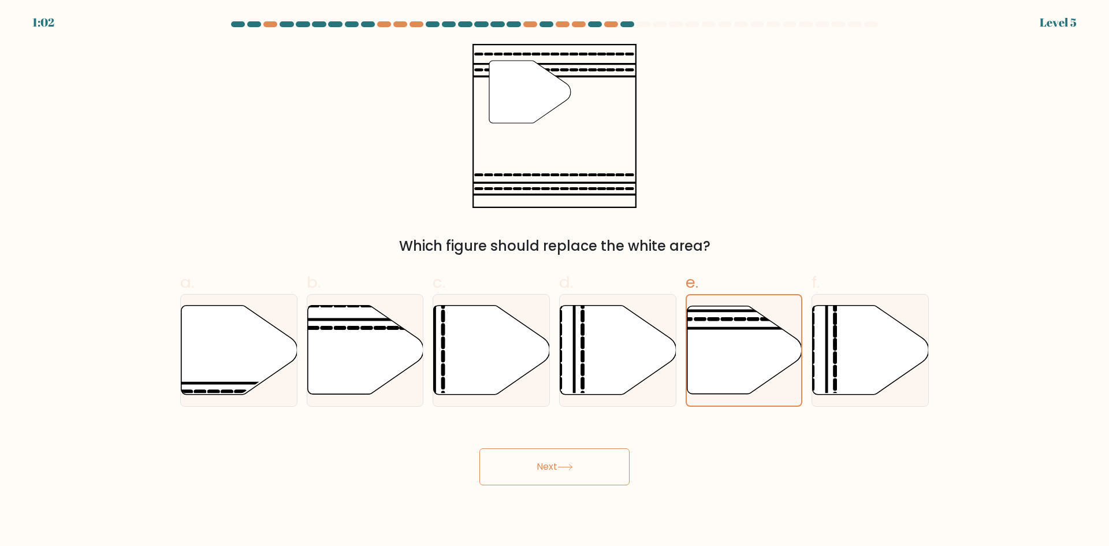
click at [1056, 24] on form at bounding box center [554, 253] width 1109 height 464
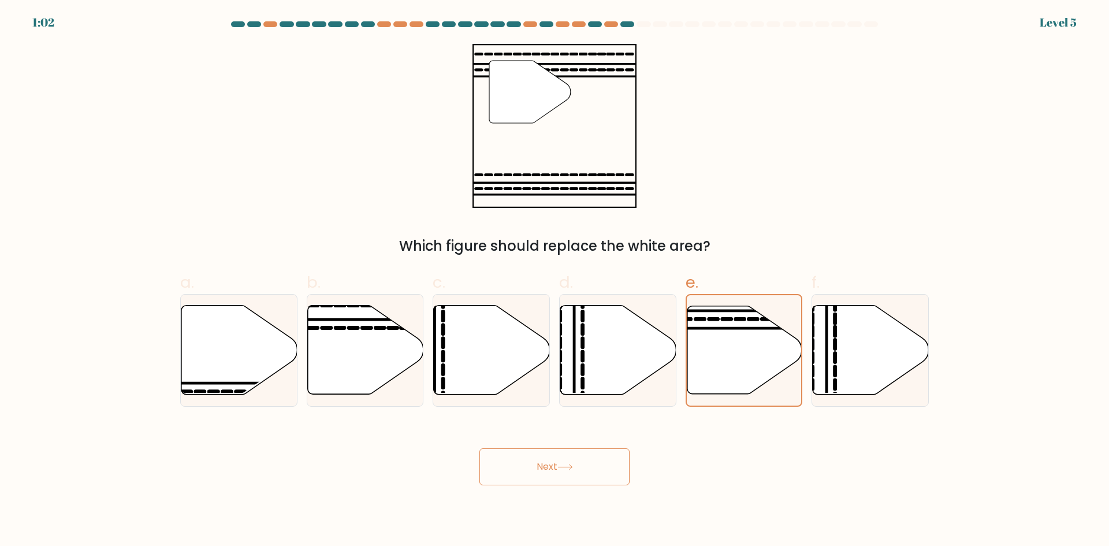
click at [1056, 24] on form at bounding box center [554, 253] width 1109 height 464
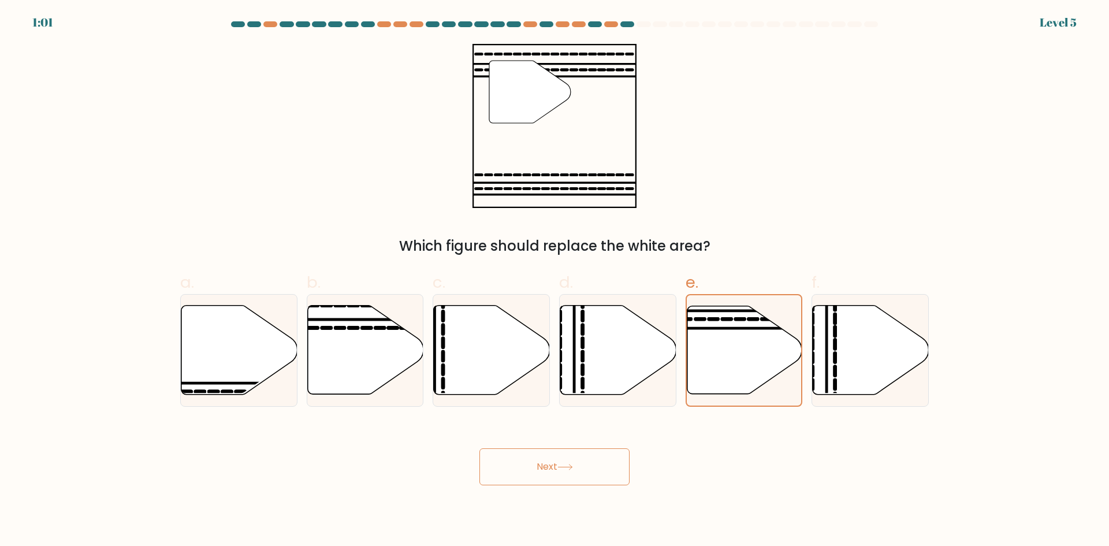
click at [1056, 24] on form at bounding box center [554, 253] width 1109 height 464
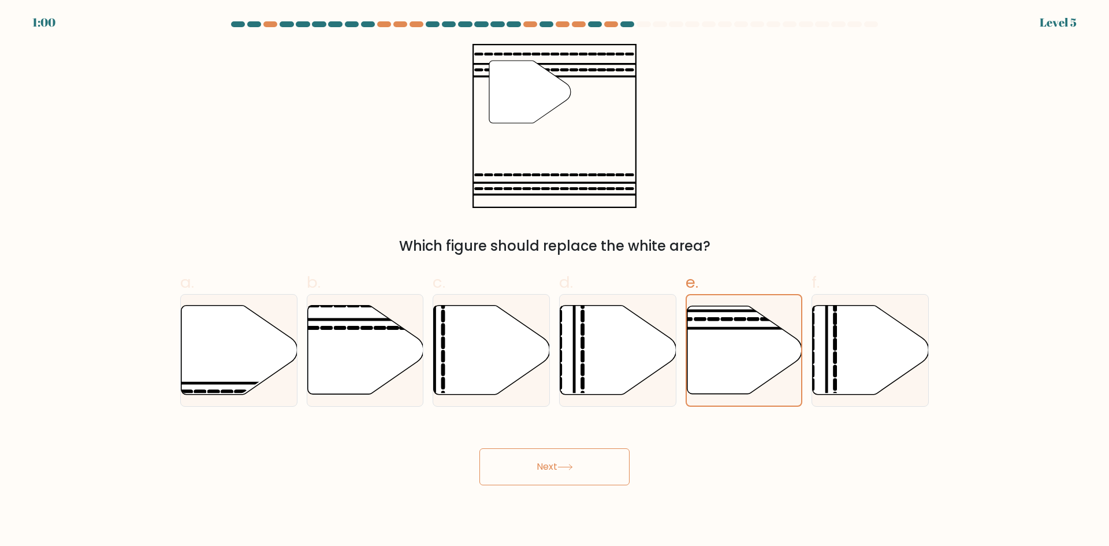
click at [1056, 24] on form at bounding box center [554, 253] width 1109 height 464
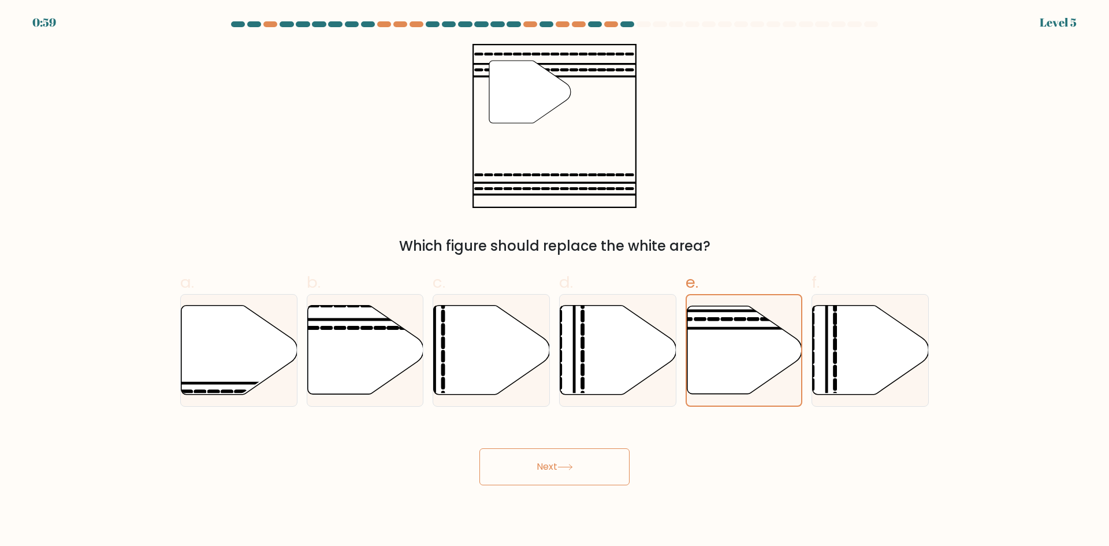
click at [1056, 24] on form at bounding box center [554, 253] width 1109 height 464
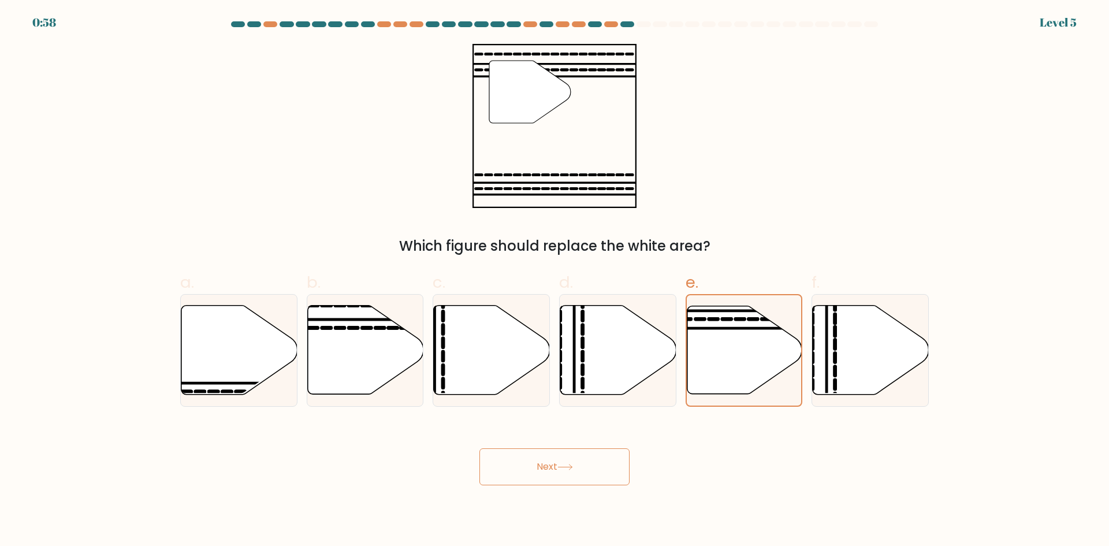
click at [1056, 24] on form at bounding box center [554, 253] width 1109 height 464
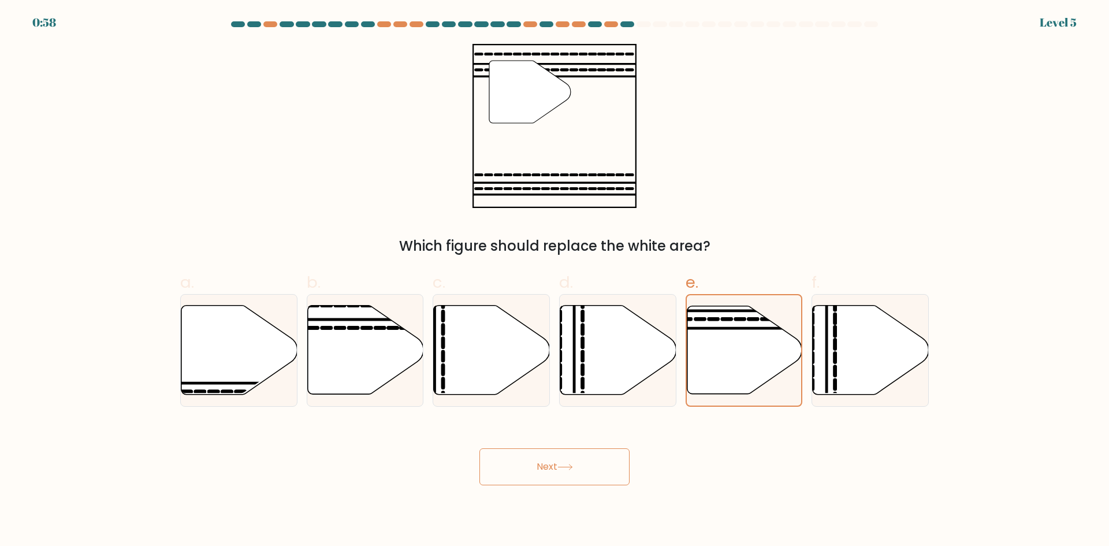
click at [1056, 24] on form at bounding box center [554, 253] width 1109 height 464
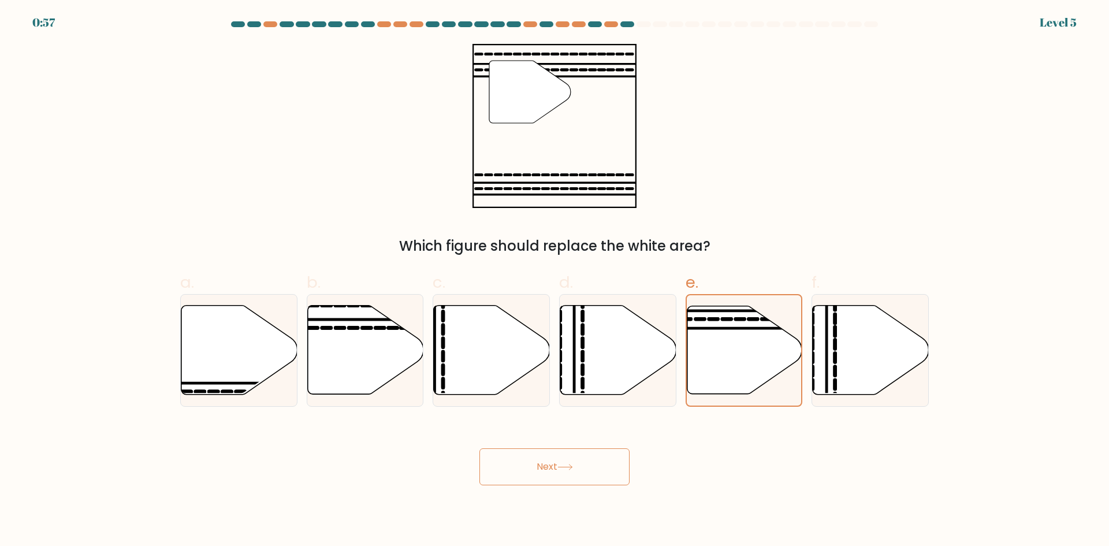
click at [1056, 24] on form at bounding box center [554, 253] width 1109 height 464
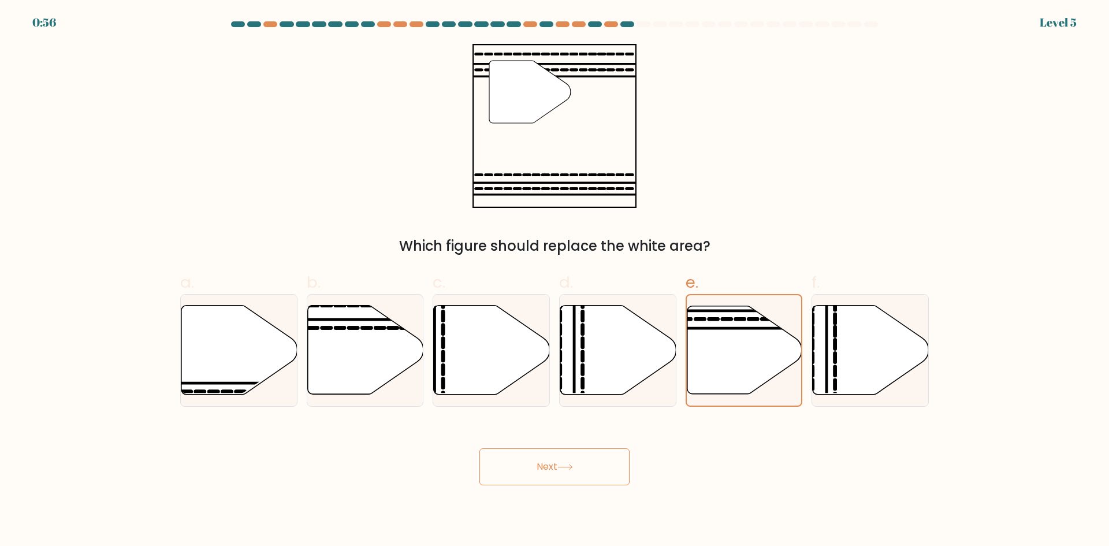
click at [1056, 24] on form at bounding box center [554, 253] width 1109 height 464
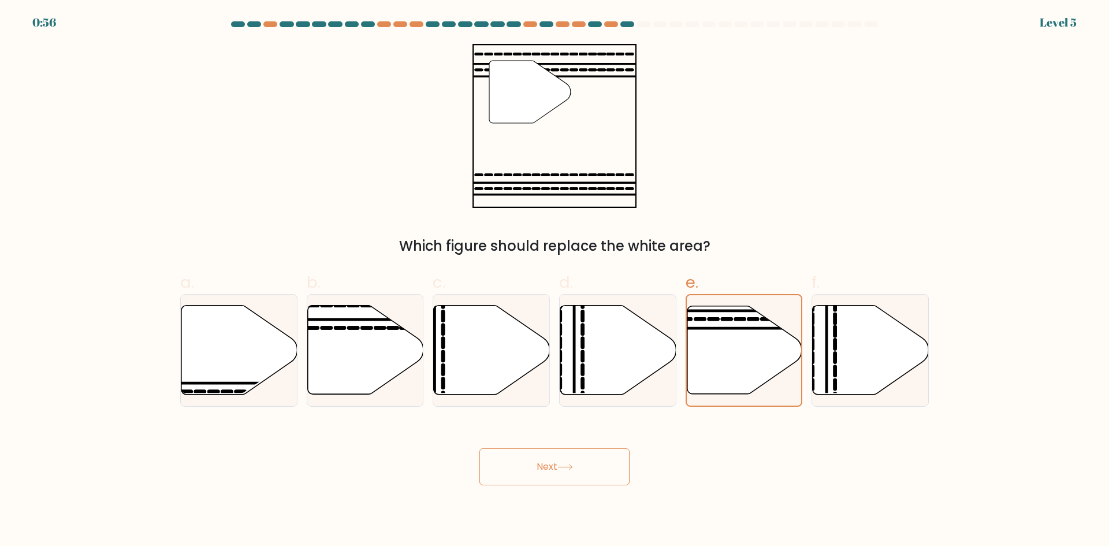
click at [1056, 24] on form at bounding box center [554, 253] width 1109 height 464
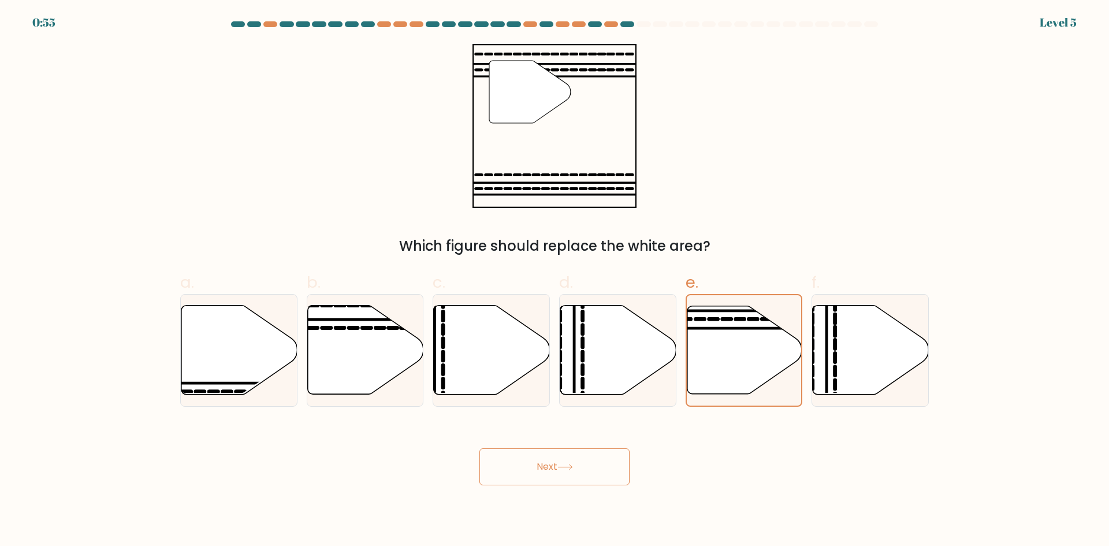
click at [1056, 24] on form at bounding box center [554, 253] width 1109 height 464
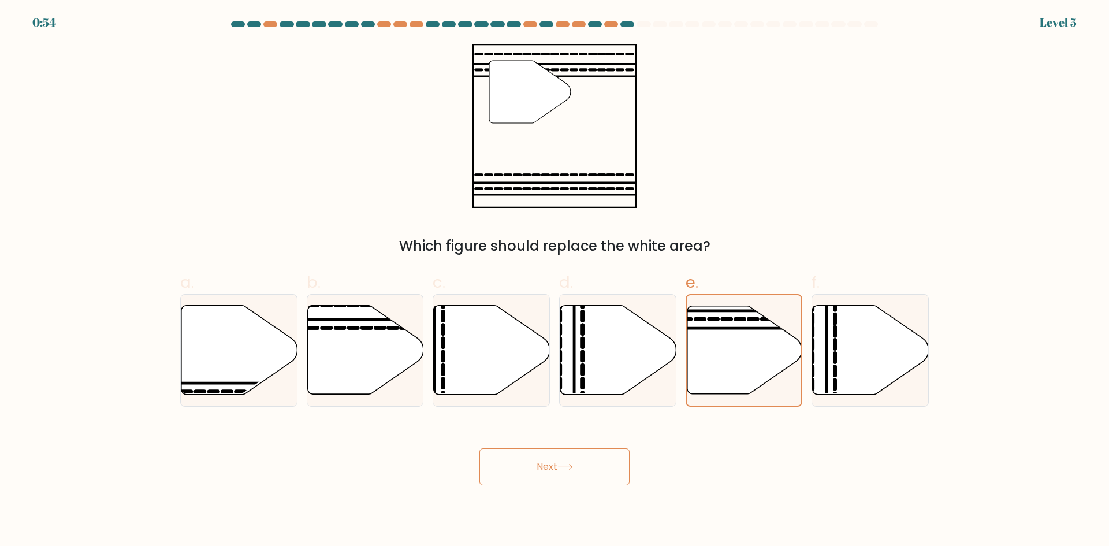
click at [1056, 24] on form at bounding box center [554, 253] width 1109 height 464
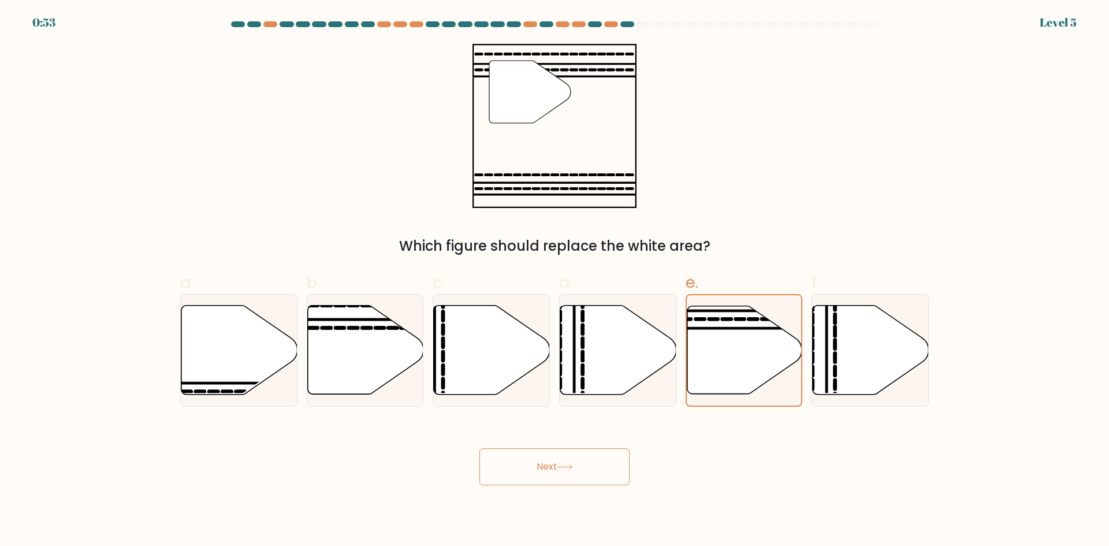
click at [1056, 24] on form at bounding box center [554, 253] width 1109 height 464
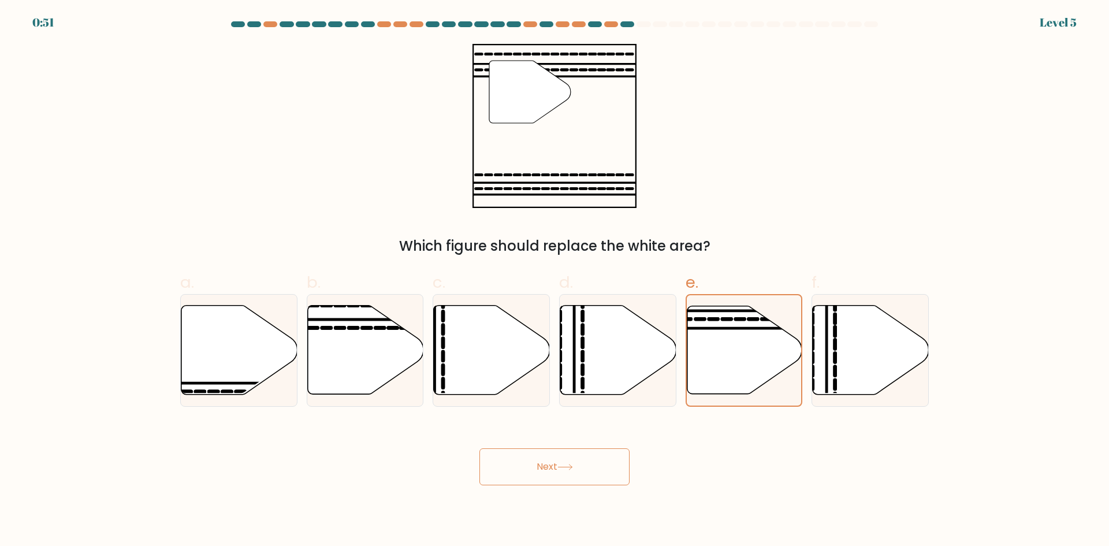
click at [1057, 24] on form at bounding box center [554, 253] width 1109 height 464
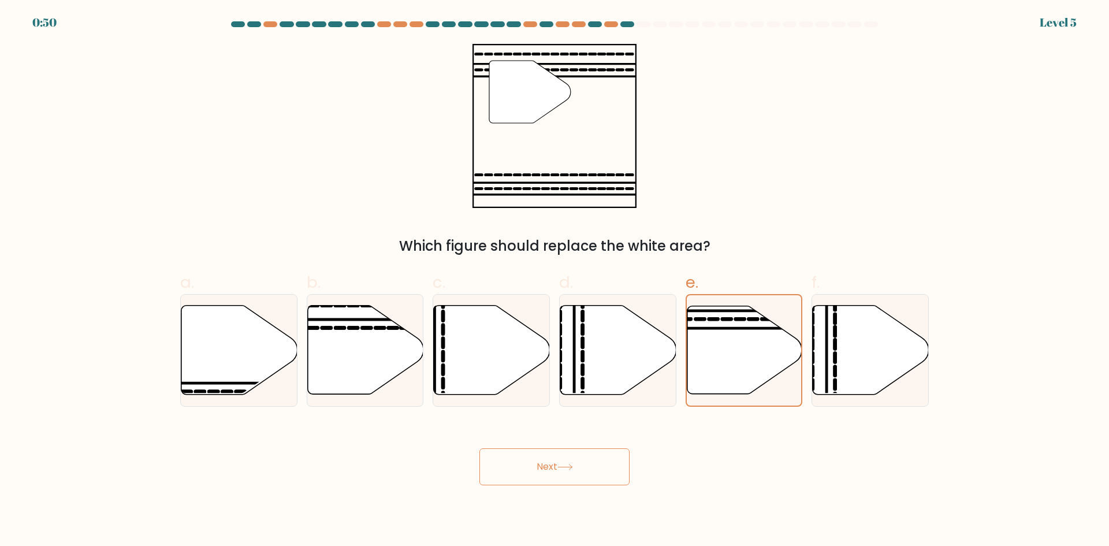
click at [1057, 24] on form at bounding box center [554, 253] width 1109 height 464
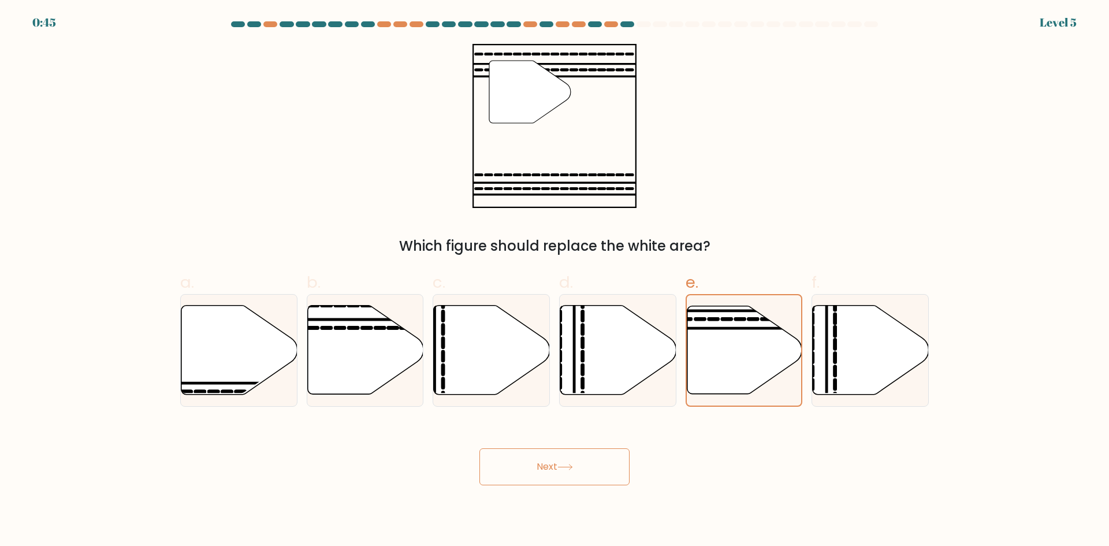
click at [674, 225] on div "" Which figure should replace the white area?" at bounding box center [554, 150] width 763 height 213
drag, startPoint x: 674, startPoint y: 225, endPoint x: 665, endPoint y: 365, distance: 140.7
click at [665, 365] on form at bounding box center [554, 253] width 1109 height 464
click at [524, 486] on body "0:43 Level 5" at bounding box center [554, 273] width 1109 height 546
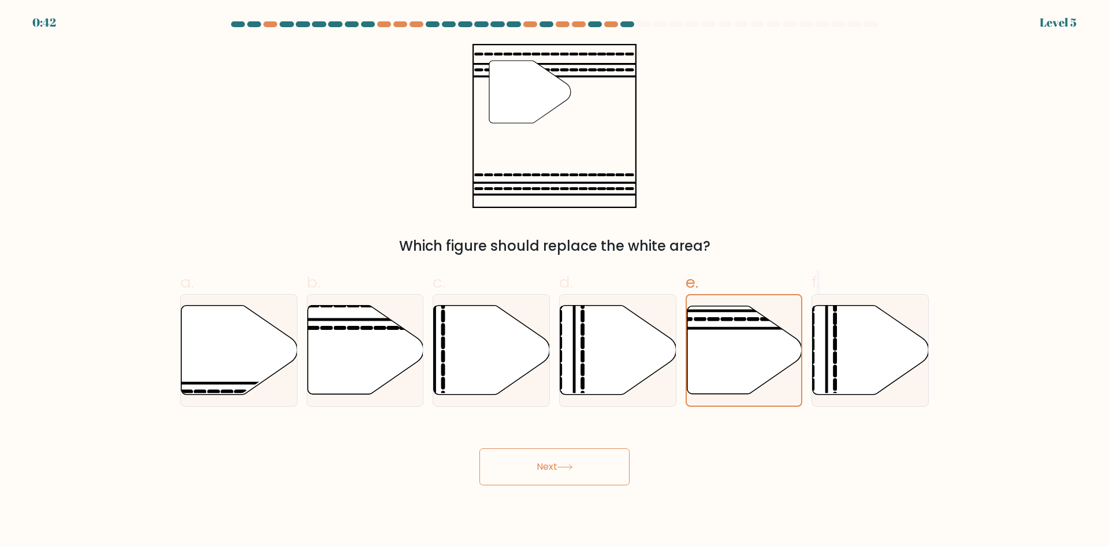
drag, startPoint x: 524, startPoint y: 486, endPoint x: 552, endPoint y: 472, distance: 31.5
click at [552, 472] on body "0:42 Level 5" at bounding box center [554, 273] width 1109 height 546
click at [552, 472] on button "Next" at bounding box center [555, 466] width 150 height 37
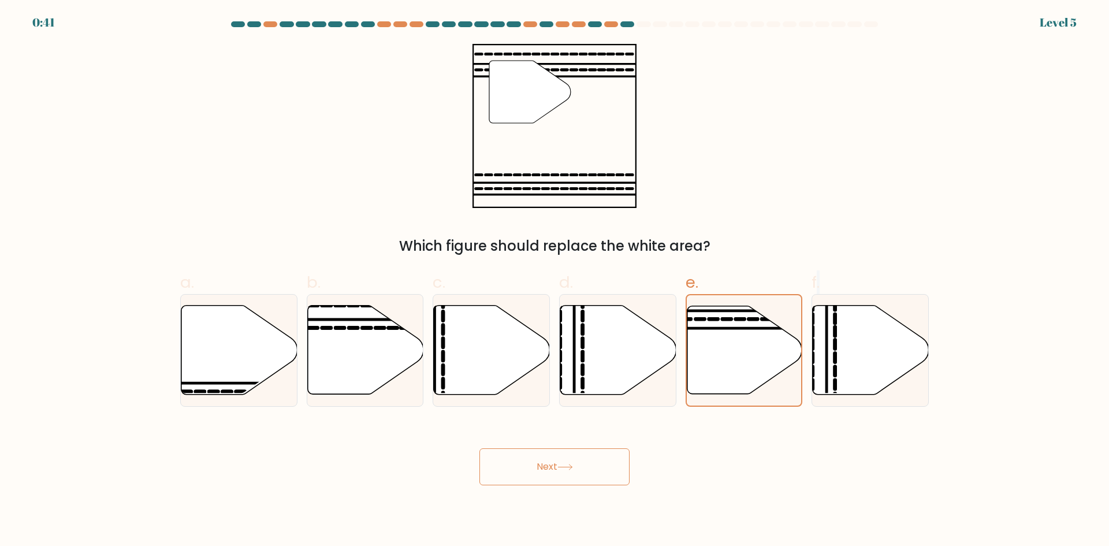
click at [552, 472] on button "Next" at bounding box center [555, 466] width 150 height 37
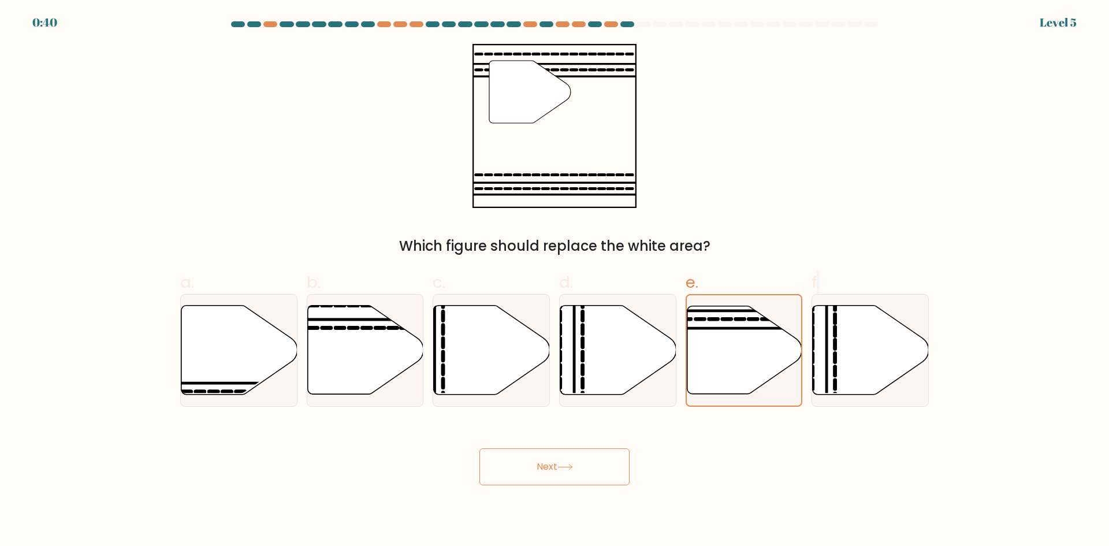
click at [552, 472] on button "Next" at bounding box center [555, 466] width 150 height 37
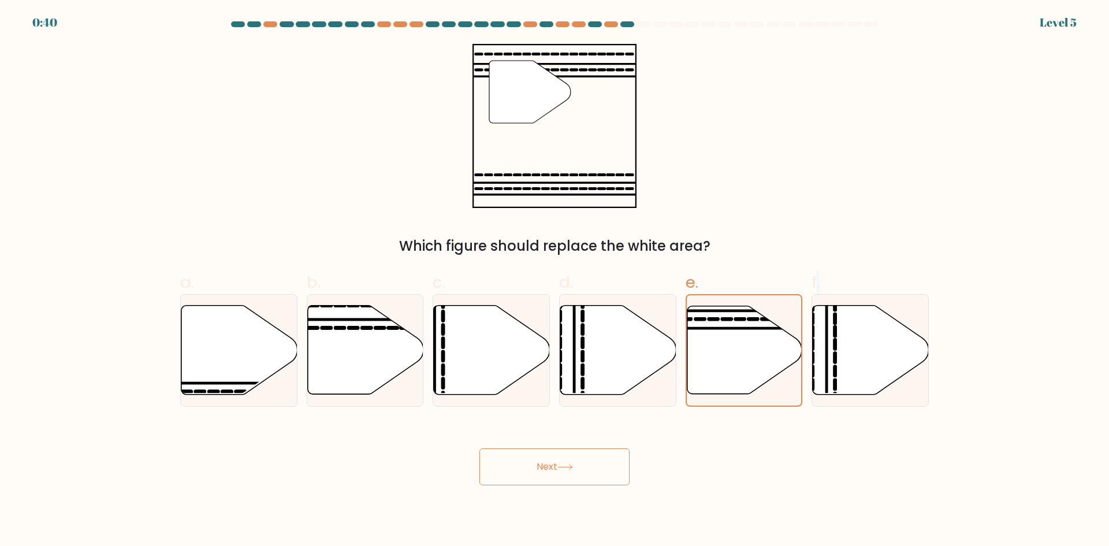
click at [552, 472] on button "Next" at bounding box center [555, 466] width 150 height 37
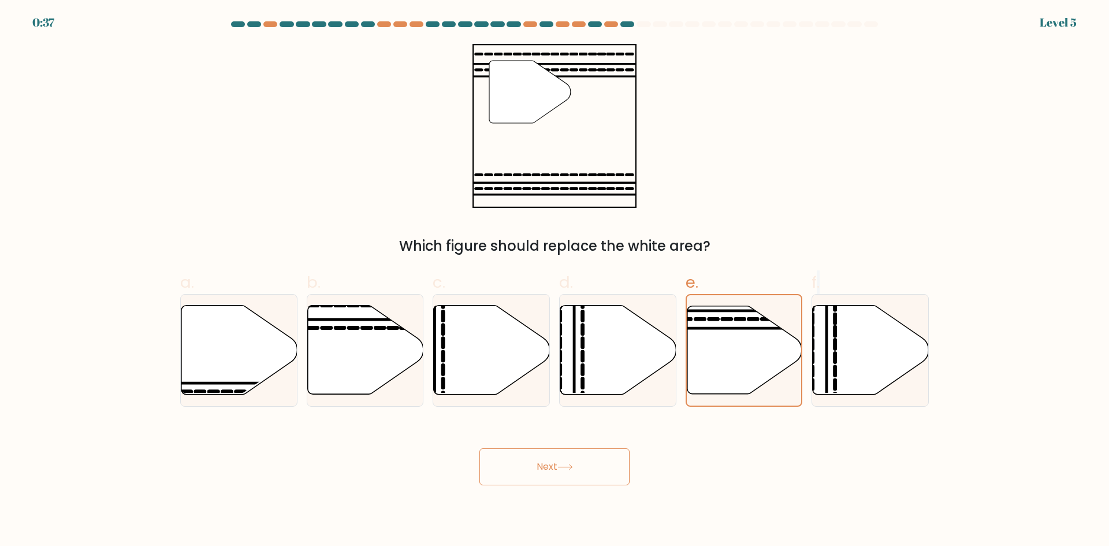
click at [556, 475] on button "Next" at bounding box center [555, 466] width 150 height 37
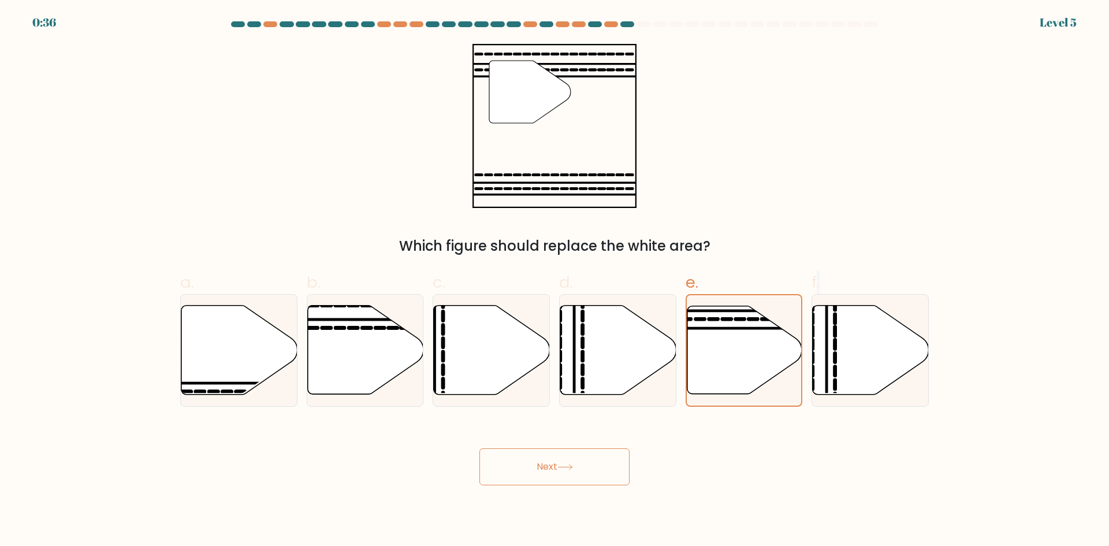
click at [556, 475] on button "Next" at bounding box center [555, 466] width 150 height 37
click at [727, 369] on icon at bounding box center [744, 350] width 116 height 89
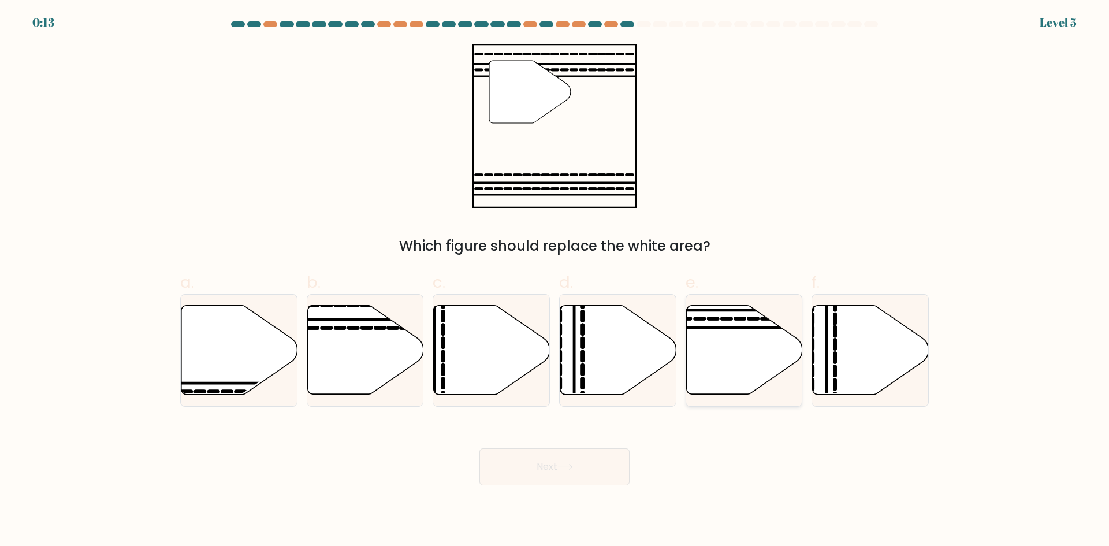
click at [555, 281] on input "e." at bounding box center [555, 277] width 1 height 8
radio input "true"
click at [533, 473] on button "Next" at bounding box center [555, 466] width 150 height 37
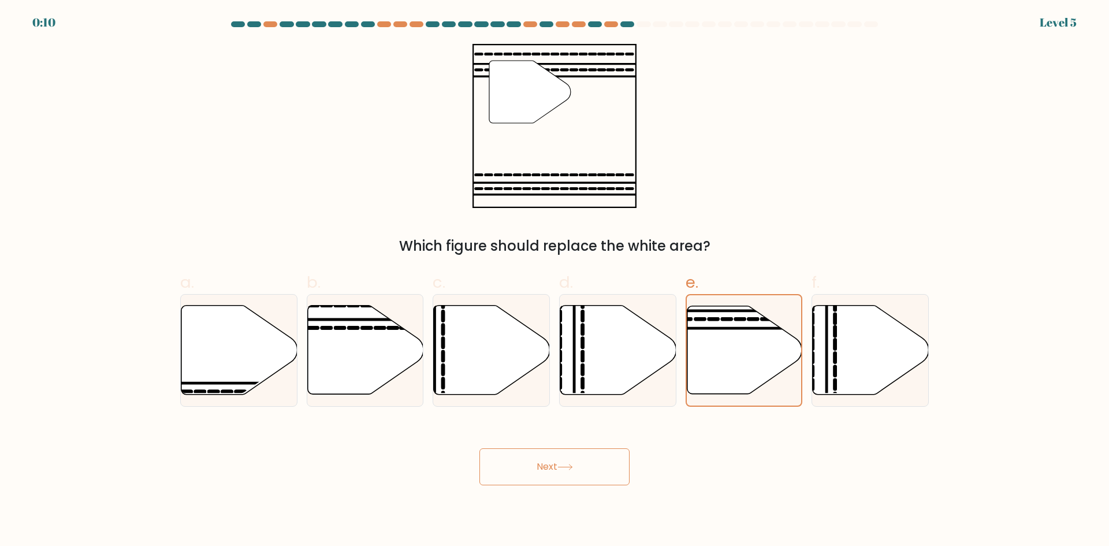
click at [533, 474] on button "Next" at bounding box center [555, 466] width 150 height 37
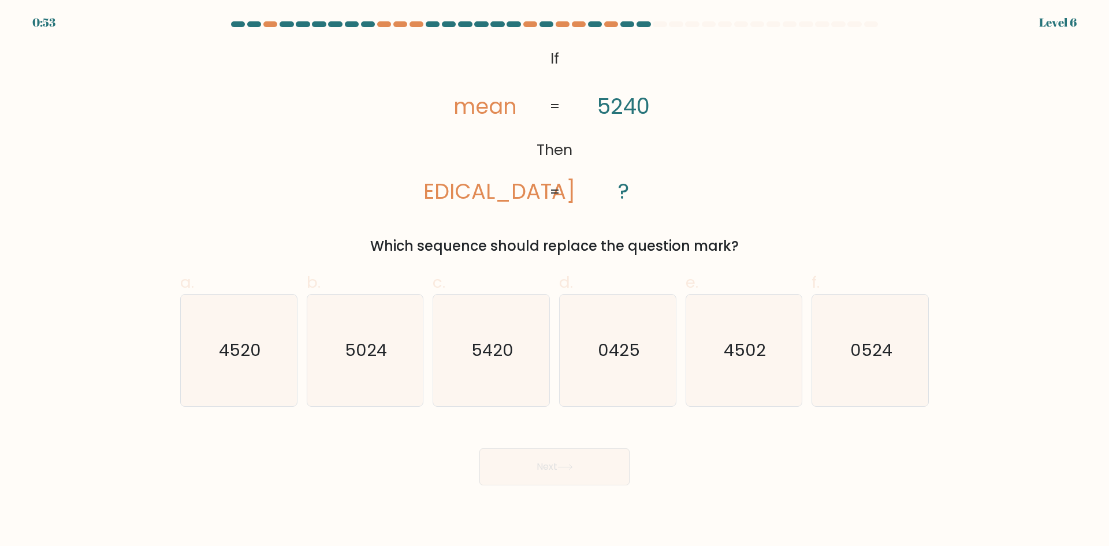
click at [533, 474] on button "Next" at bounding box center [555, 466] width 150 height 37
click at [372, 372] on icon "5024" at bounding box center [365, 351] width 112 height 112
click at [555, 281] on input "b. 5024" at bounding box center [555, 277] width 1 height 8
radio input "true"
click at [514, 462] on button "Next" at bounding box center [555, 466] width 150 height 37
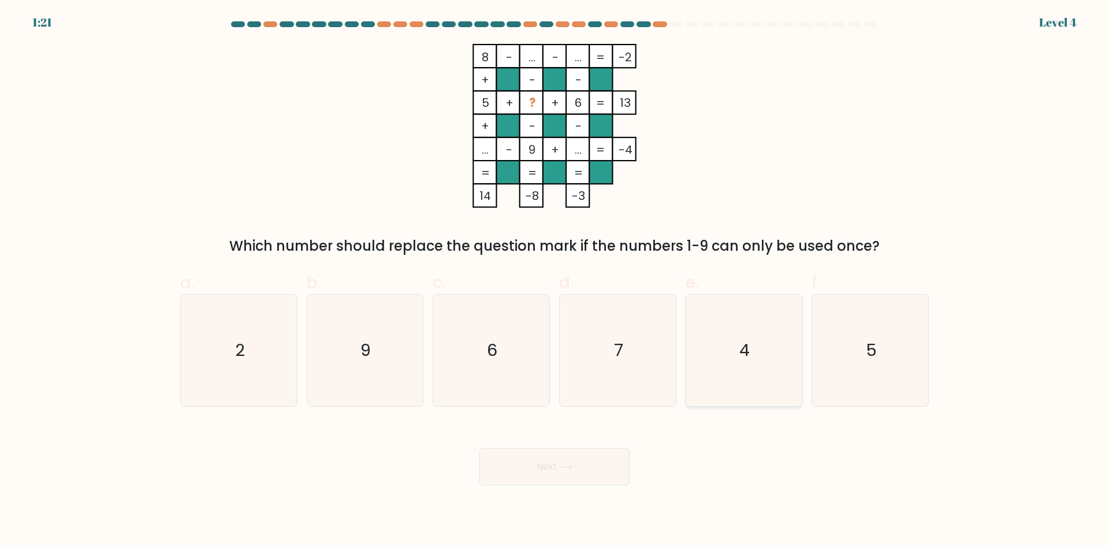
click at [753, 371] on icon "4" at bounding box center [744, 351] width 112 height 112
click at [555, 281] on input "e. 4" at bounding box center [555, 277] width 1 height 8
radio input "true"
click at [524, 477] on button "Next" at bounding box center [555, 466] width 150 height 37
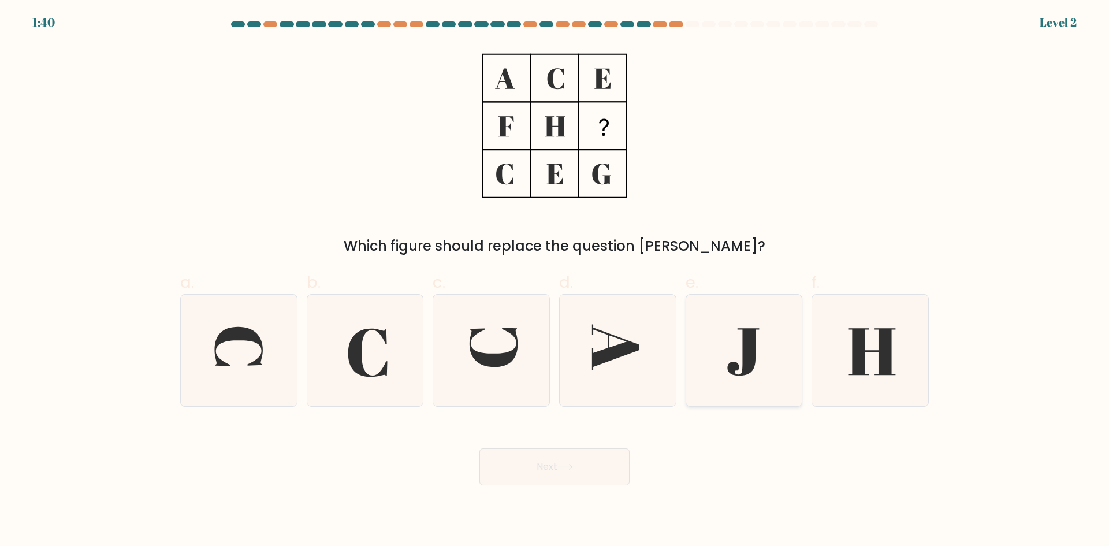
click at [749, 363] on icon at bounding box center [744, 351] width 32 height 47
click at [555, 281] on input "e." at bounding box center [555, 277] width 1 height 8
radio input "true"
click at [606, 470] on button "Next" at bounding box center [555, 466] width 150 height 37
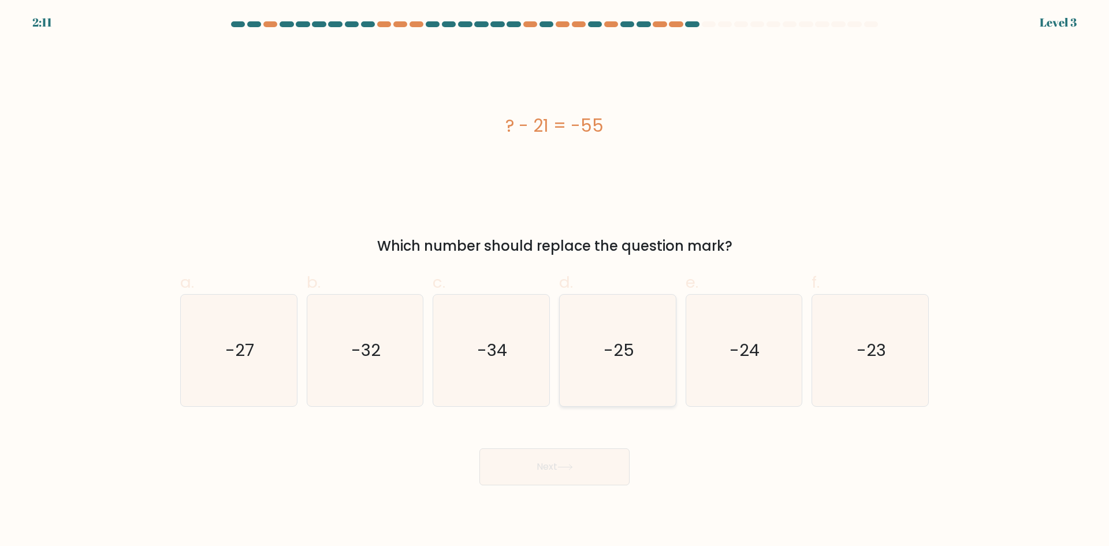
click at [609, 349] on text "-25" at bounding box center [619, 350] width 31 height 23
click at [555, 281] on input "d. -25" at bounding box center [555, 277] width 1 height 8
radio input "true"
click at [531, 452] on button "Next" at bounding box center [555, 466] width 150 height 37
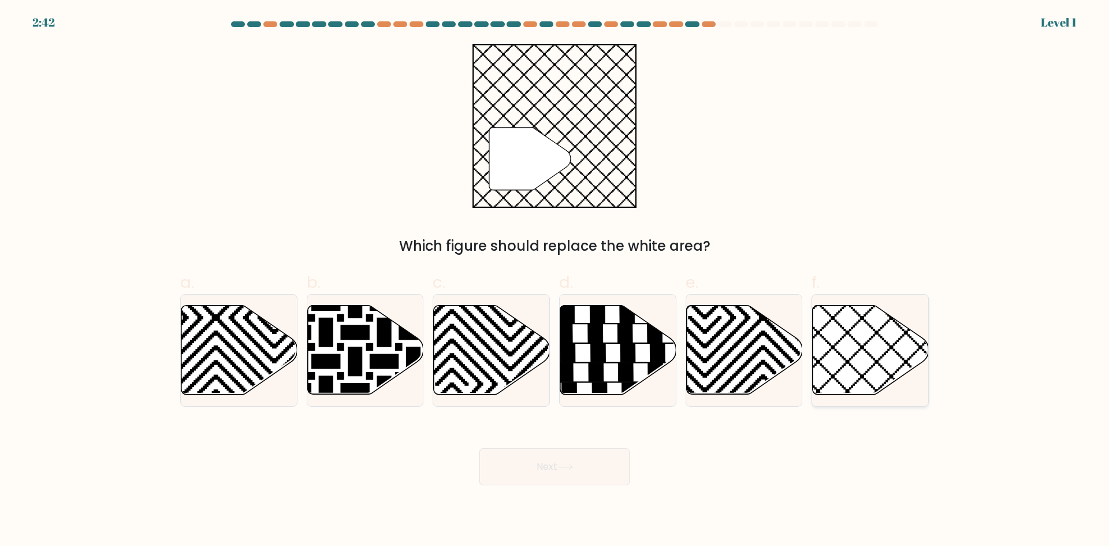
click at [858, 351] on icon at bounding box center [906, 303] width 234 height 234
click at [555, 281] on input "f." at bounding box center [555, 277] width 1 height 8
radio input "true"
click at [532, 469] on button "Next" at bounding box center [555, 466] width 150 height 37
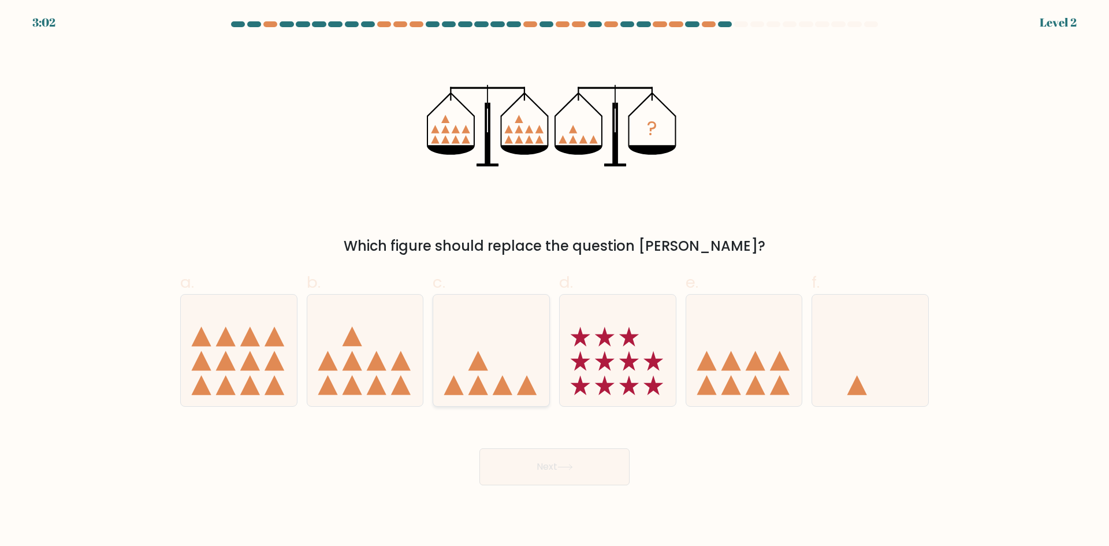
click at [501, 376] on icon at bounding box center [491, 350] width 116 height 96
click at [555, 281] on input "c." at bounding box center [555, 277] width 1 height 8
radio input "true"
click at [554, 459] on button "Next" at bounding box center [555, 466] width 150 height 37
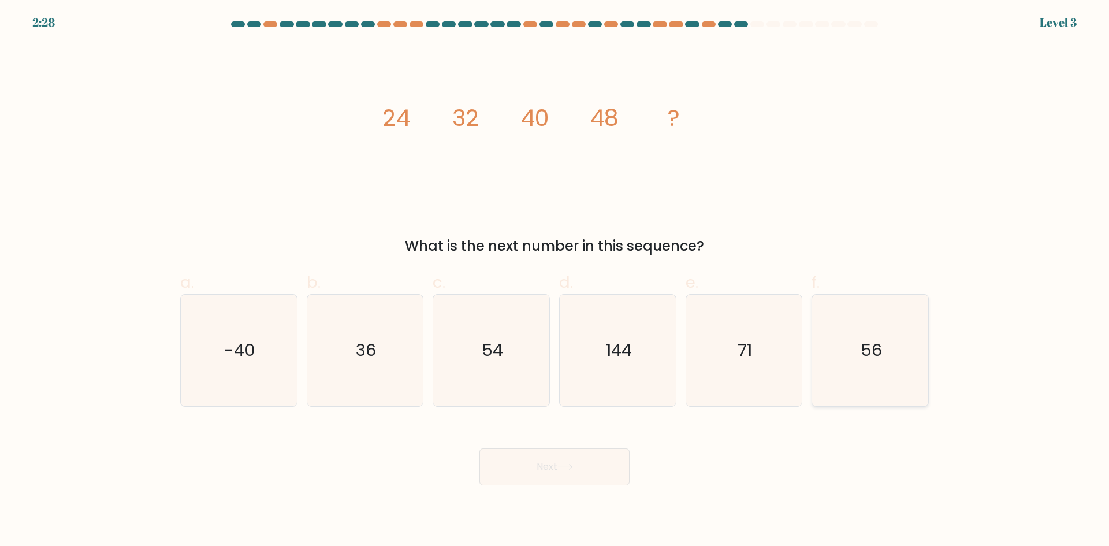
click at [850, 329] on icon "56" at bounding box center [871, 351] width 112 height 112
click at [555, 281] on input "f. 56" at bounding box center [555, 277] width 1 height 8
radio input "true"
click at [598, 458] on button "Next" at bounding box center [555, 466] width 150 height 37
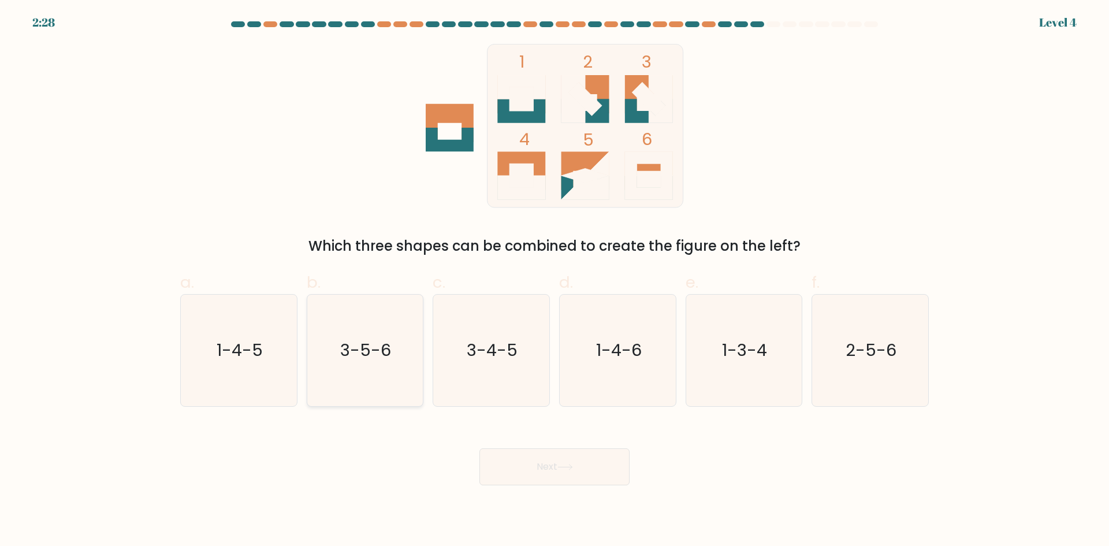
click at [389, 380] on icon "3-5-6" at bounding box center [365, 351] width 112 height 112
click at [555, 281] on input "b. 3-5-6" at bounding box center [555, 277] width 1 height 8
radio input "true"
click at [277, 351] on icon "1-4-5" at bounding box center [239, 351] width 112 height 112
click at [555, 281] on input "a. 1-4-5" at bounding box center [555, 277] width 1 height 8
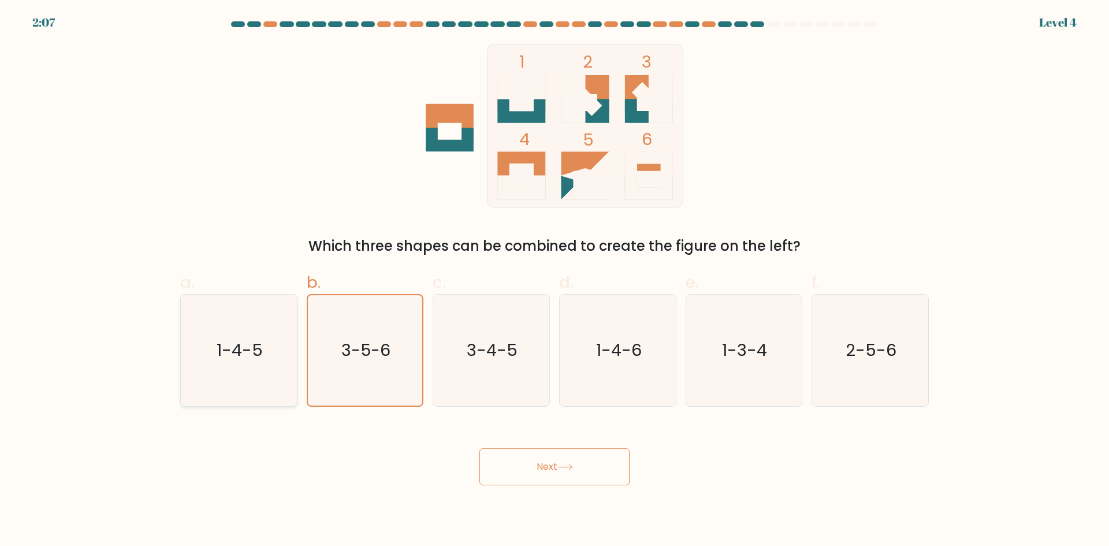
radio input "true"
click at [400, 343] on icon "3-5-6" at bounding box center [365, 351] width 112 height 112
click at [555, 281] on input "b. 3-5-6" at bounding box center [555, 277] width 1 height 8
radio input "true"
click at [558, 464] on button "Next" at bounding box center [555, 466] width 150 height 37
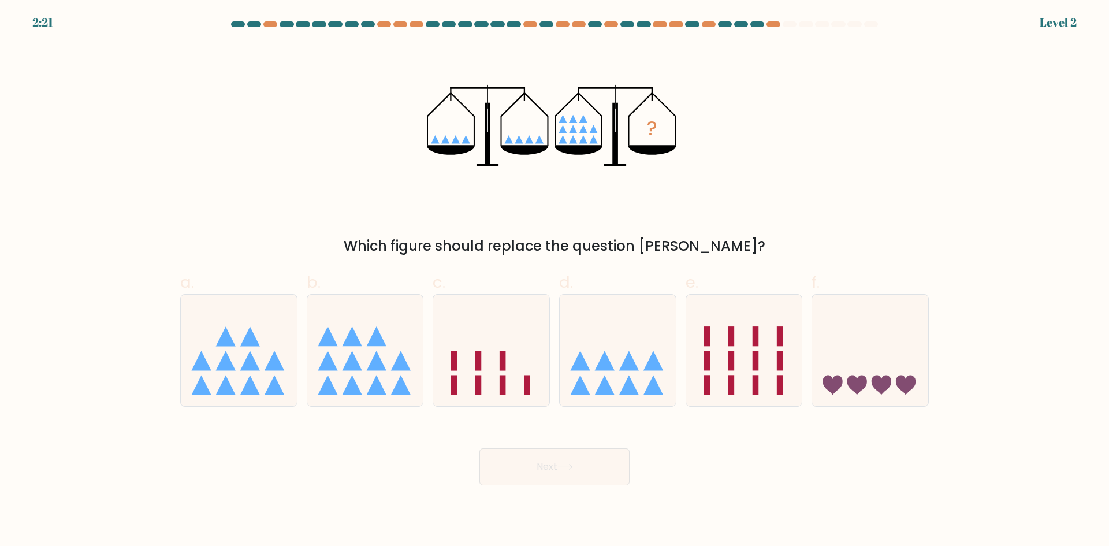
click at [585, 459] on button "Next" at bounding box center [555, 466] width 150 height 37
click at [354, 358] on icon at bounding box center [352, 361] width 20 height 20
click at [555, 281] on input "b." at bounding box center [555, 277] width 1 height 8
radio input "true"
click at [506, 474] on button "Next" at bounding box center [555, 466] width 150 height 37
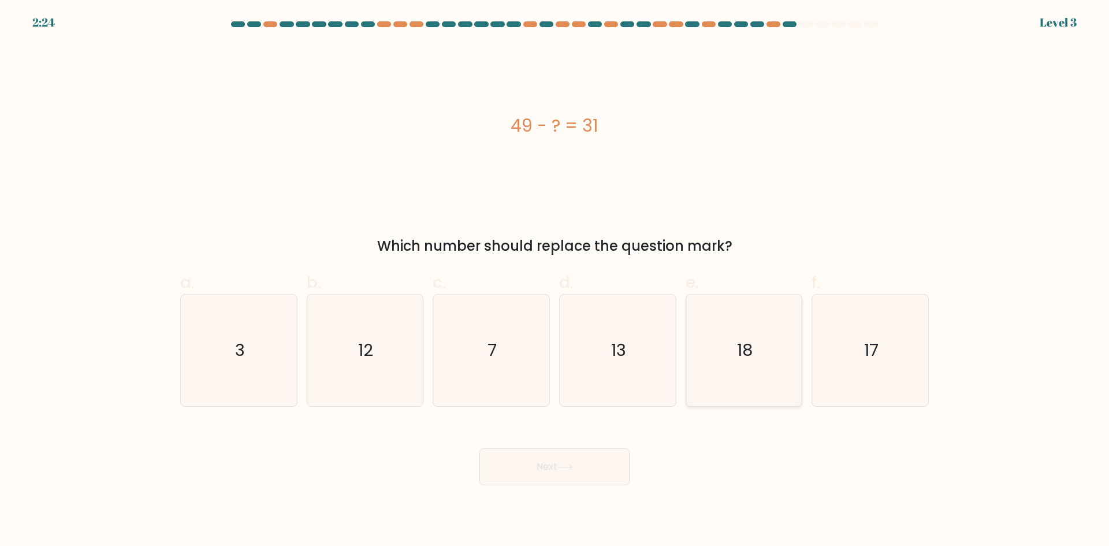
click at [721, 348] on icon "18" at bounding box center [744, 351] width 112 height 112
click at [555, 281] on input "e. 18" at bounding box center [555, 277] width 1 height 8
radio input "true"
click at [569, 480] on button "Next" at bounding box center [555, 466] width 150 height 37
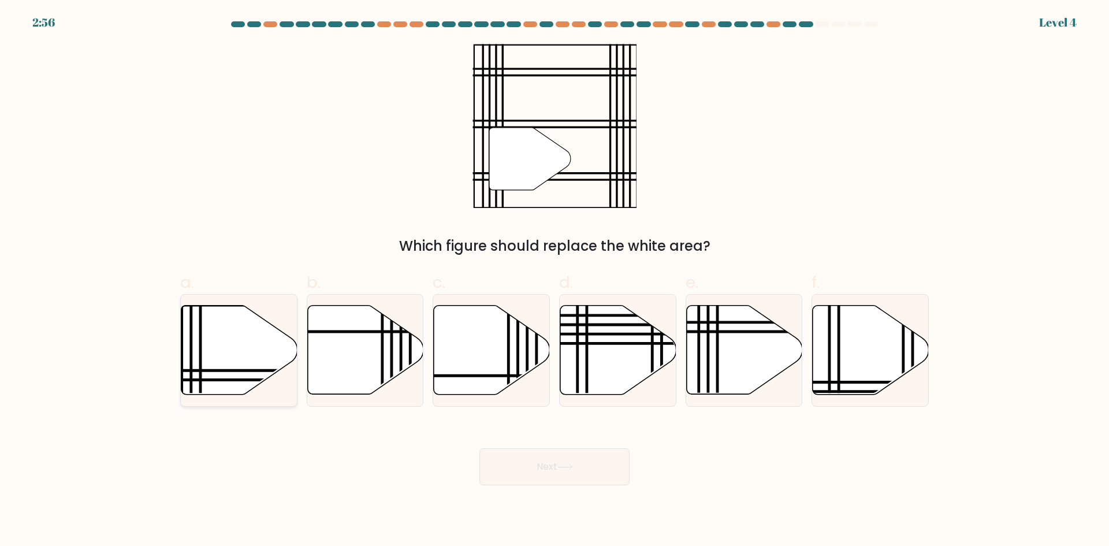
click at [243, 348] on icon at bounding box center [239, 350] width 116 height 89
click at [555, 281] on input "a." at bounding box center [555, 277] width 1 height 8
radio input "true"
click at [576, 453] on button "Next" at bounding box center [555, 466] width 150 height 37
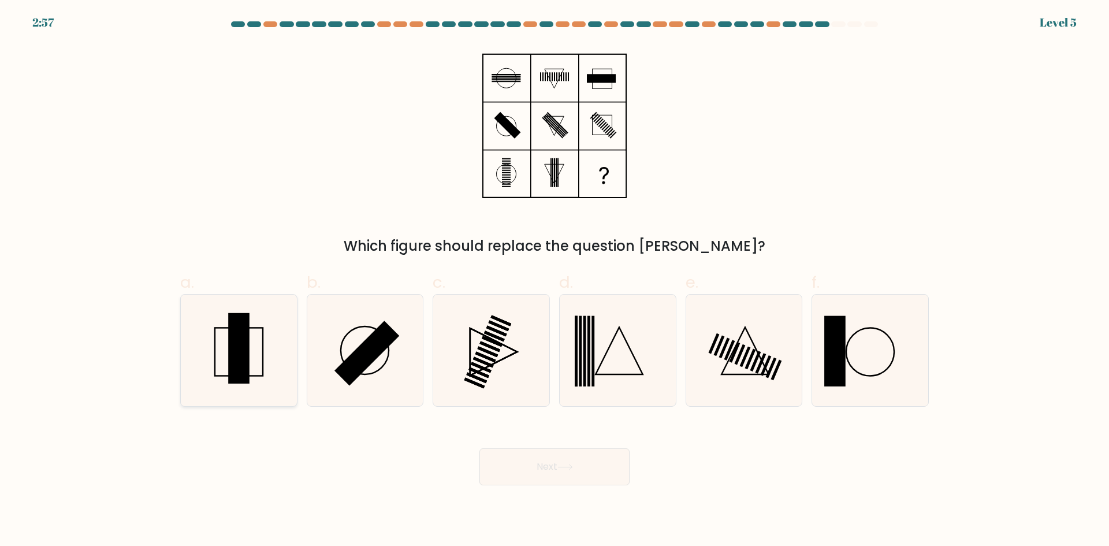
click at [256, 332] on icon at bounding box center [239, 351] width 112 height 112
click at [555, 281] on input "a." at bounding box center [555, 277] width 1 height 8
radio input "true"
click at [538, 462] on button "Next" at bounding box center [555, 466] width 150 height 37
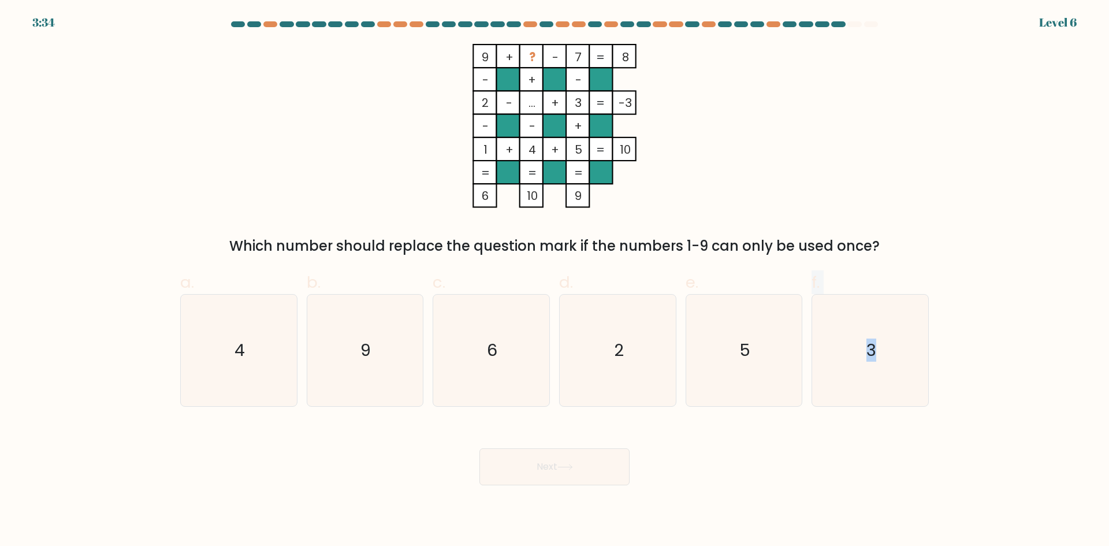
drag, startPoint x: 751, startPoint y: 368, endPoint x: 587, endPoint y: 447, distance: 182.2
click at [587, 447] on form at bounding box center [554, 253] width 1109 height 464
click at [748, 366] on icon "5" at bounding box center [744, 351] width 112 height 112
click at [555, 281] on input "e. 5" at bounding box center [555, 277] width 1 height 8
radio input "true"
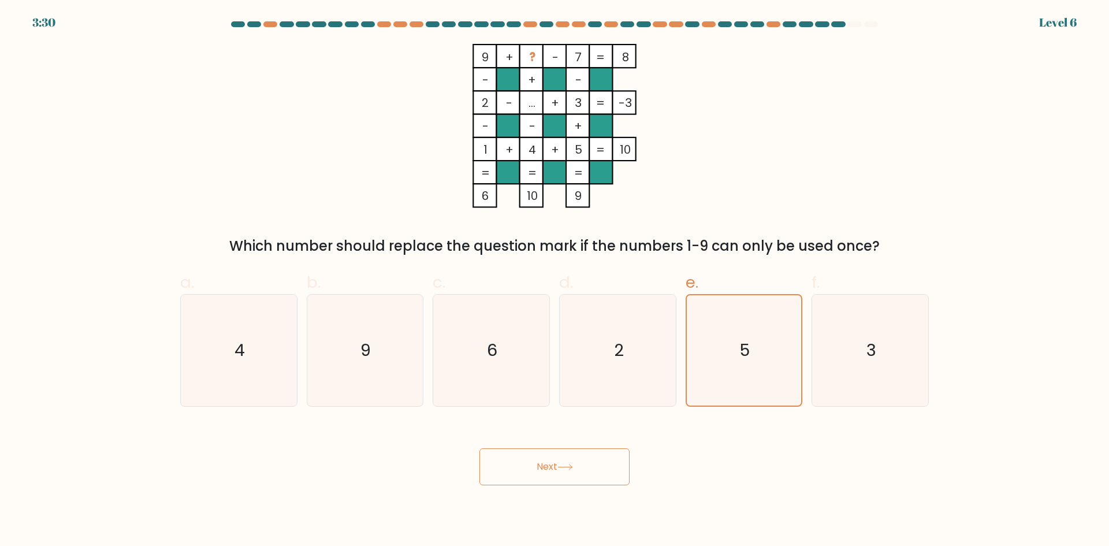
click at [580, 483] on button "Next" at bounding box center [555, 466] width 150 height 37
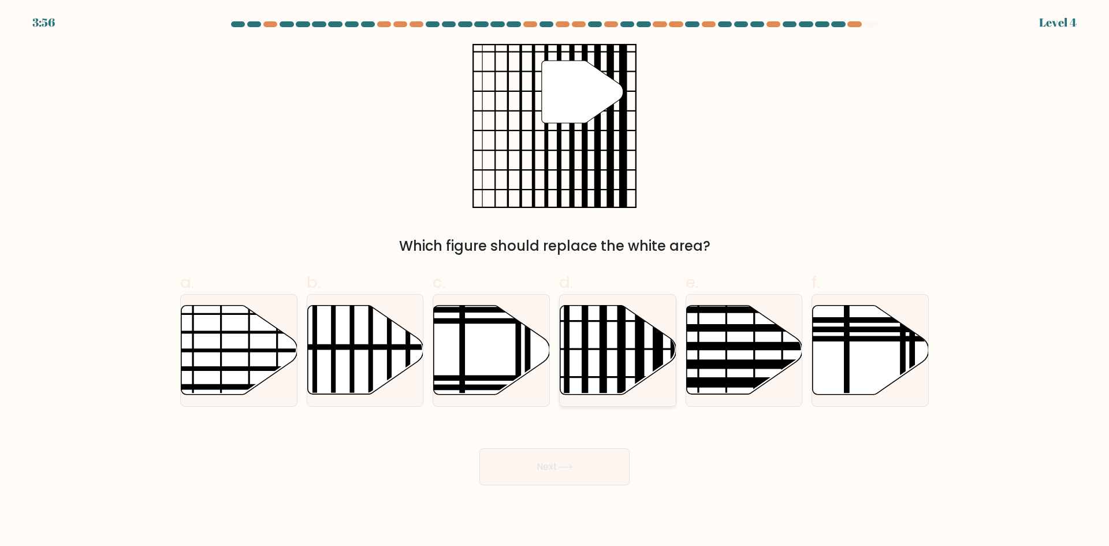
click at [617, 342] on icon at bounding box center [619, 350] width 116 height 89
click at [555, 281] on input "d." at bounding box center [555, 277] width 1 height 8
radio input "true"
click at [545, 457] on button "Next" at bounding box center [555, 466] width 150 height 37
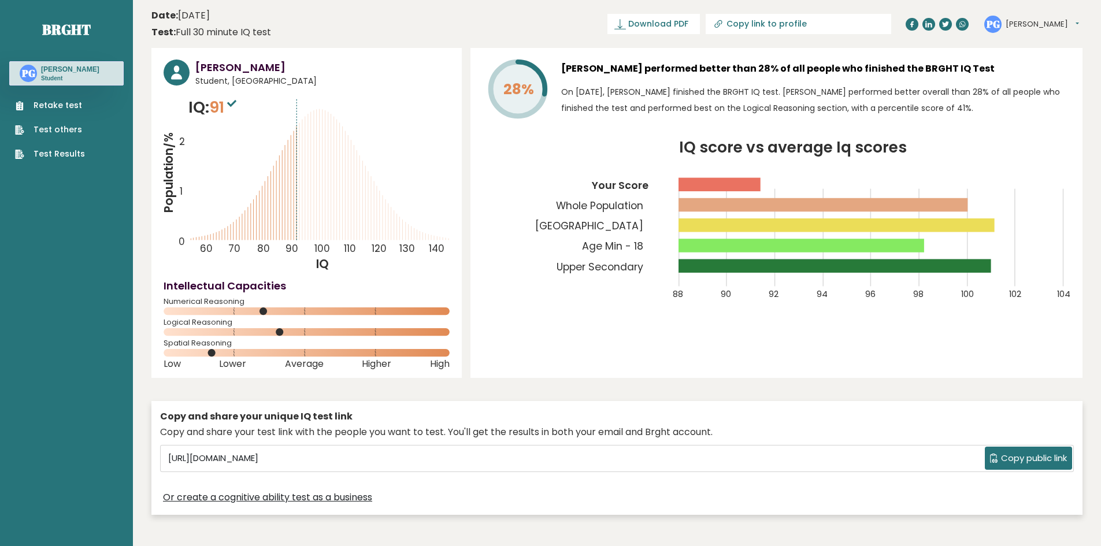
drag, startPoint x: 214, startPoint y: 352, endPoint x: 466, endPoint y: 344, distance: 252.6
click at [466, 344] on div "[PERSON_NAME] Student, [GEOGRAPHIC_DATA] IQ: 91 Population/% IQ 0 1 2 60 70 80 …" at bounding box center [616, 284] width 931 height 473
